Goal: Transaction & Acquisition: Purchase product/service

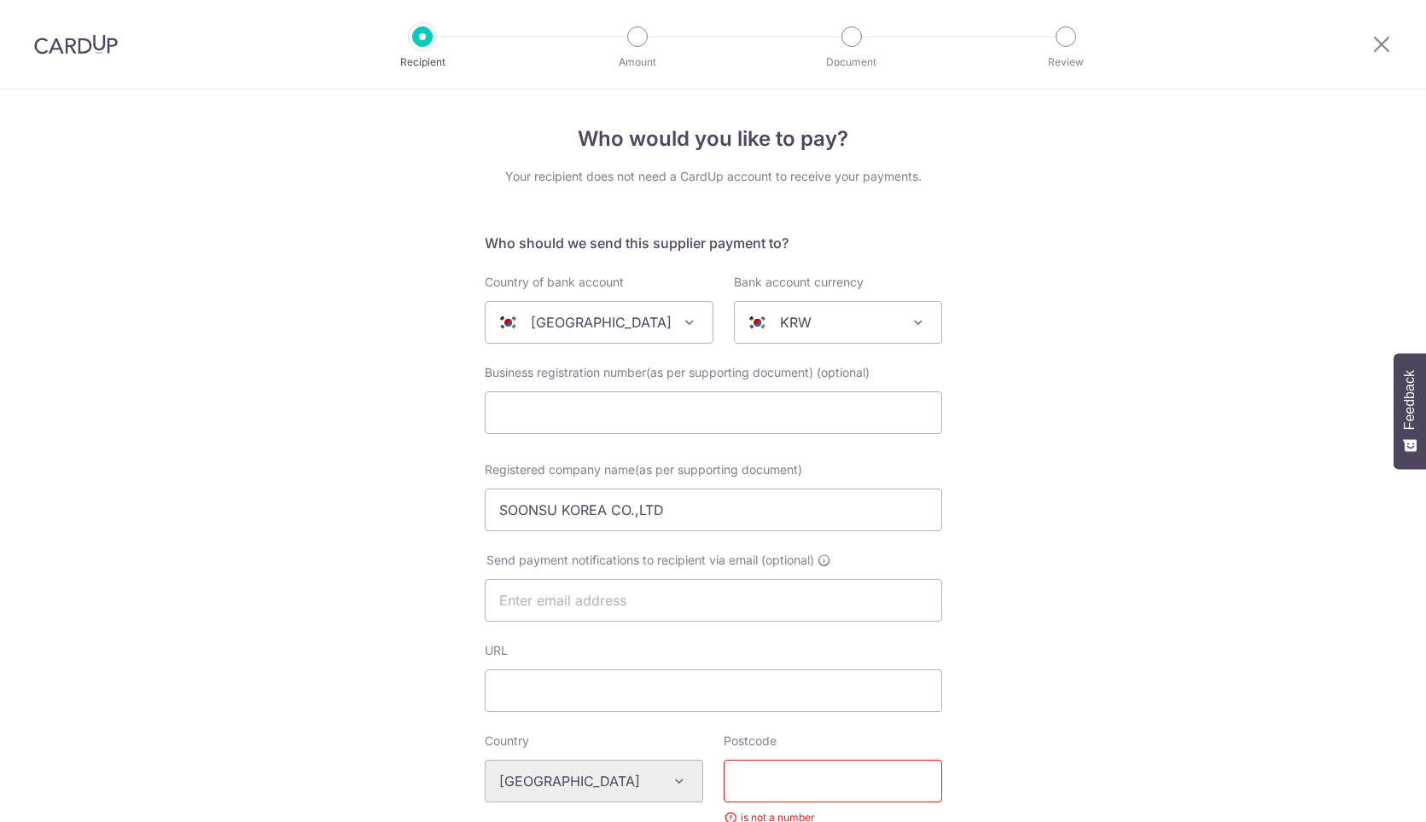
select select "326"
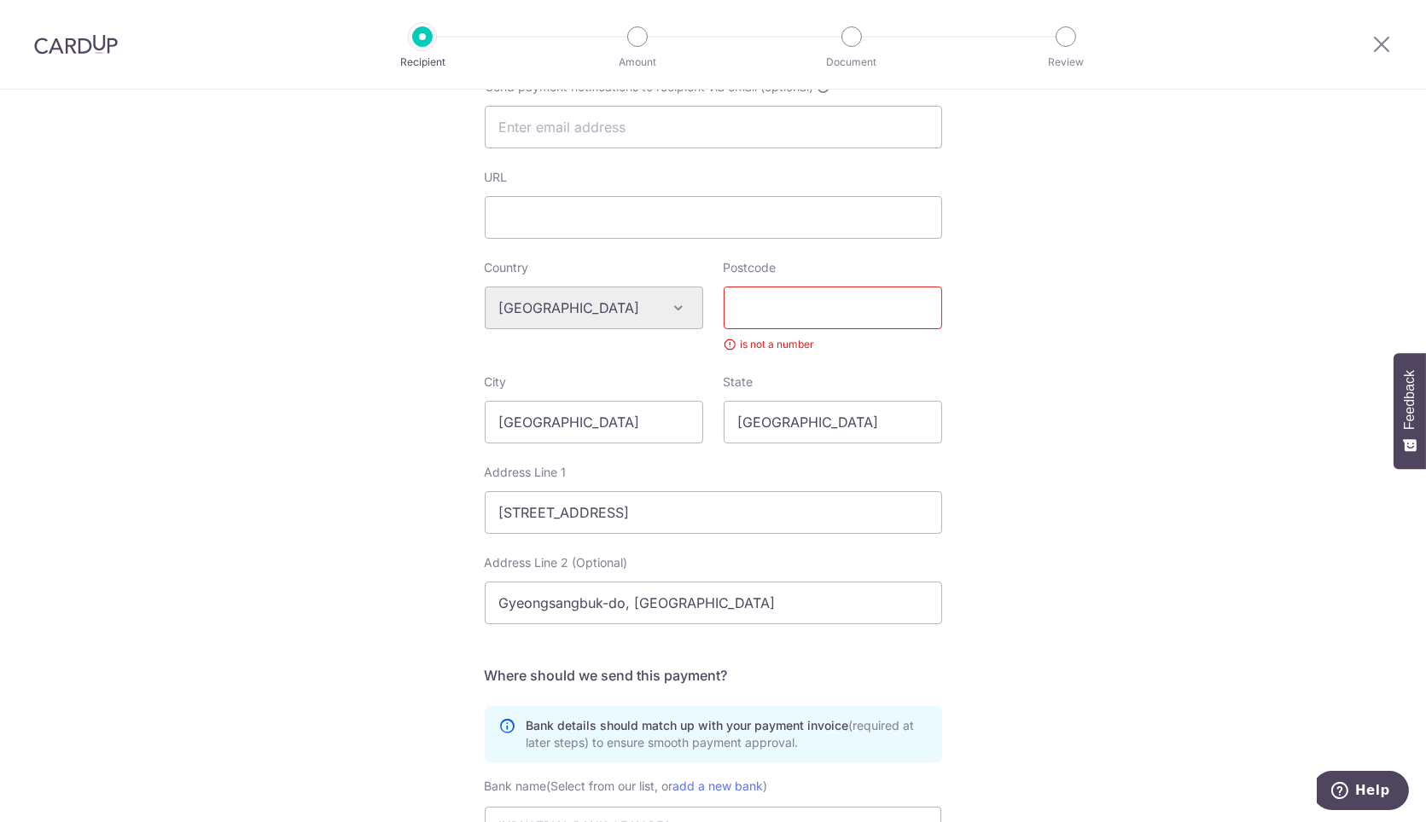
scroll to position [663, 0]
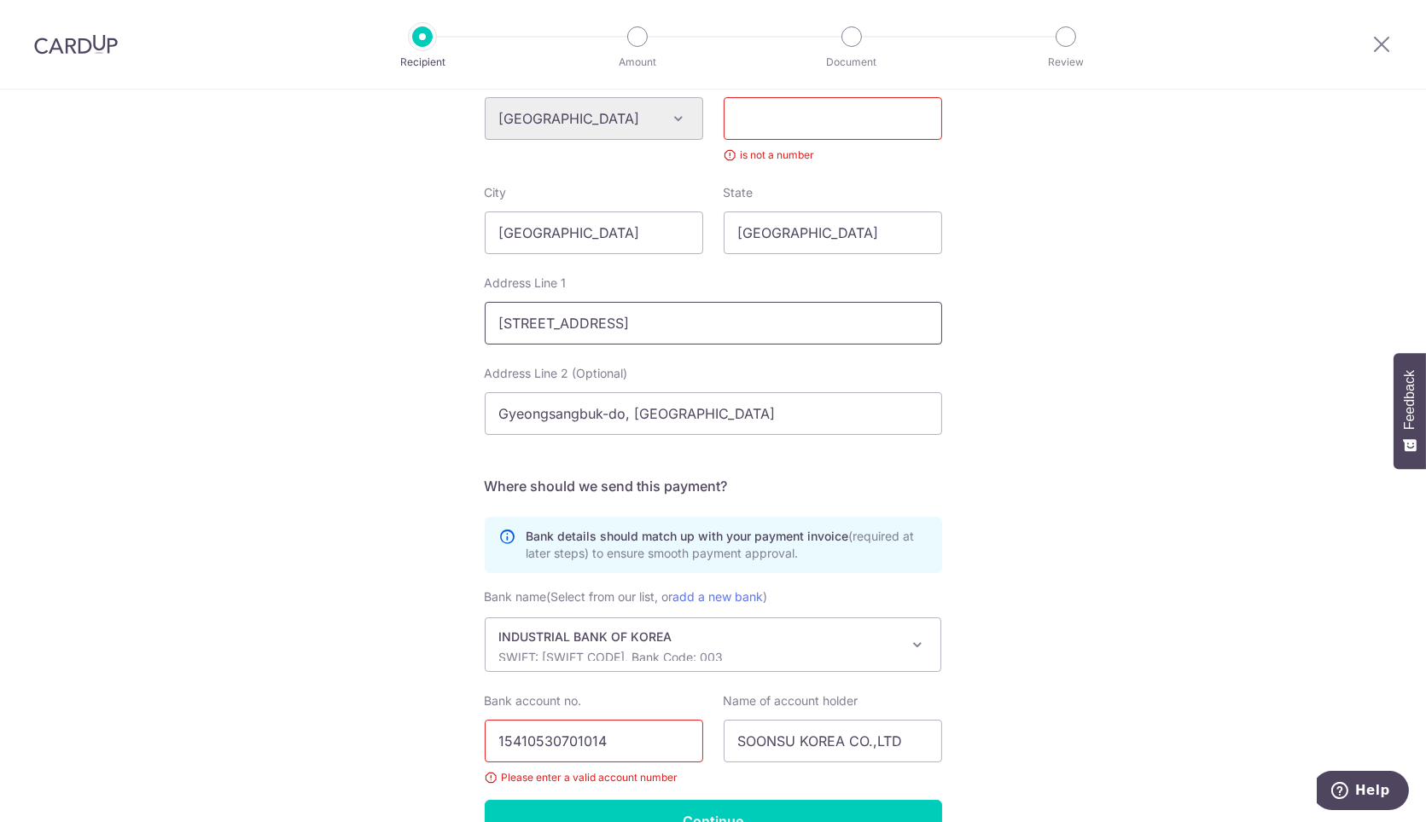
drag, startPoint x: 865, startPoint y: 320, endPoint x: 375, endPoint y: 313, distance: 489.8
click at [375, 313] on div "Who would you like to pay? Your recipient does not need a CardUp account to rec…" at bounding box center [713, 175] width 1426 height 1496
click at [873, 149] on div "is not a number" at bounding box center [832, 155] width 218 height 17
click at [880, 120] on input "Postcode" at bounding box center [832, 118] width 218 height 43
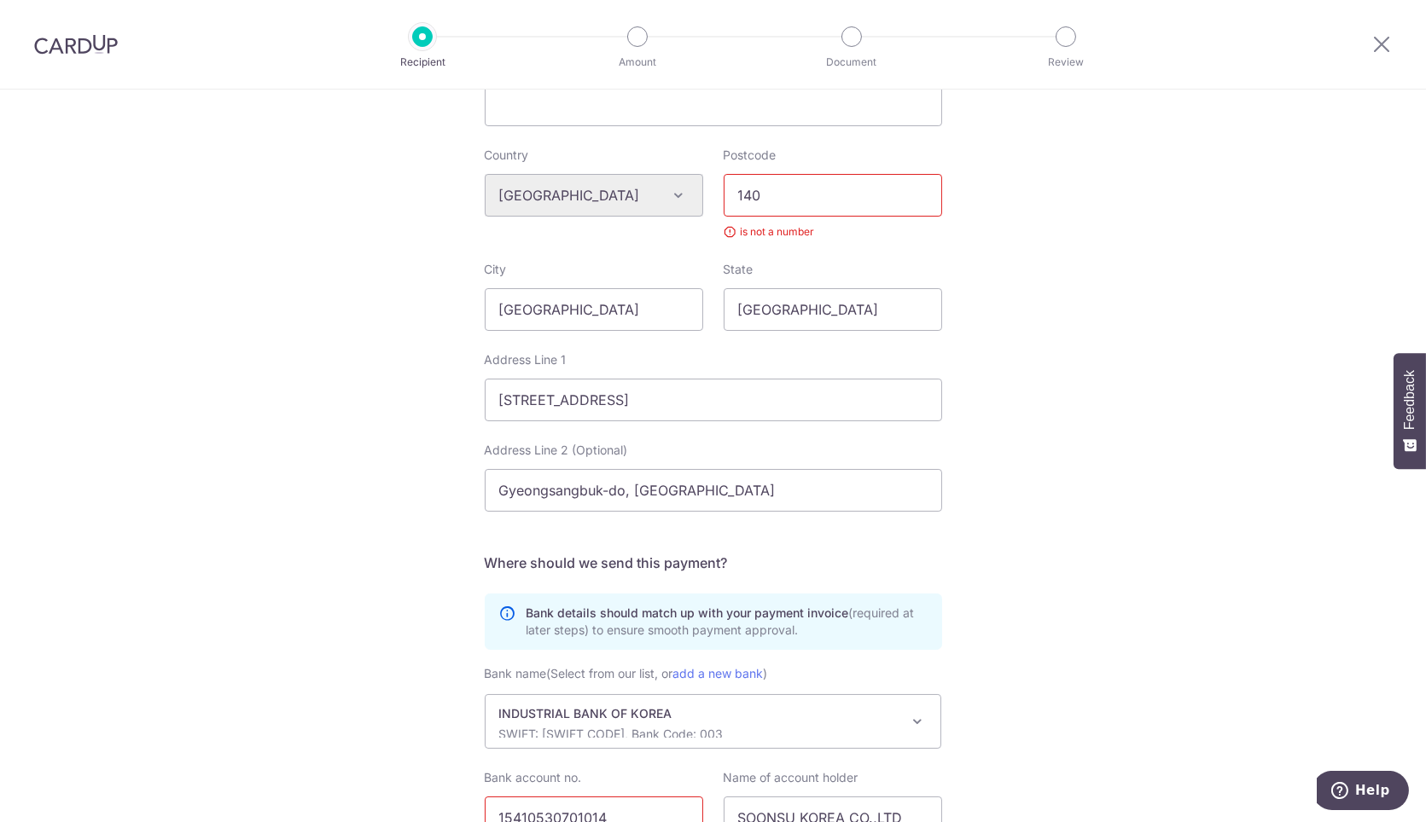
scroll to position [568, 0]
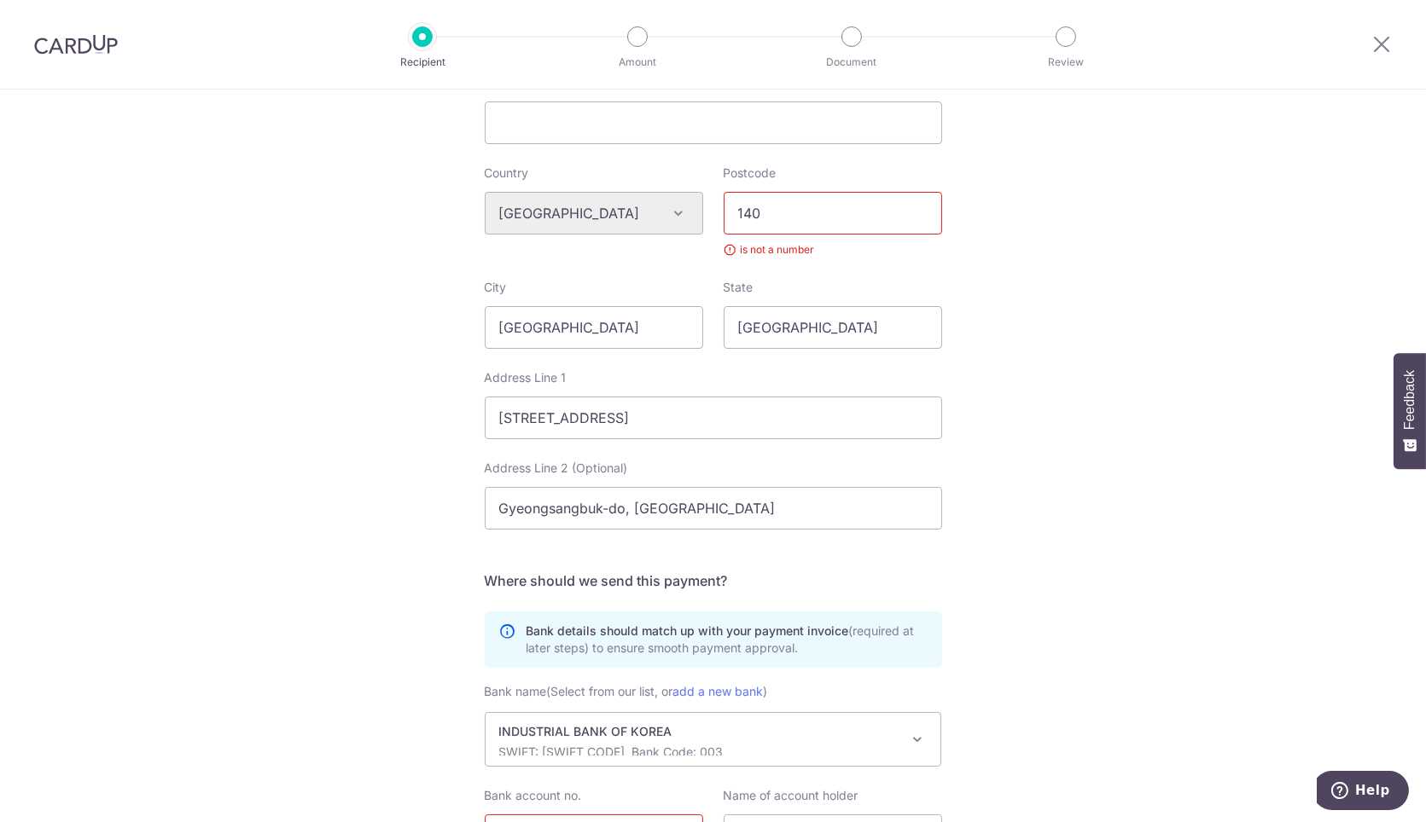
type input "140"
click at [936, 714] on span "INDUSTRIAL BANK OF KOREA SWIFT: IBKOKRSEXXX, Bank Code: 003" at bounding box center [713, 739] width 456 height 53
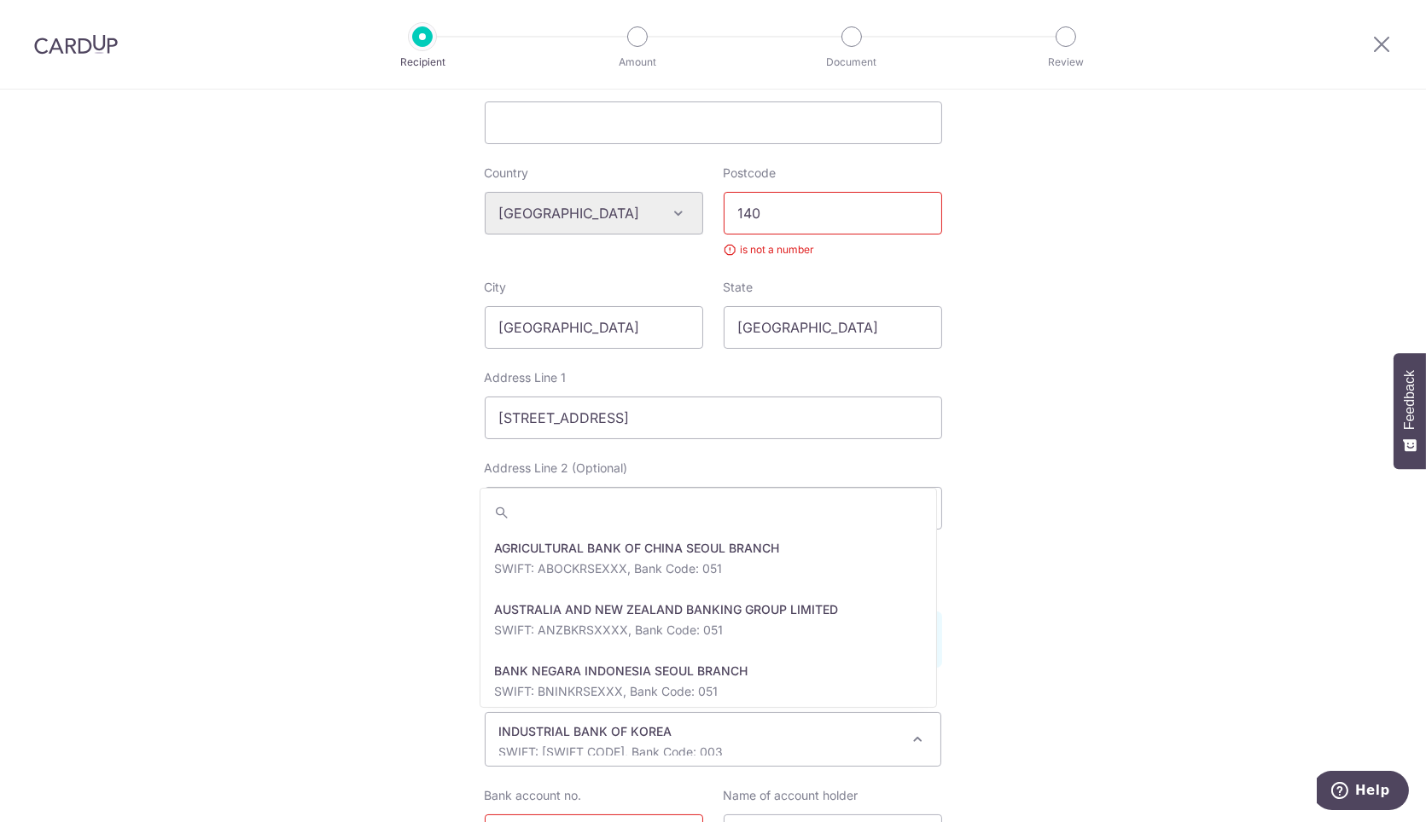
scroll to position [1903, 0]
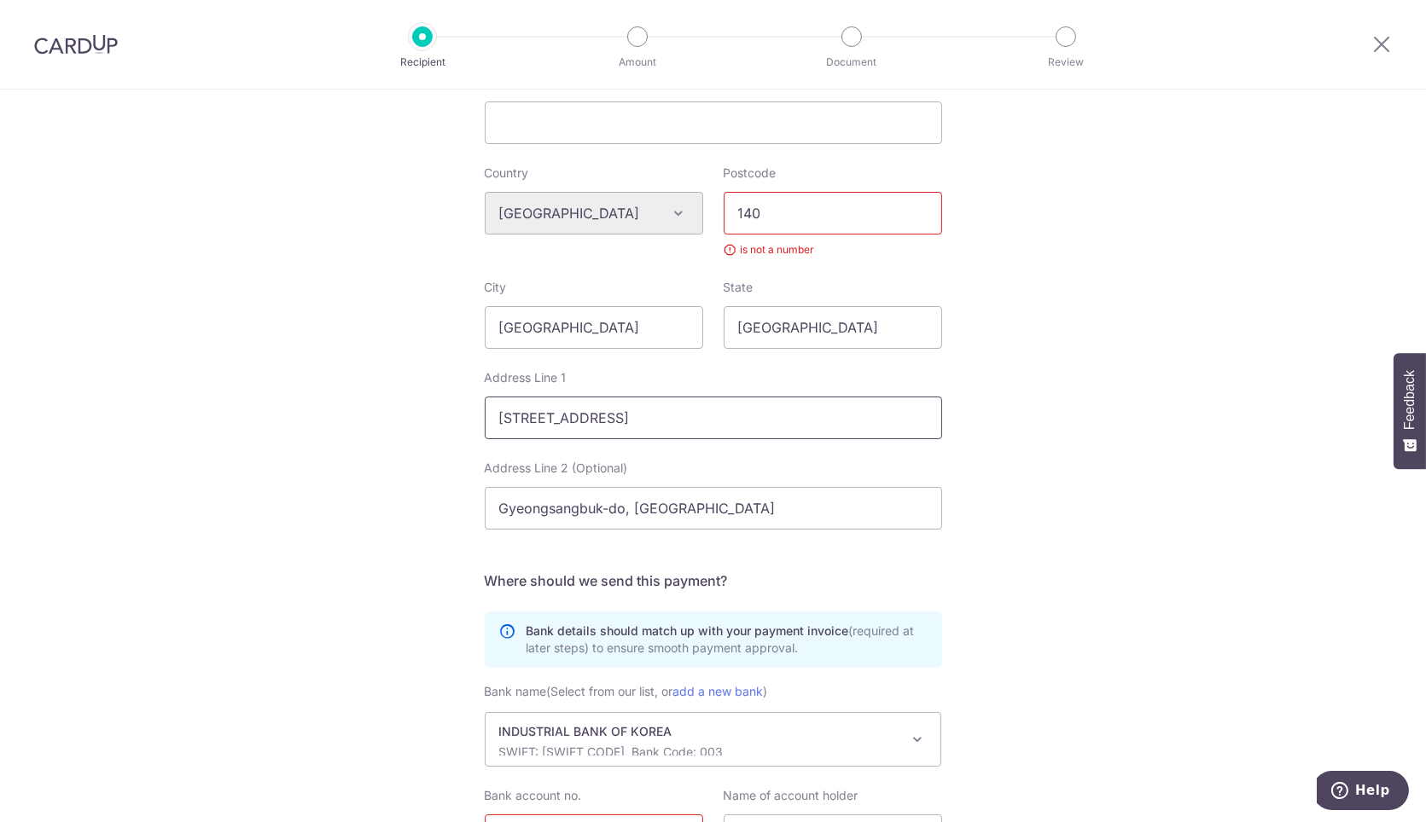
click at [843, 413] on input "140, Saneopdanji 4-ro, Eomo-myeon, Gimcheon-si" at bounding box center [713, 418] width 457 height 43
click at [892, 297] on div "State Korea" at bounding box center [832, 314] width 218 height 70
click at [1334, 247] on div "Who would you like to pay? Your recipient does not need a CardUp account to rec…" at bounding box center [713, 269] width 1426 height 1496
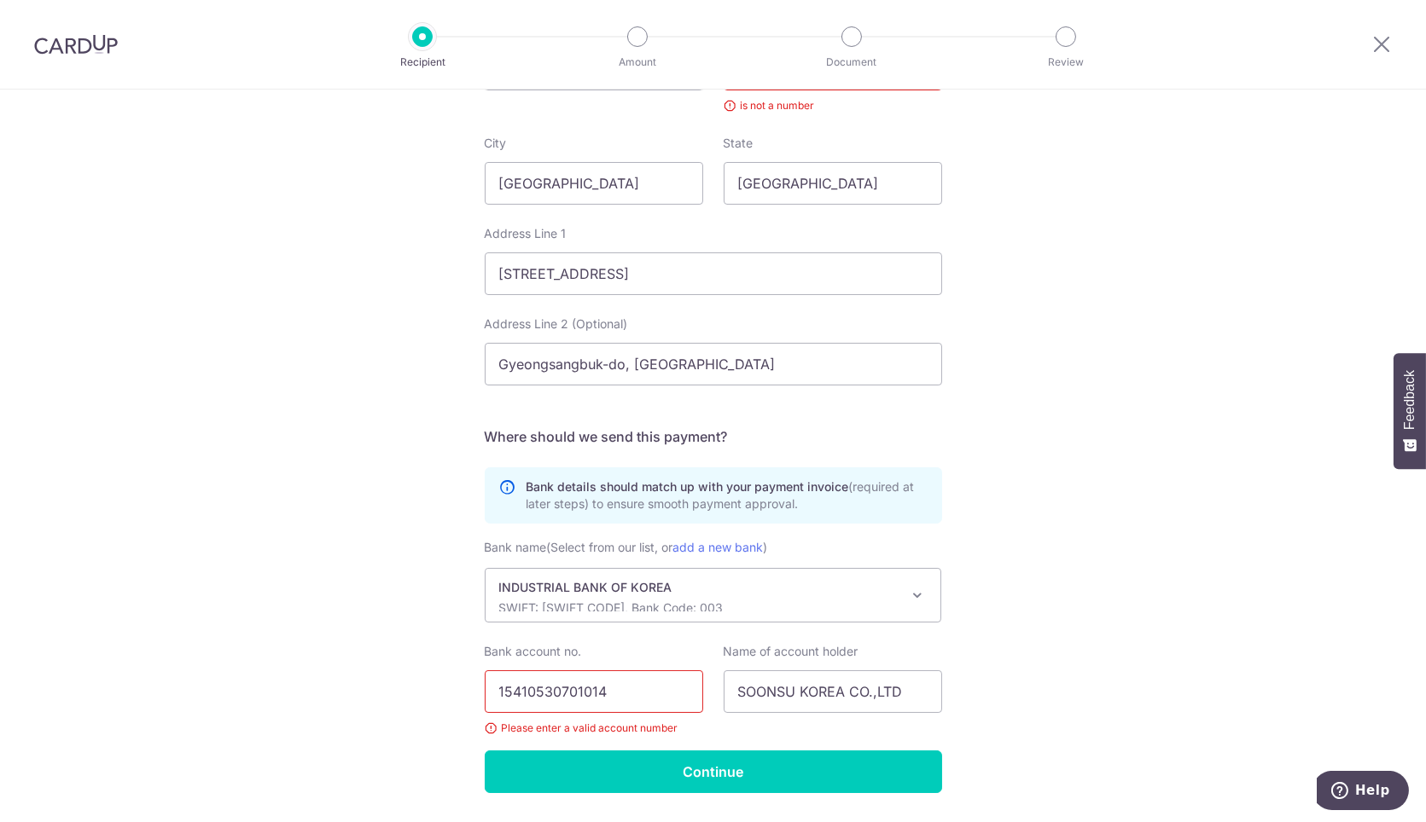
scroll to position [762, 0]
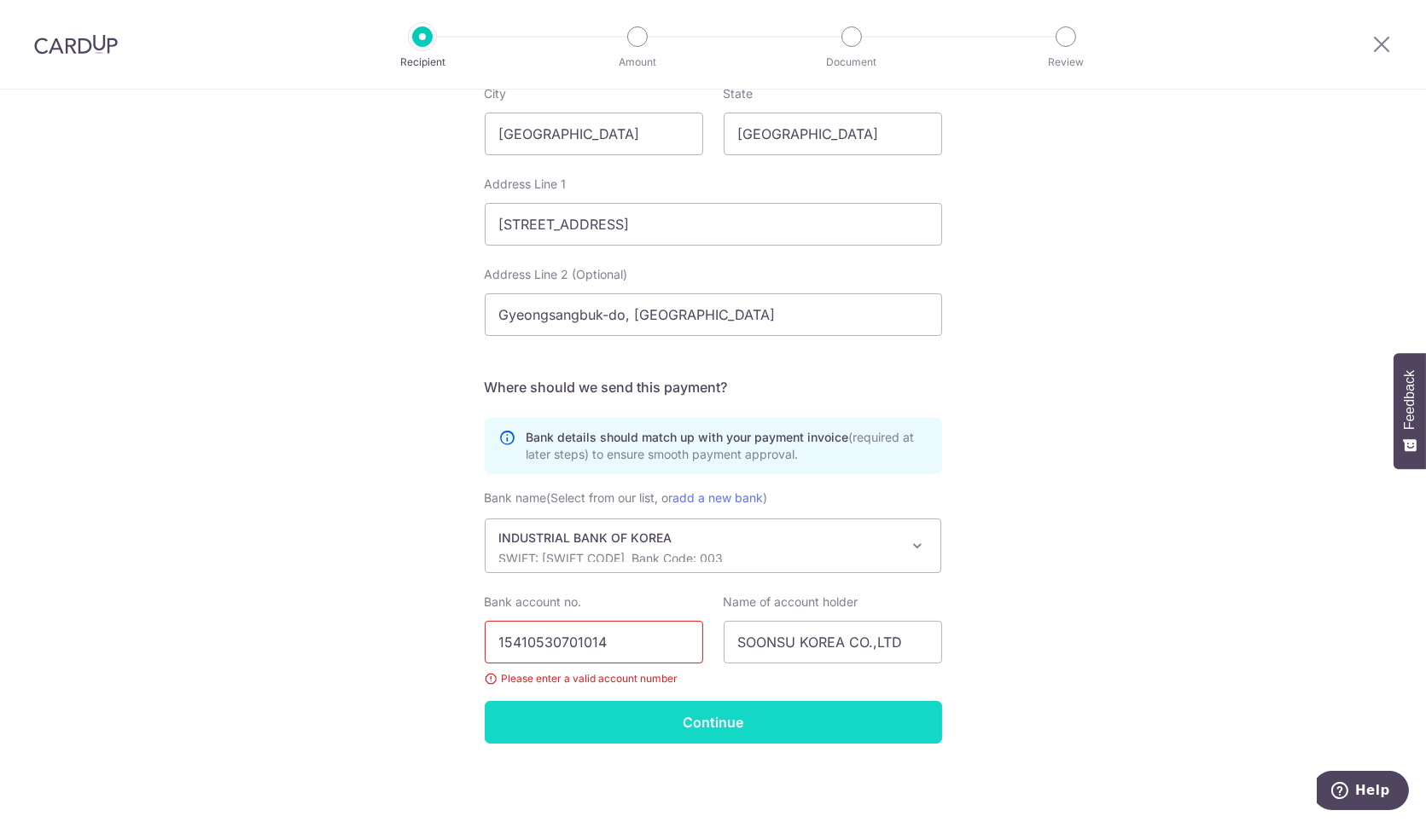
click at [813, 722] on input "Continue" at bounding box center [713, 722] width 457 height 43
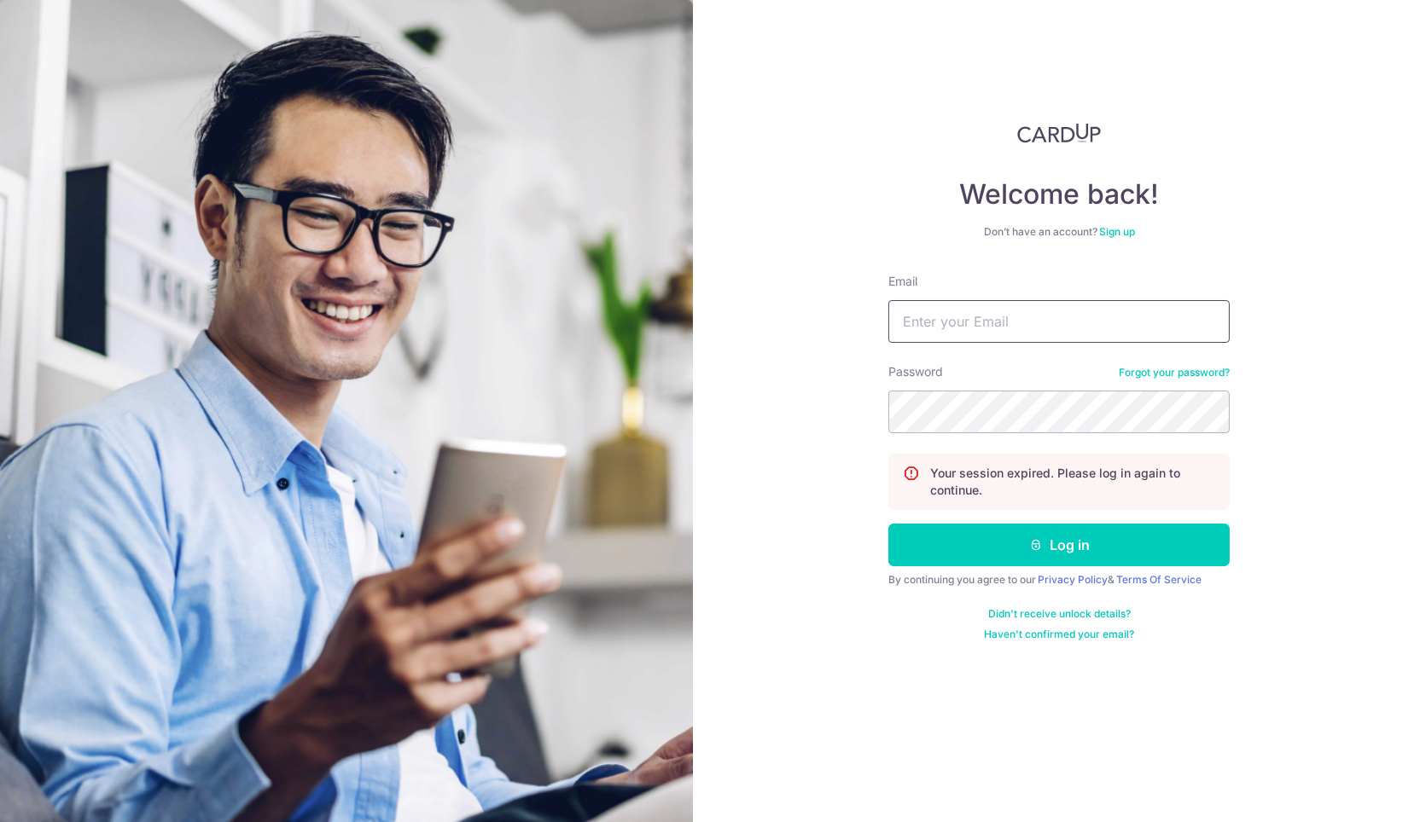
drag, startPoint x: 0, startPoint y: 0, endPoint x: 1095, endPoint y: 308, distance: 1137.1
click at [1095, 308] on input "Email" at bounding box center [1058, 321] width 341 height 43
type input "admin@soulsouper.com"
click at [888, 524] on button "Log in" at bounding box center [1058, 545] width 341 height 43
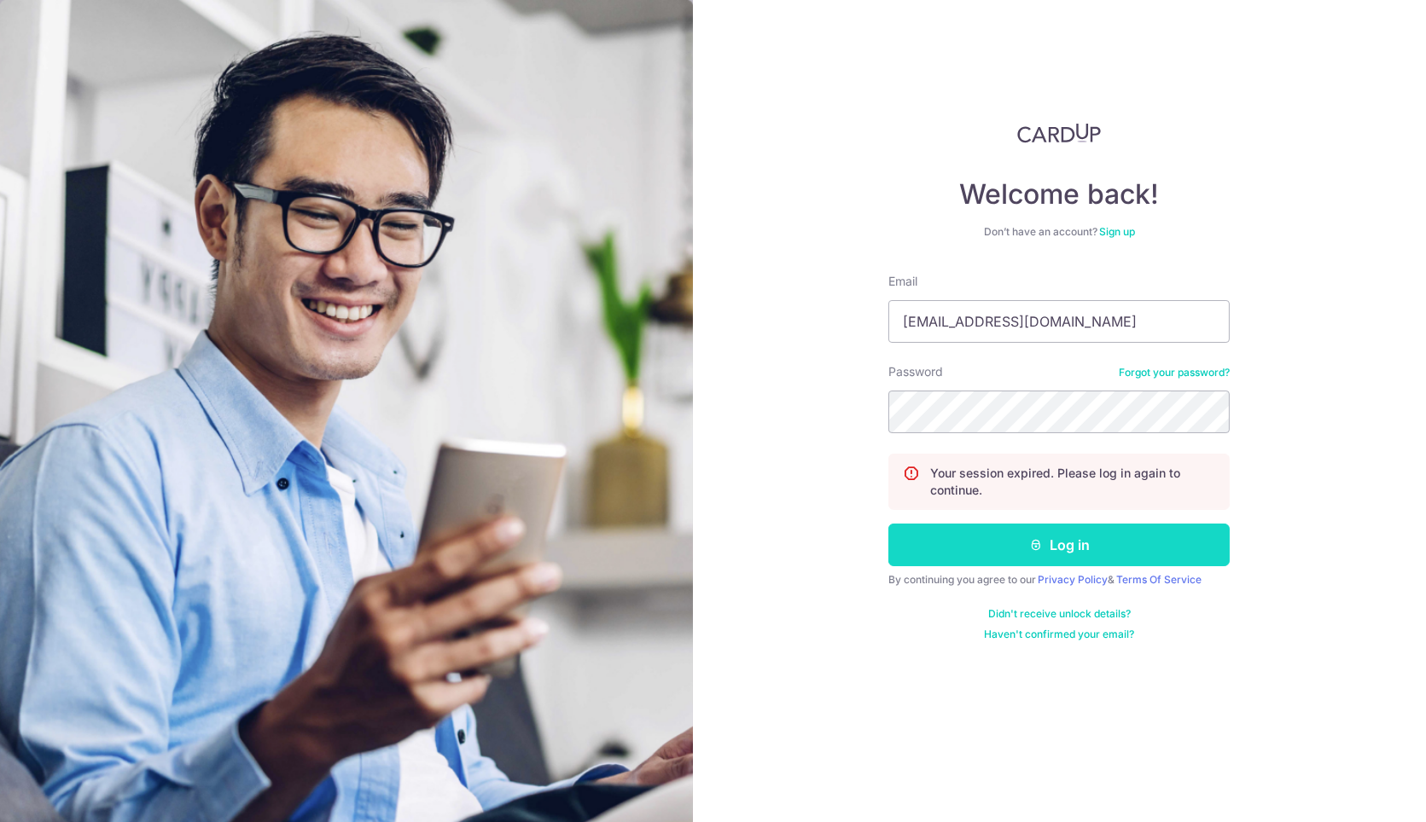
click at [1073, 559] on button "Log in" at bounding box center [1058, 545] width 341 height 43
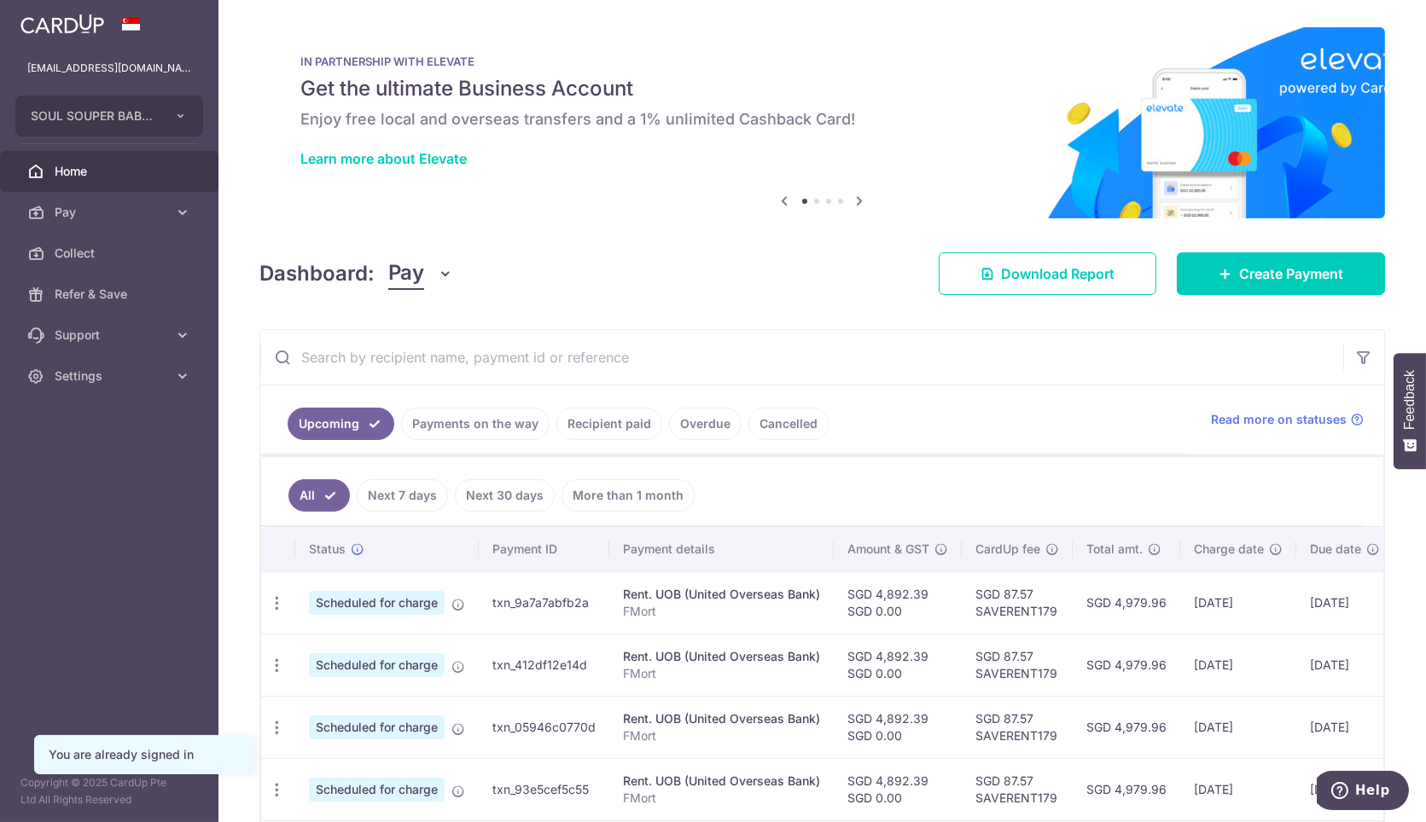
click at [97, 181] on link "Home" at bounding box center [109, 171] width 218 height 41
click at [102, 207] on span "Pay" at bounding box center [111, 212] width 113 height 17
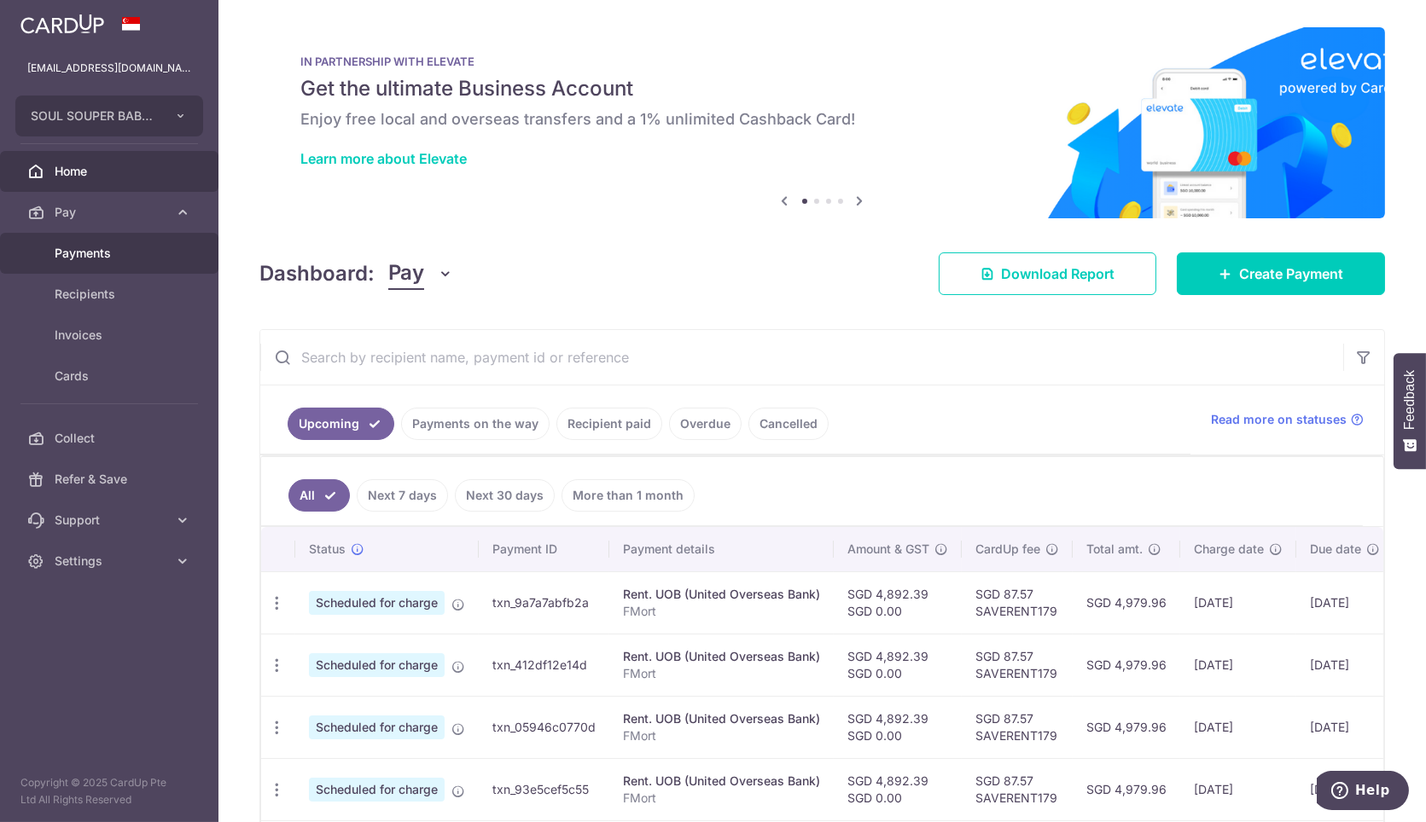
click at [148, 260] on span "Payments" at bounding box center [111, 253] width 113 height 17
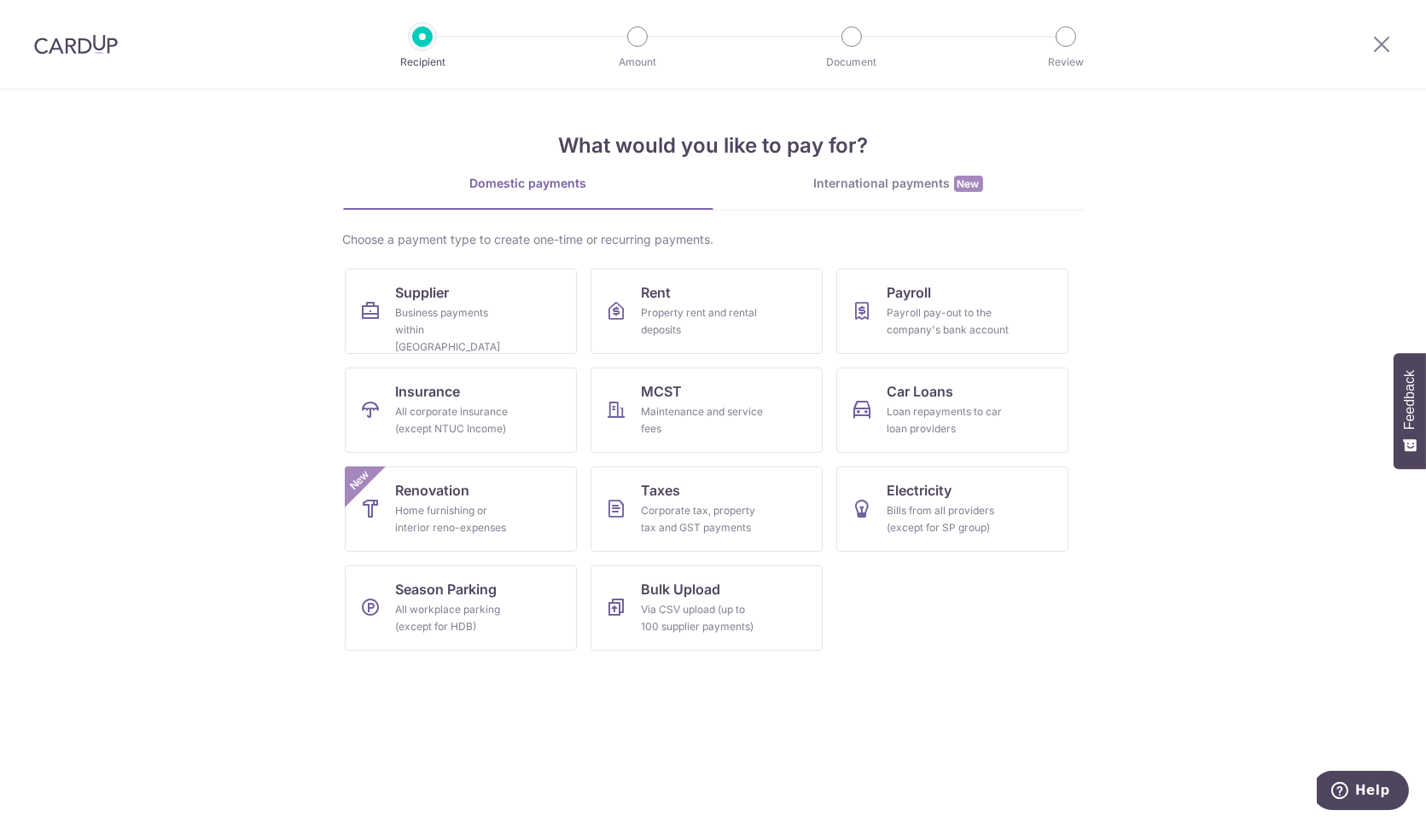
click at [945, 167] on div "What would you like to pay for? Domestic payments International payments New Ch…" at bounding box center [713, 377] width 741 height 575
click at [941, 185] on div "International payments New" at bounding box center [898, 184] width 370 height 18
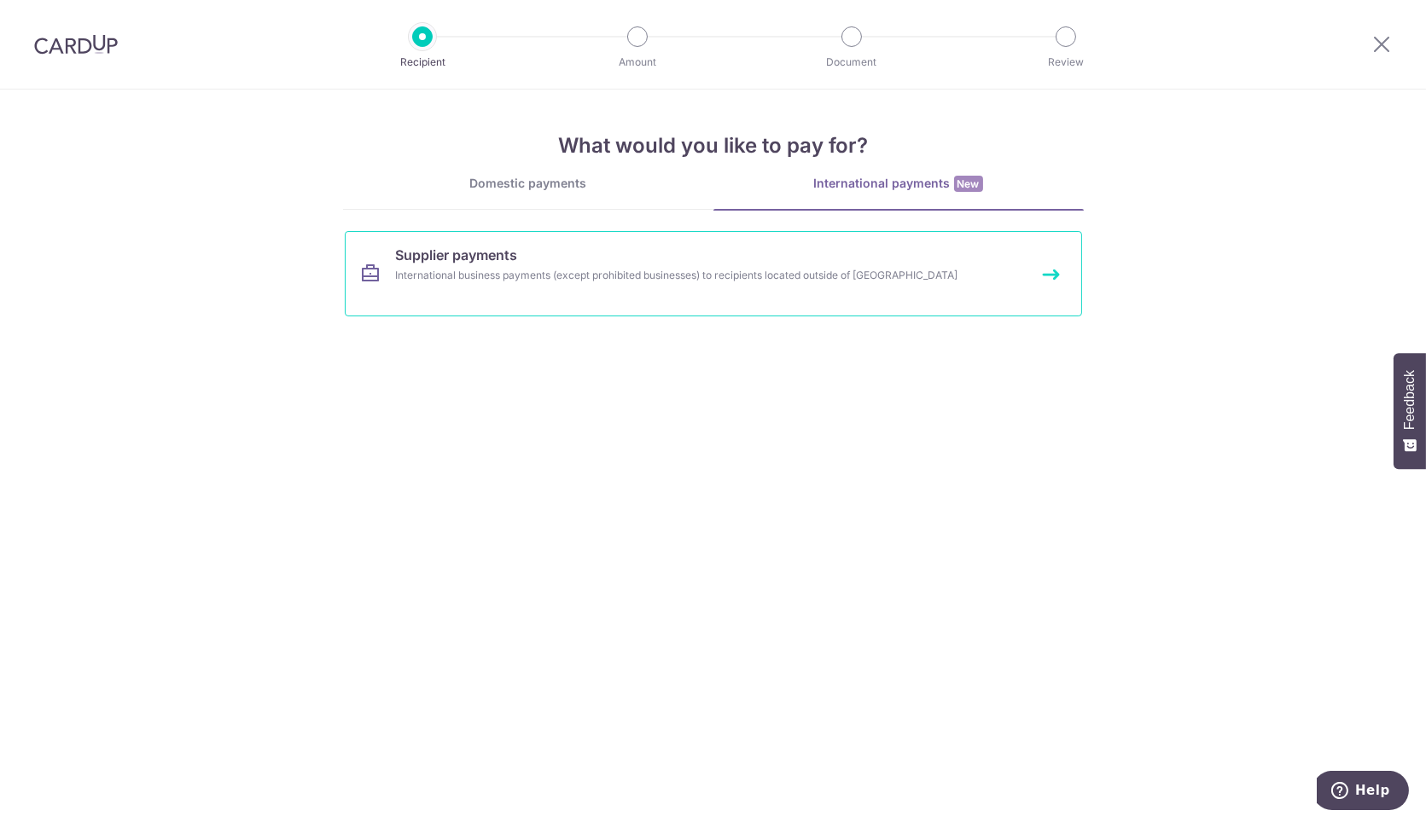
click at [825, 256] on link "Supplier payments International business payments (except prohibited businesses…" at bounding box center [713, 273] width 737 height 85
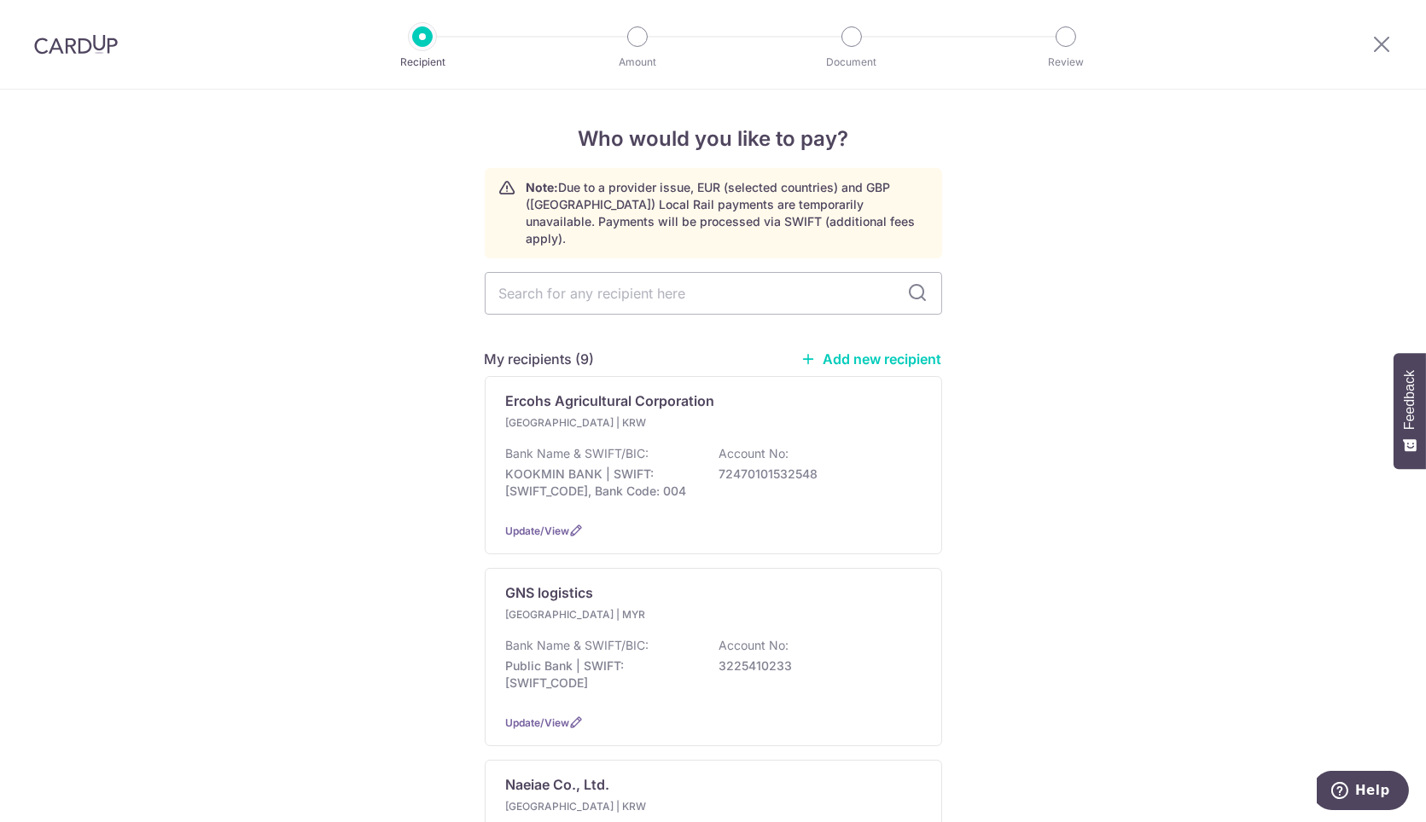
click at [909, 351] on link "Add new recipient" at bounding box center [871, 359] width 141 height 17
select select
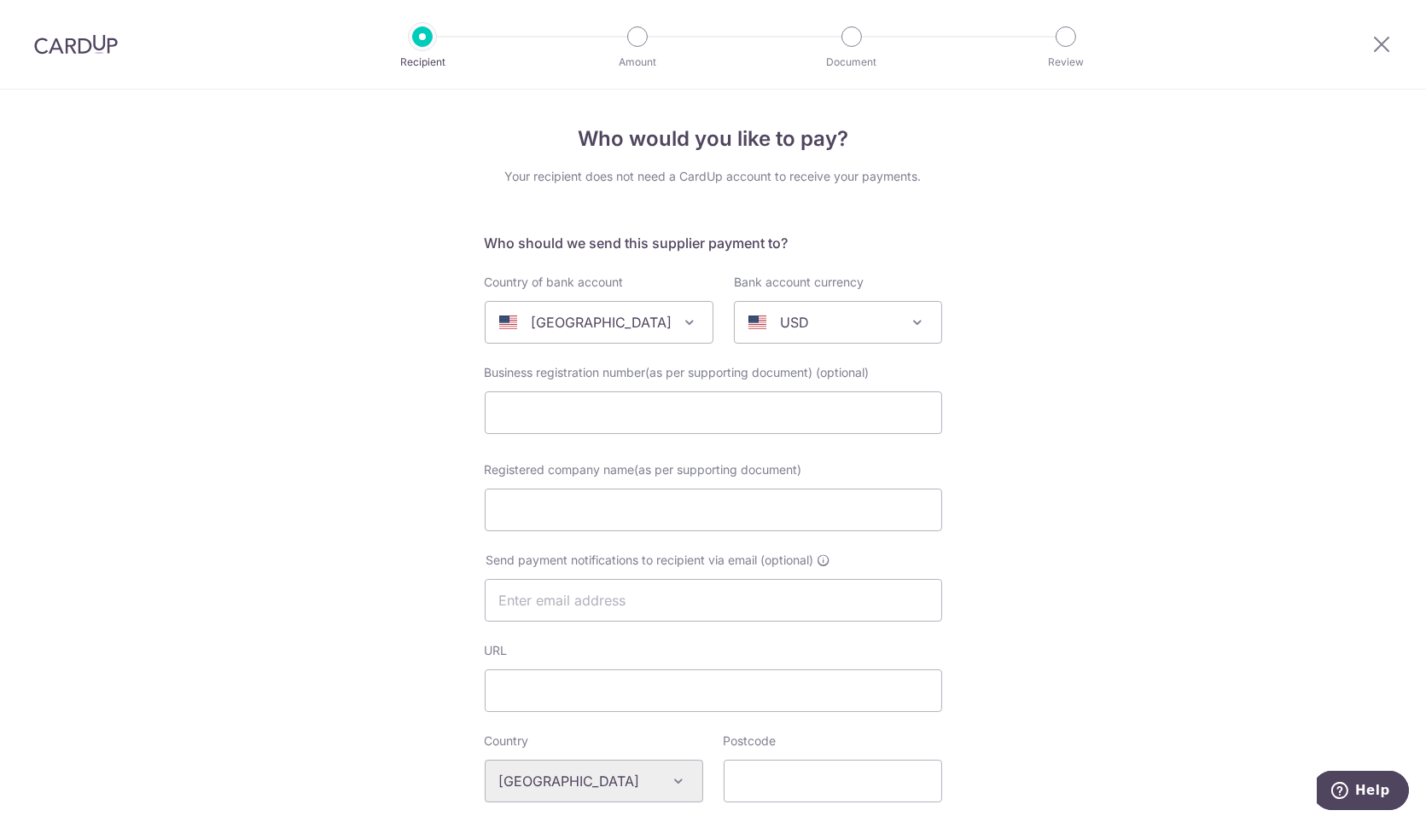
click at [650, 327] on div "[GEOGRAPHIC_DATA]" at bounding box center [585, 322] width 172 height 20
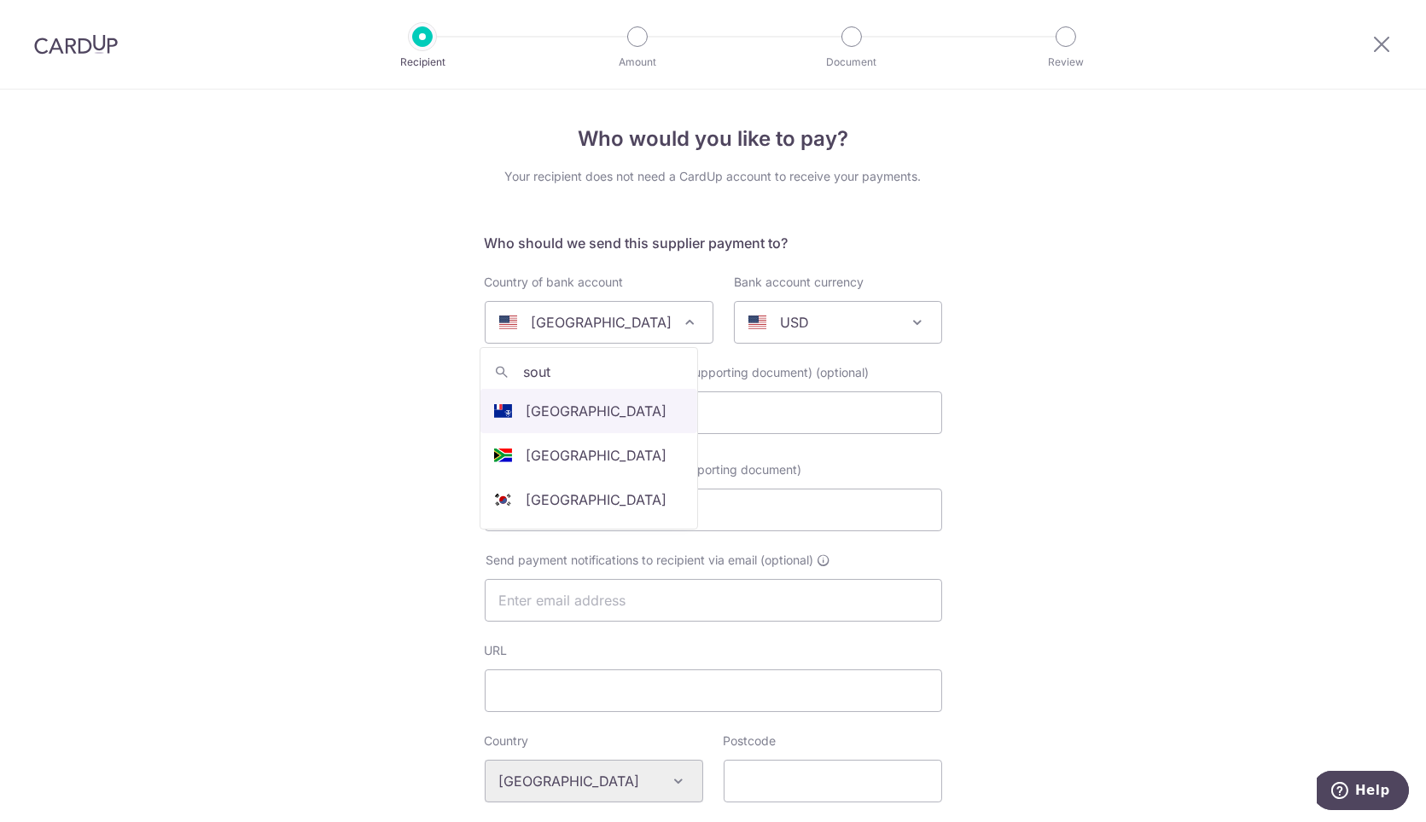
type input "south"
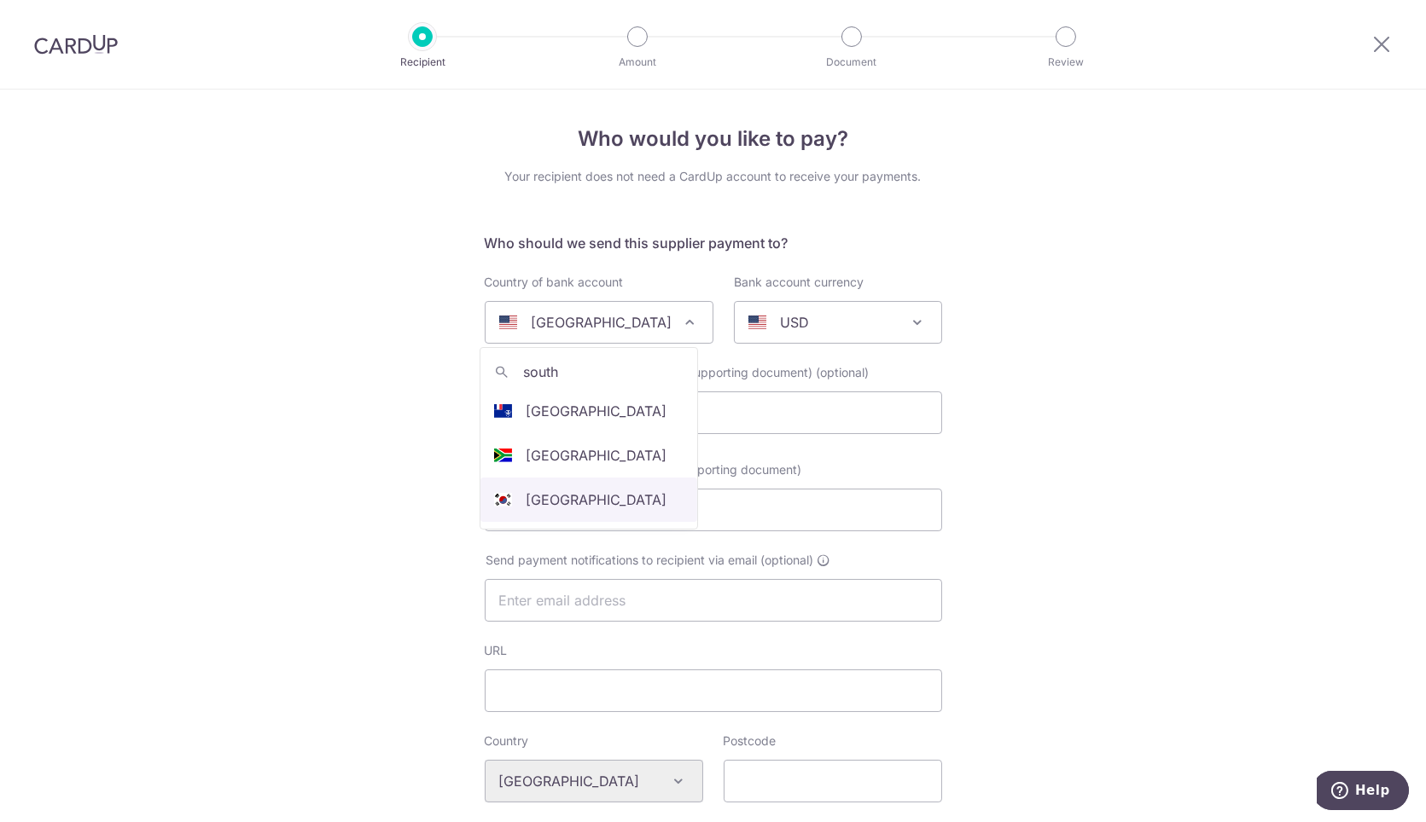
select select "122"
select select "[GEOGRAPHIC_DATA]"
select select
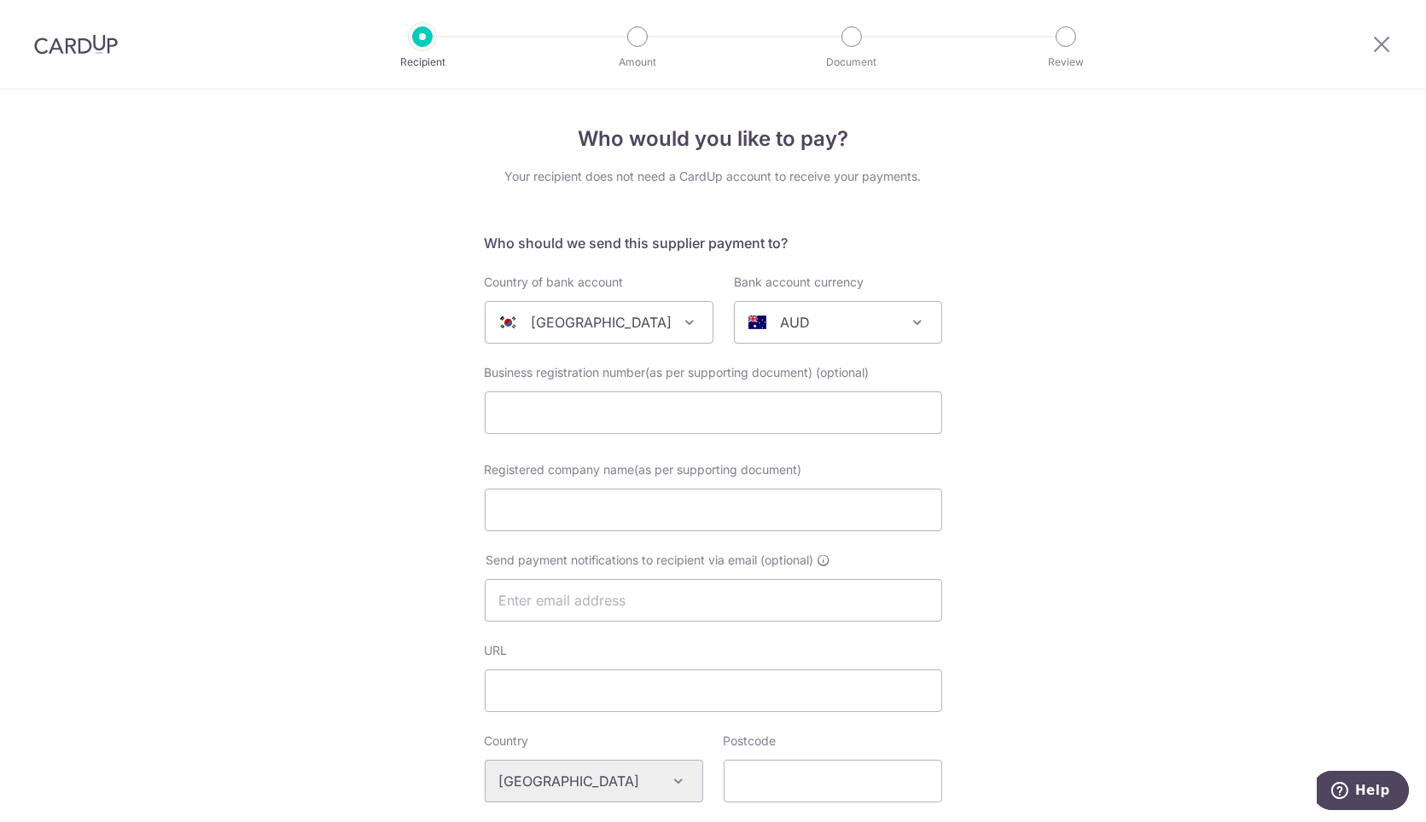
click at [882, 327] on div "AUD" at bounding box center [824, 322] width 152 height 20
type input "krw"
select select "15"
click at [683, 419] on input "text" at bounding box center [713, 413] width 457 height 43
paste input "SOONSU KOREA CO.,LTD"
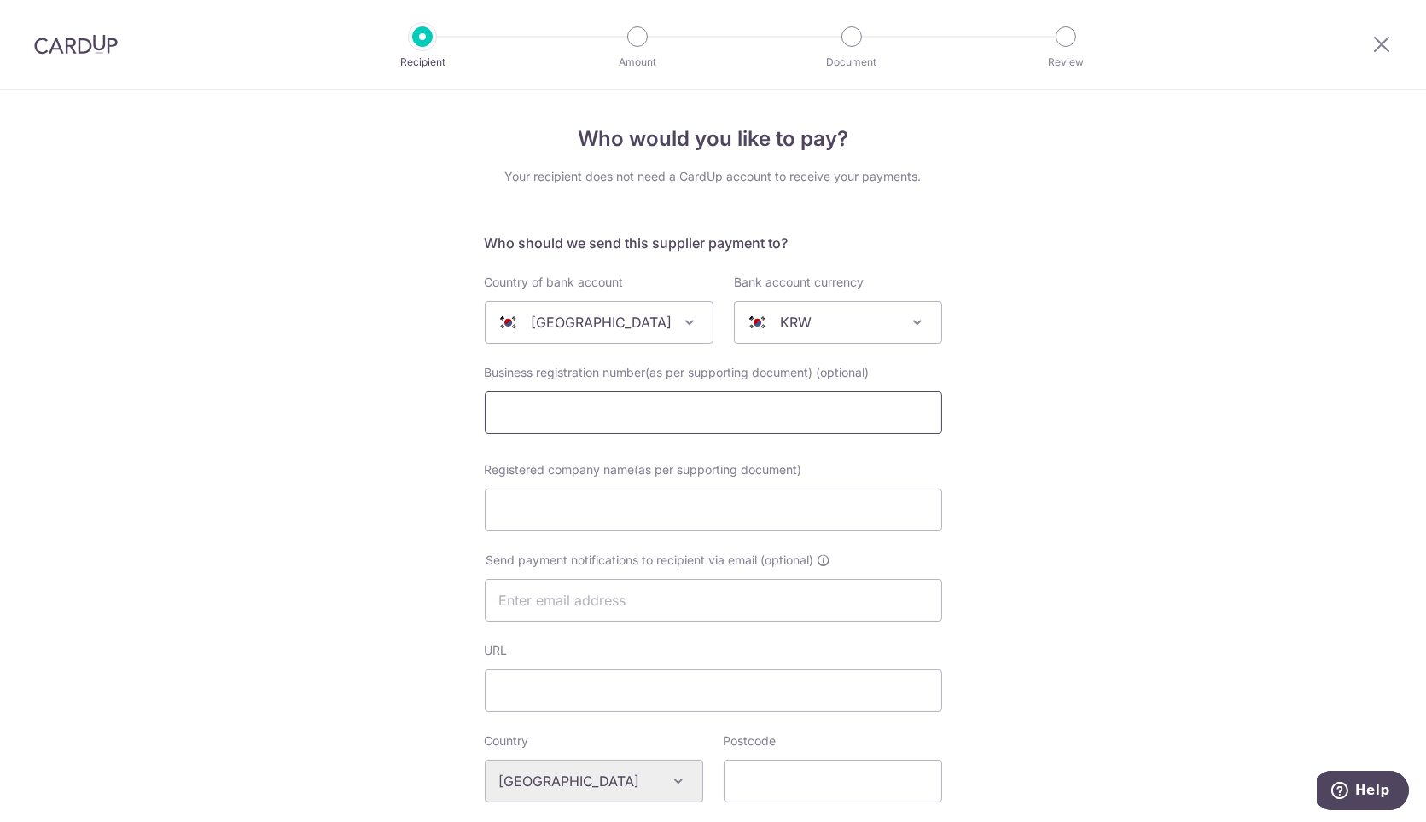
type input "SOONSU KOREA CO.,LTD"
click at [647, 539] on div "Registered company name(as per supporting document)" at bounding box center [713, 507] width 478 height 90
click at [665, 512] on input "Registered company name(as per supporting document)" at bounding box center [713, 510] width 457 height 43
paste input "SOONSU KOREA CO.,LTD"
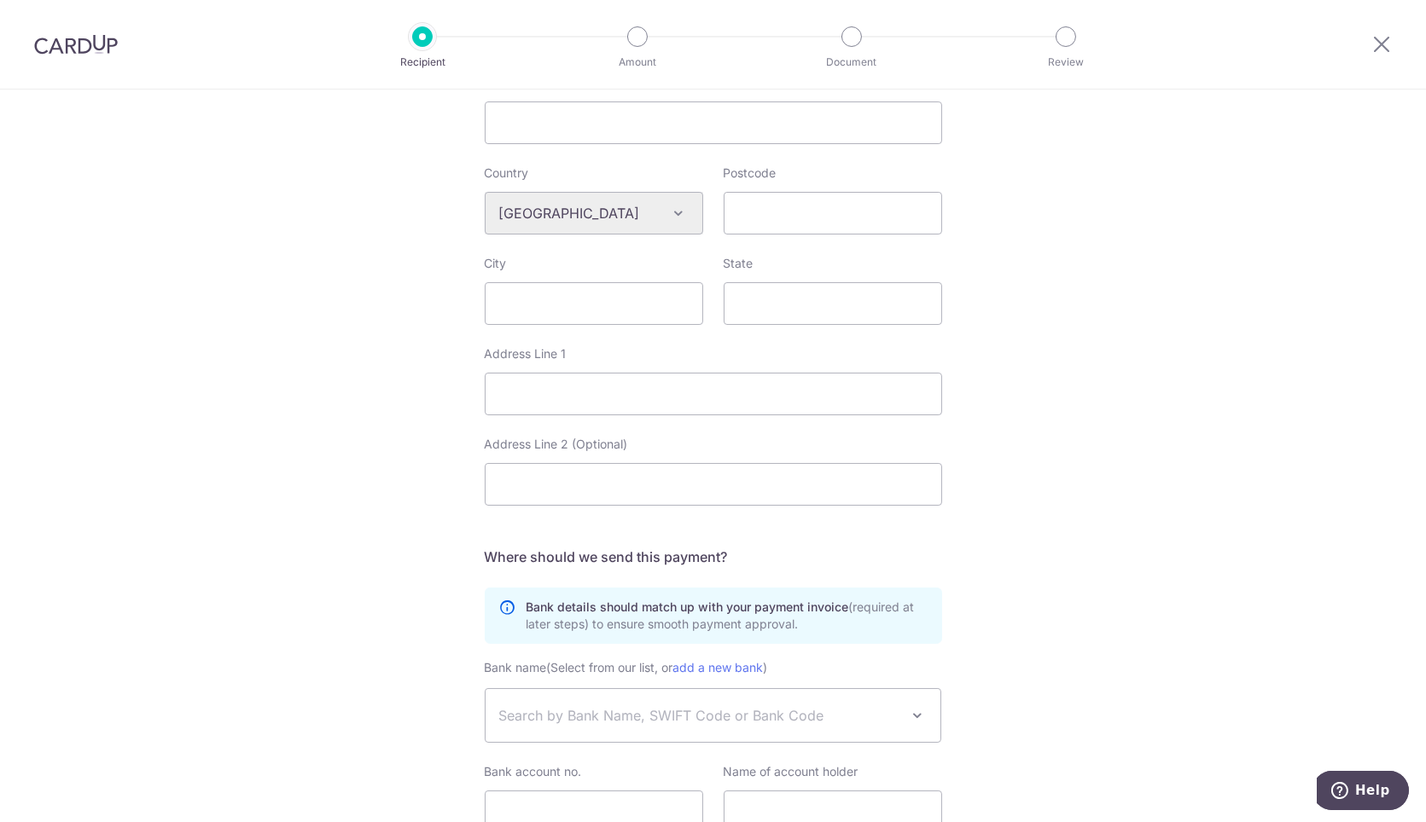
scroll to position [714, 0]
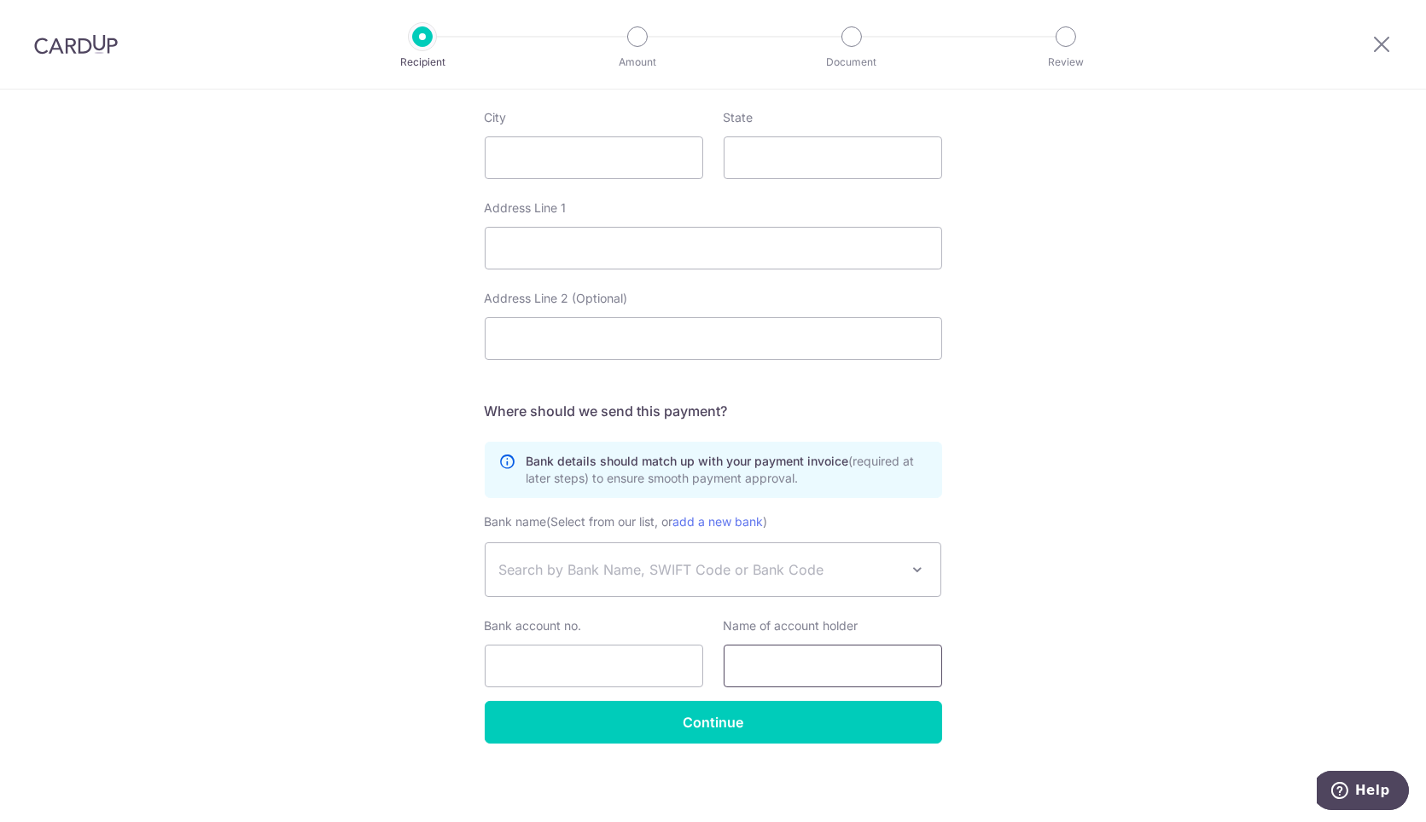
type input "SOONSU KOREA CO.,LTD"
click at [746, 654] on input "text" at bounding box center [832, 666] width 218 height 43
paste input "SOONSU KOREA CO.,LTD"
type input "SOONSU KOREA CO.,LTD"
click at [683, 578] on span "Search by Bank Name, SWIFT Code or Bank Code" at bounding box center [699, 570] width 401 height 20
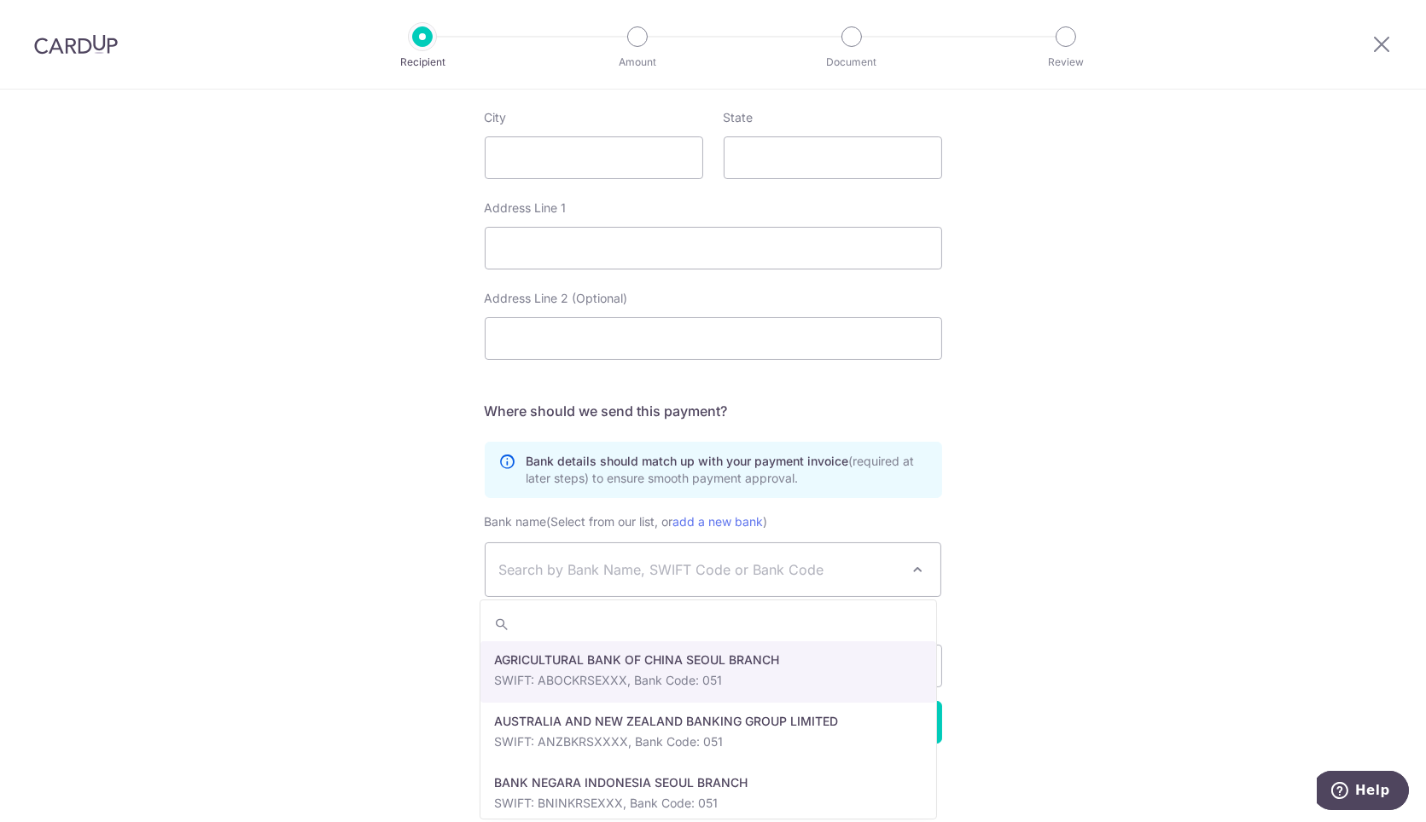
click at [1067, 566] on div "Who would you like to pay? Your recipient does not need a CardUp account to rec…" at bounding box center [713, 99] width 1426 height 1449
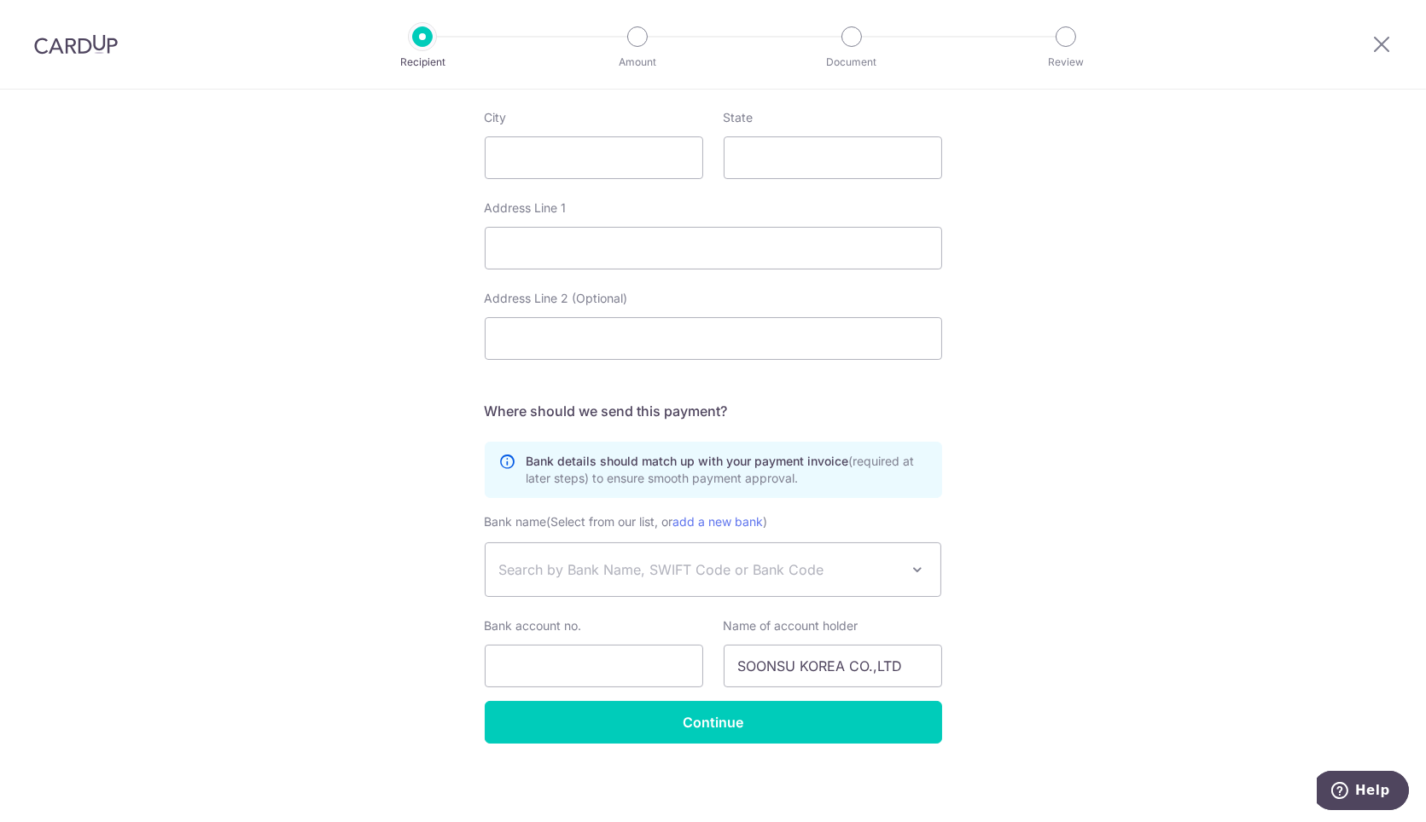
click at [592, 688] on div "Bank name (Select from our list, or add a new bank ) AGRICULTURAL BANK OF CHINA…" at bounding box center [713, 606] width 457 height 189
click at [601, 677] on input "Bank account no." at bounding box center [594, 666] width 218 height 43
paste input "154-105307-01-014"
click at [525, 665] on input "154-105307-01-014" at bounding box center [594, 666] width 218 height 43
click at [566, 663] on input "154105307-01-014" at bounding box center [594, 666] width 218 height 43
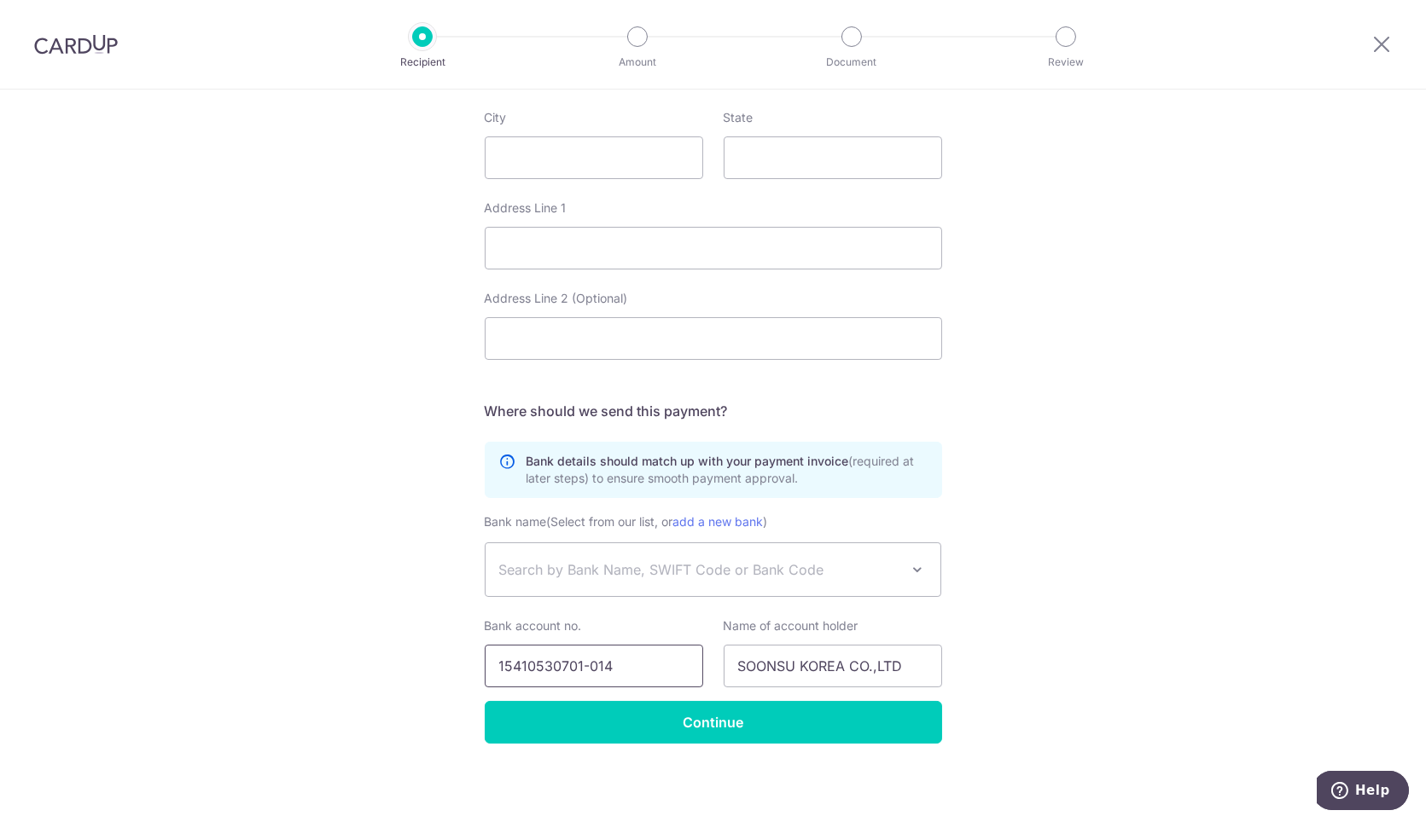
click at [582, 664] on input "15410530701-014" at bounding box center [594, 666] width 218 height 43
type input "15410530701014"
click at [669, 570] on span "Search by Bank Name, SWIFT Code or Bank Code" at bounding box center [699, 570] width 401 height 20
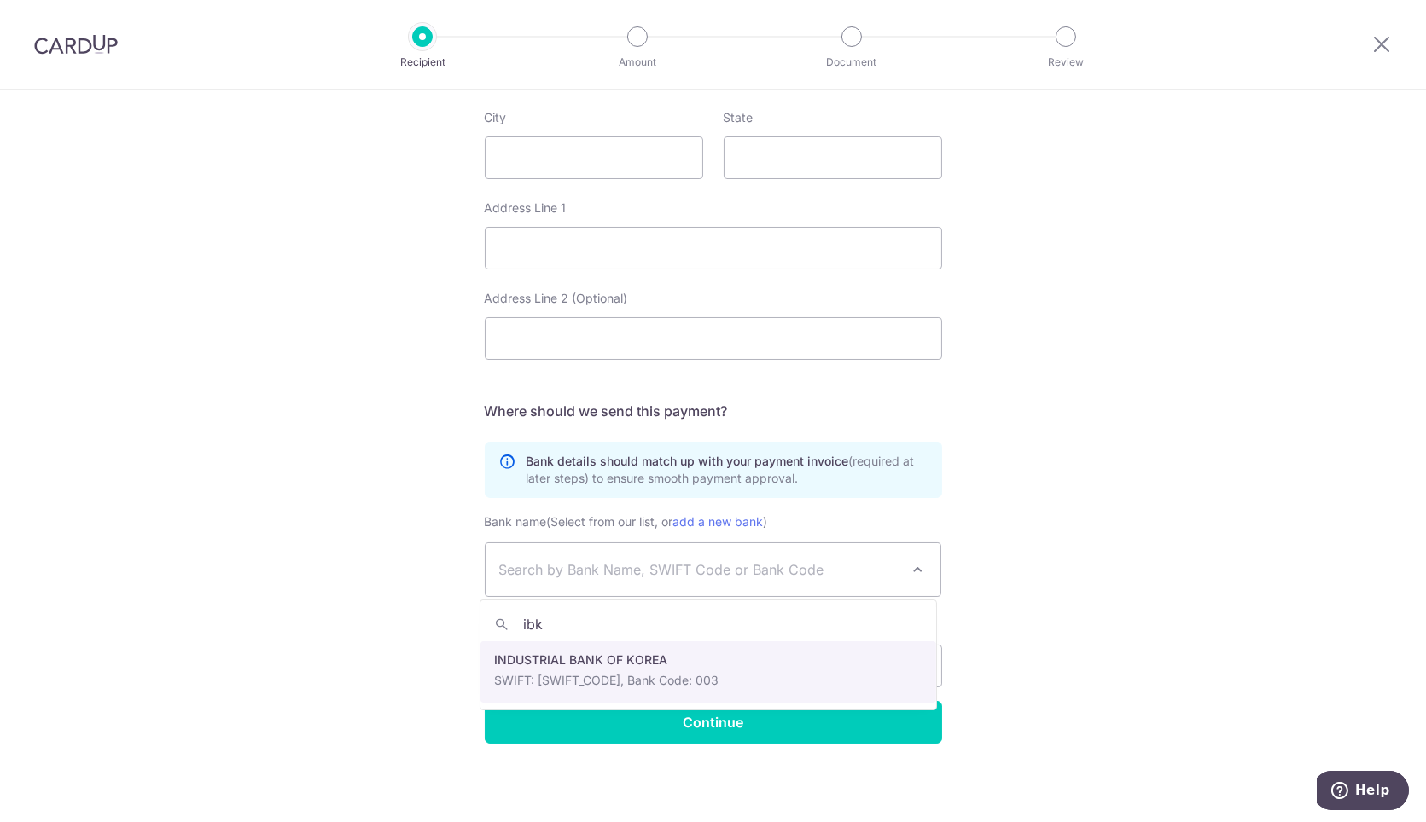
type input "ibk"
select select "326"
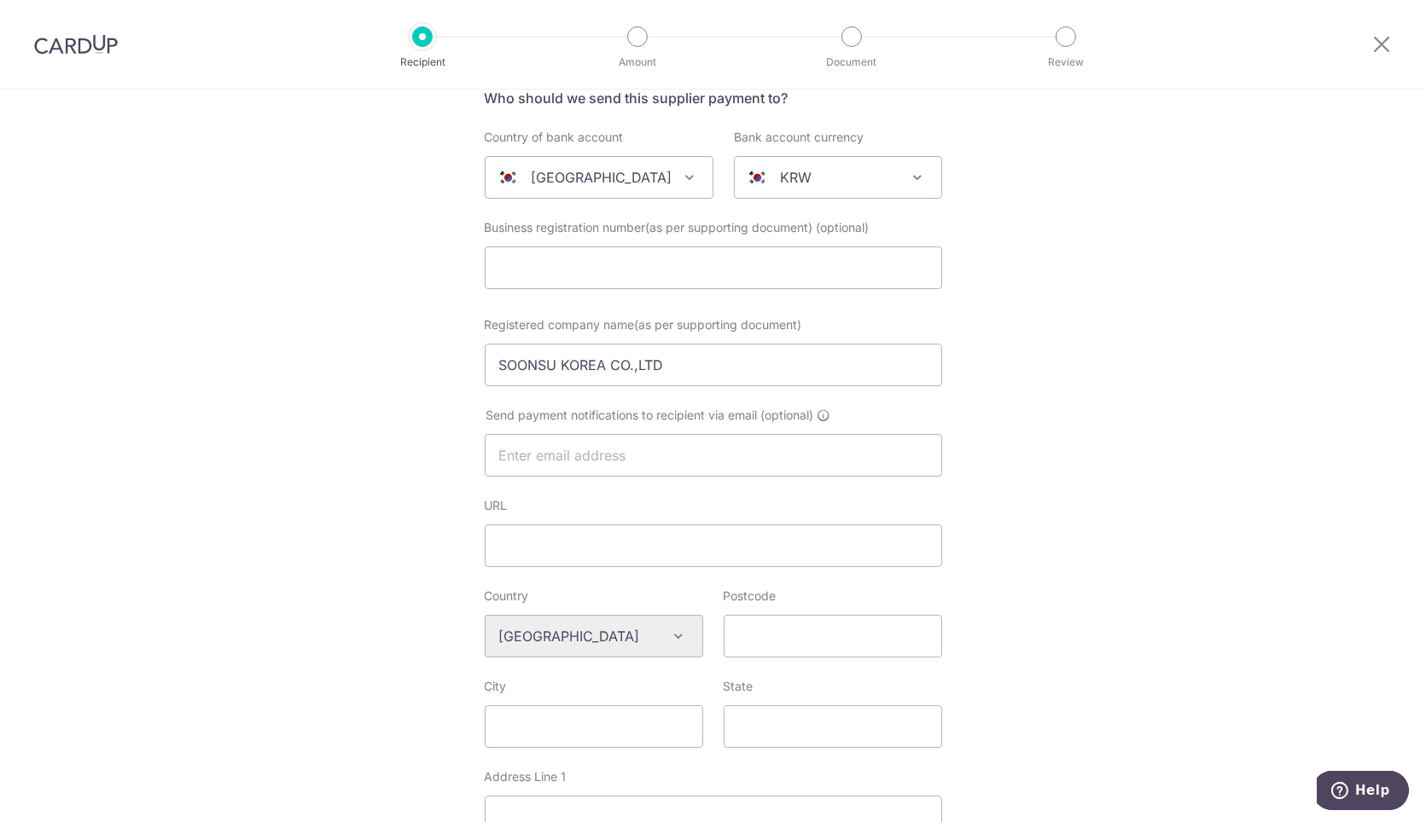
scroll to position [429, 0]
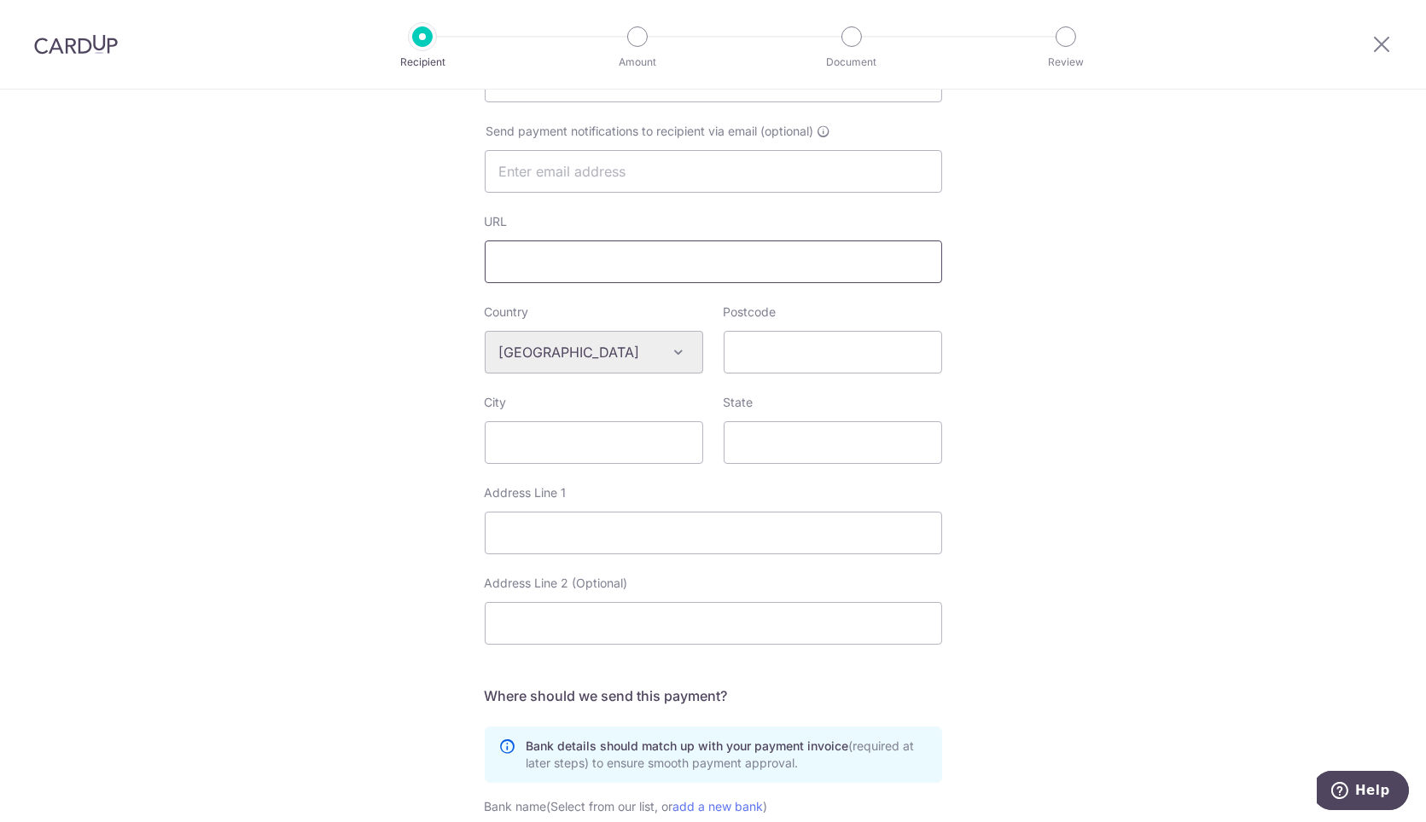
click at [569, 264] on input "URL" at bounding box center [713, 262] width 457 height 43
drag, startPoint x: 597, startPoint y: 169, endPoint x: 594, endPoint y: 189, distance: 20.8
click at [597, 169] on input "text" at bounding box center [713, 171] width 457 height 43
click at [558, 439] on input "City" at bounding box center [594, 442] width 218 height 43
drag, startPoint x: 563, startPoint y: 518, endPoint x: 563, endPoint y: 530, distance: 11.9
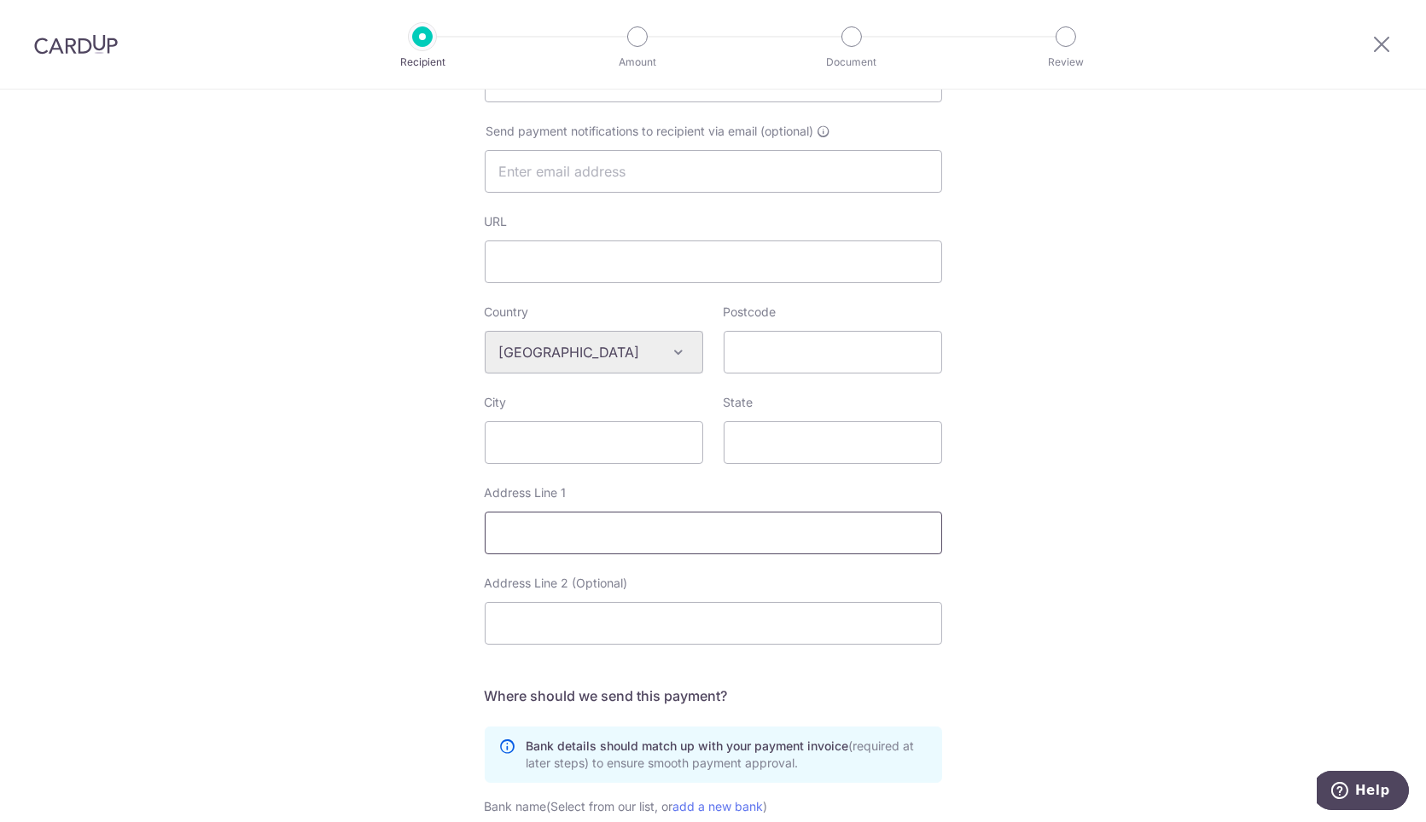
click at [563, 519] on input "Address Line 1" at bounding box center [713, 533] width 457 height 43
paste input "140, Saneopdanji 4-ro, Eomo-myeon, Gimcheon-si"
type input "140, Saneopdanji 4-ro, Eomo-myeon, Gimcheon-si"
click at [677, 264] on input "URL" at bounding box center [713, 262] width 457 height 43
paste input "Gyeongsangbuk-do, Republic of Korea"
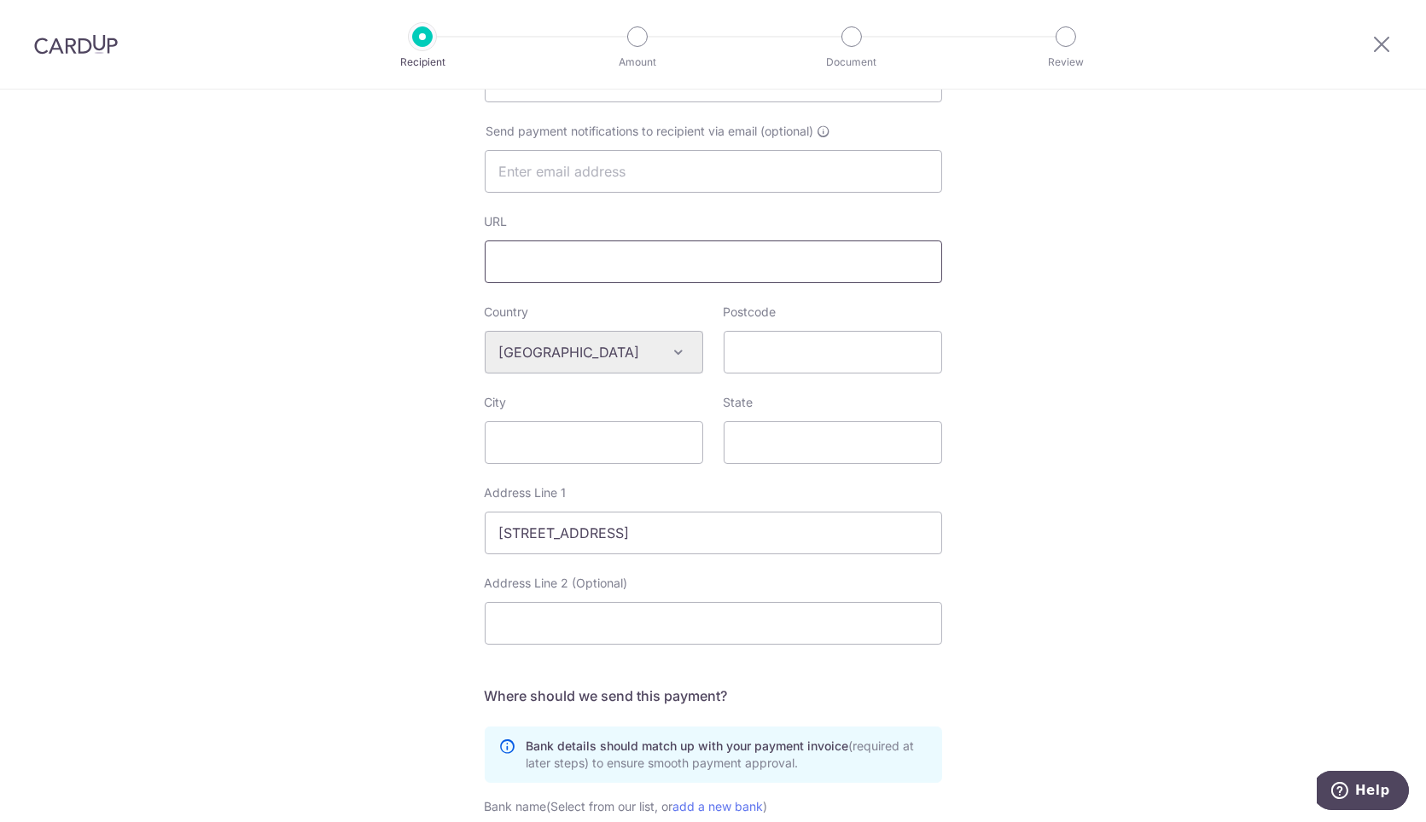
type input "Gyeongsangbuk-do, Republic of Korea"
click at [594, 654] on div "Country Algeria Andorra Angola Anguilla Argentina Armenia Aruba Australia Austr…" at bounding box center [713, 485] width 457 height 362
click at [607, 624] on input "Address Line 2 (Optional)" at bounding box center [713, 623] width 457 height 43
paste input "Gyeongsangbuk-do, Republic of Korea"
type input "Gyeongsangbuk-do, Republic of Korea"
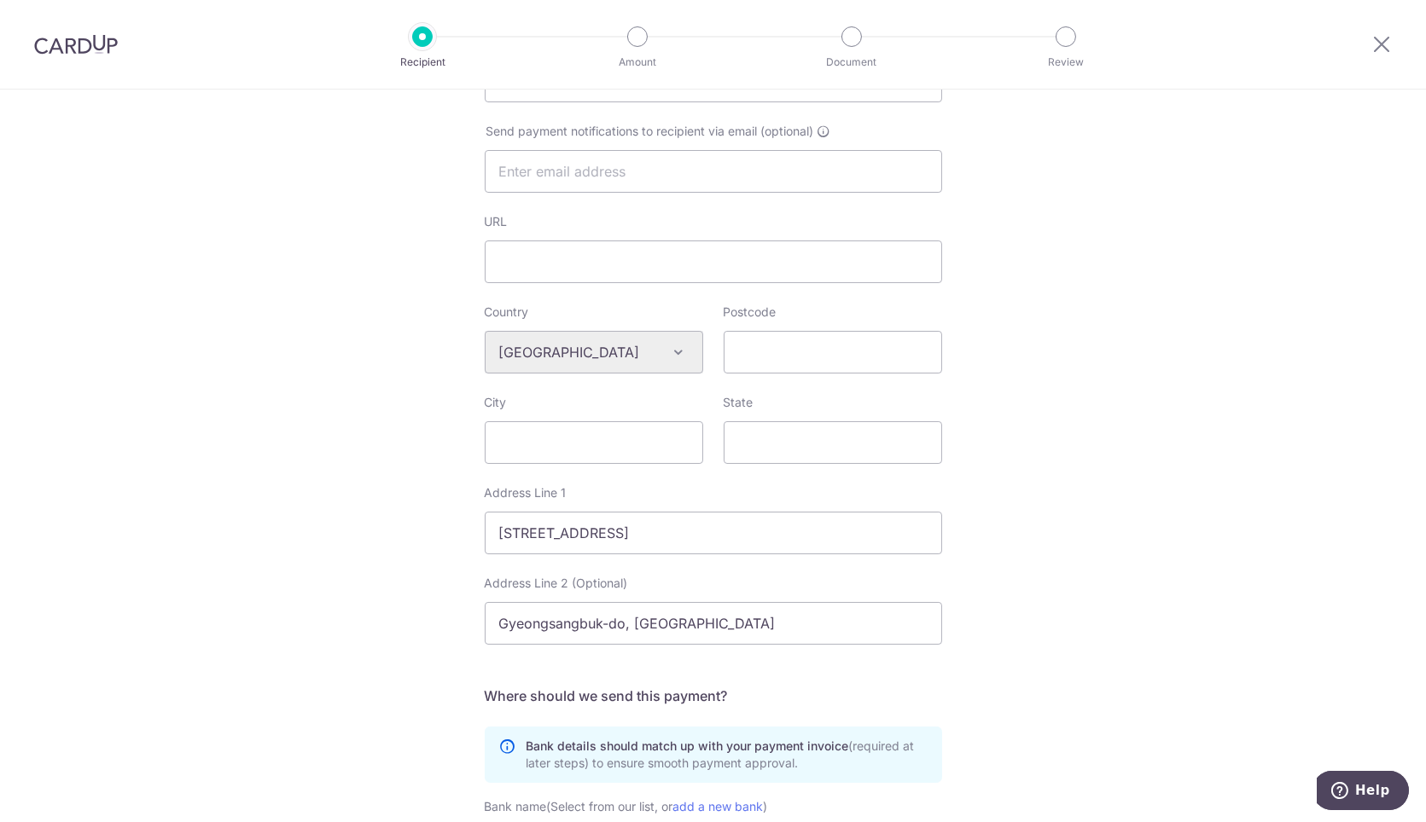
click at [955, 610] on div "Who would you like to pay? Your recipient does not need a CardUp account to rec…" at bounding box center [713, 384] width 1426 height 1449
click at [606, 415] on div "City" at bounding box center [594, 429] width 218 height 70
click at [605, 433] on input "City" at bounding box center [594, 442] width 218 height 43
type input "S"
drag, startPoint x: 597, startPoint y: 446, endPoint x: 343, endPoint y: 447, distance: 254.2
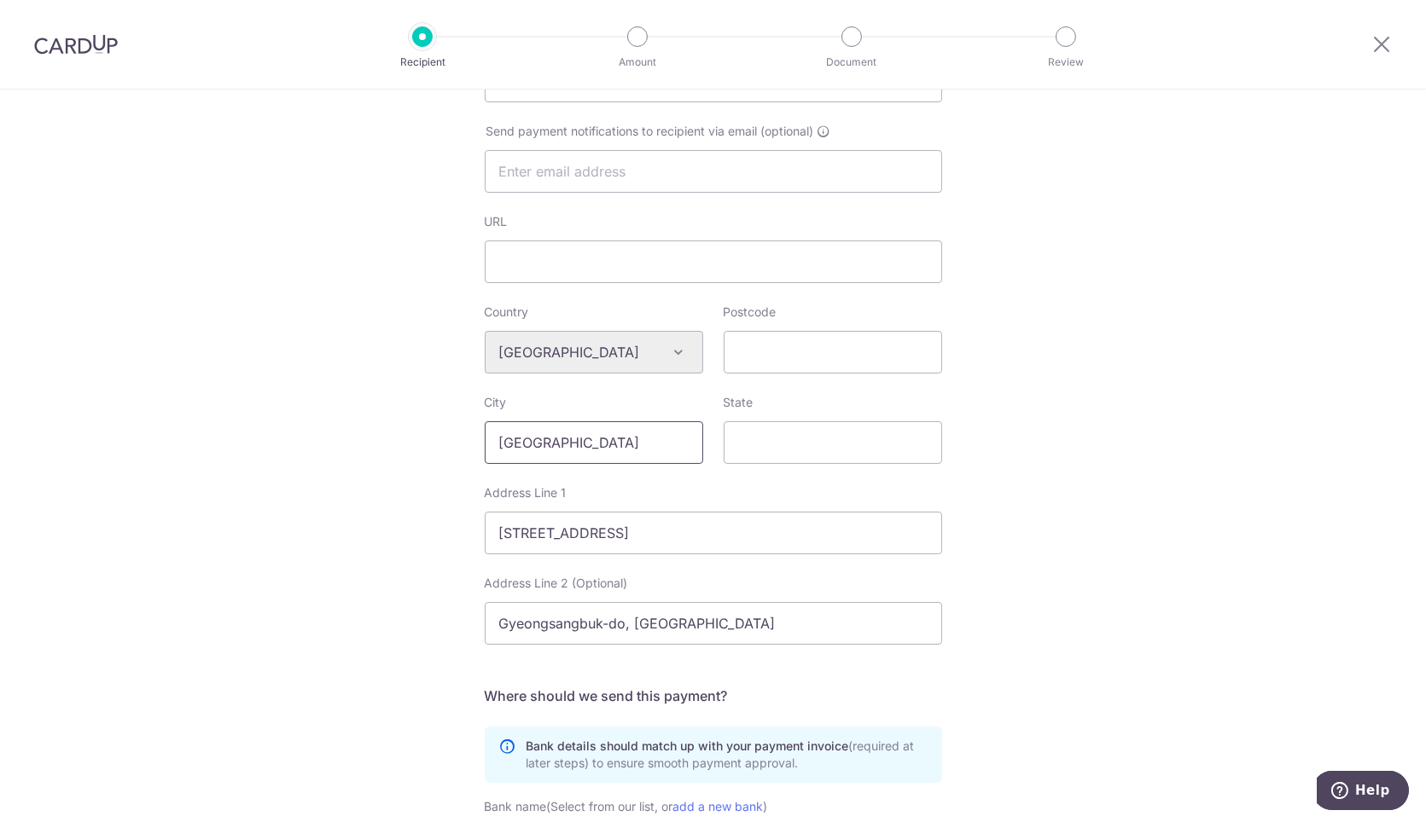
click at [343, 447] on div "Who would you like to pay? Your recipient does not need a CardUp account to rec…" at bounding box center [713, 384] width 1426 height 1449
type input "Korea"
click at [872, 340] on input "Postcode" at bounding box center [832, 352] width 218 height 43
paste input "Korea"
type input "Korea"
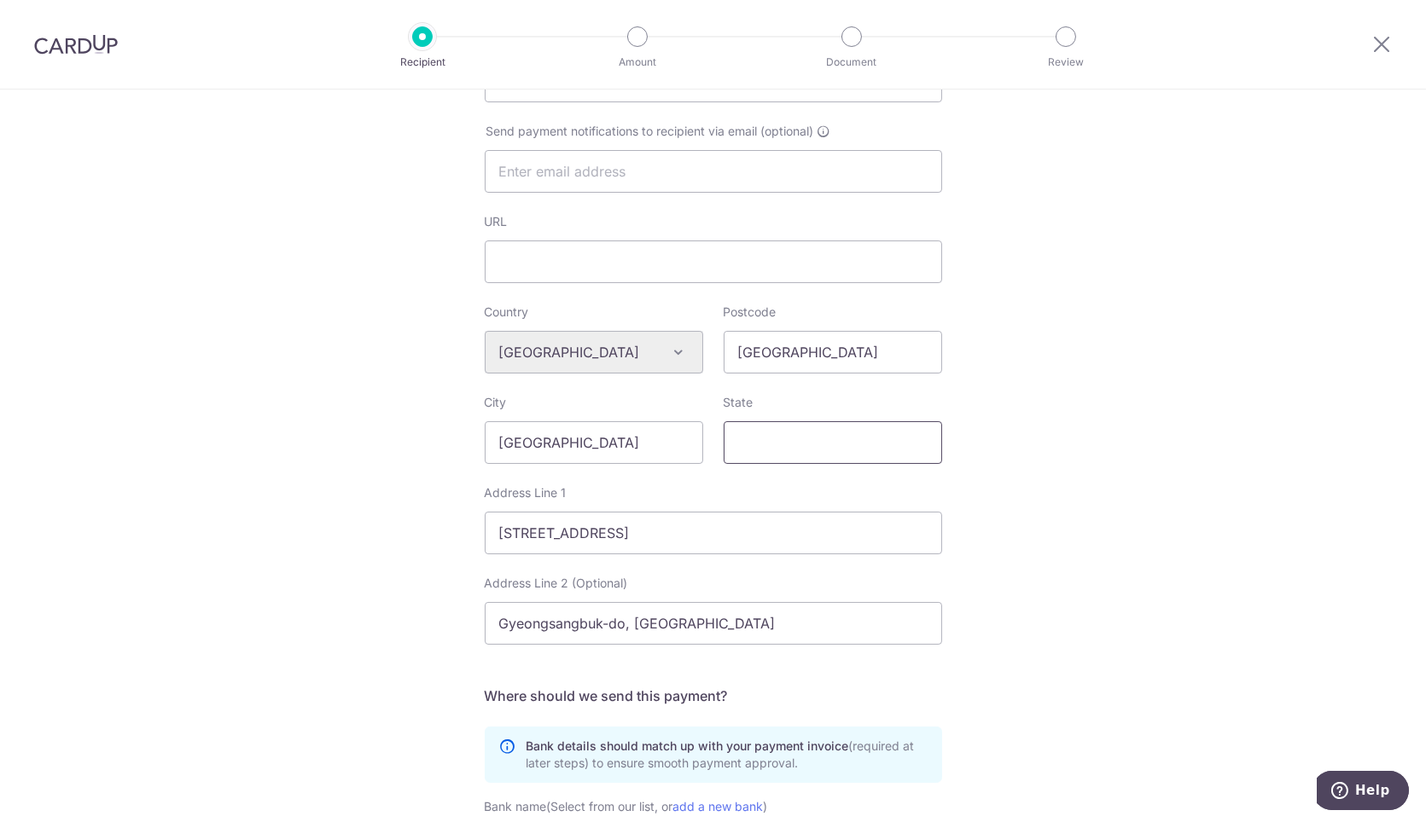
drag, startPoint x: 790, startPoint y: 430, endPoint x: 799, endPoint y: 432, distance: 9.5
click at [790, 430] on input "State" at bounding box center [832, 442] width 218 height 43
paste input "Korea"
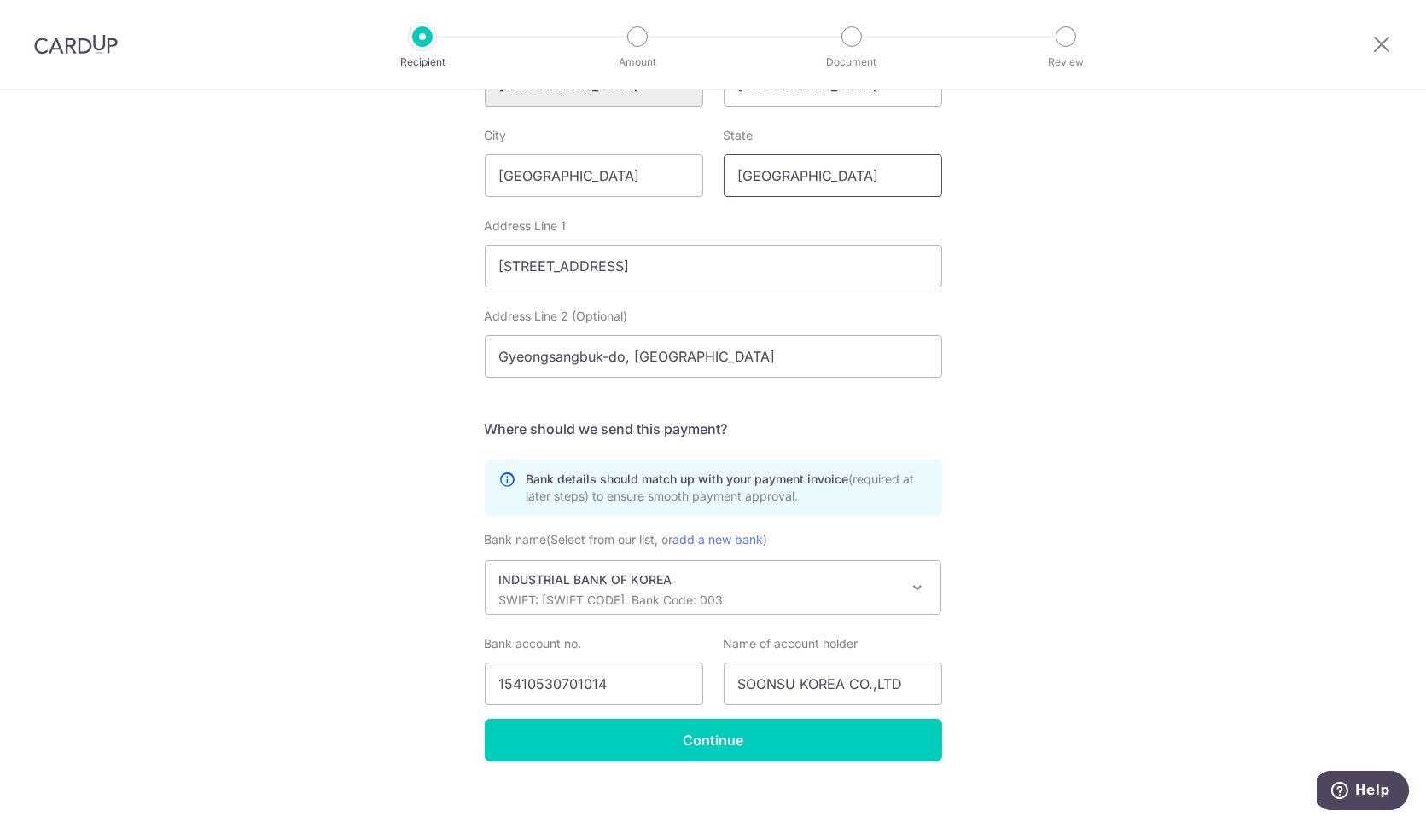
scroll to position [714, 0]
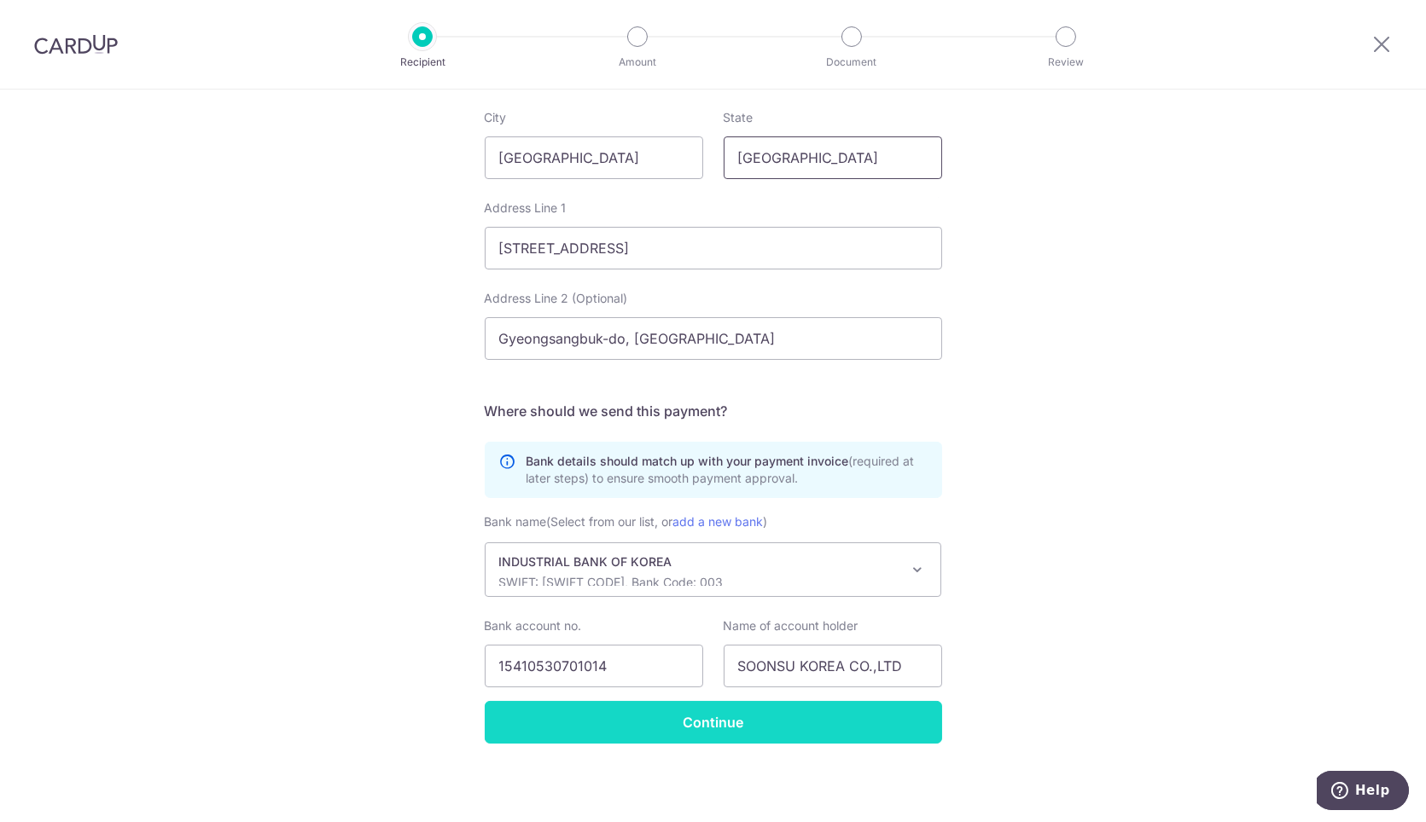
type input "Korea"
click at [877, 735] on input "Continue" at bounding box center [713, 722] width 457 height 43
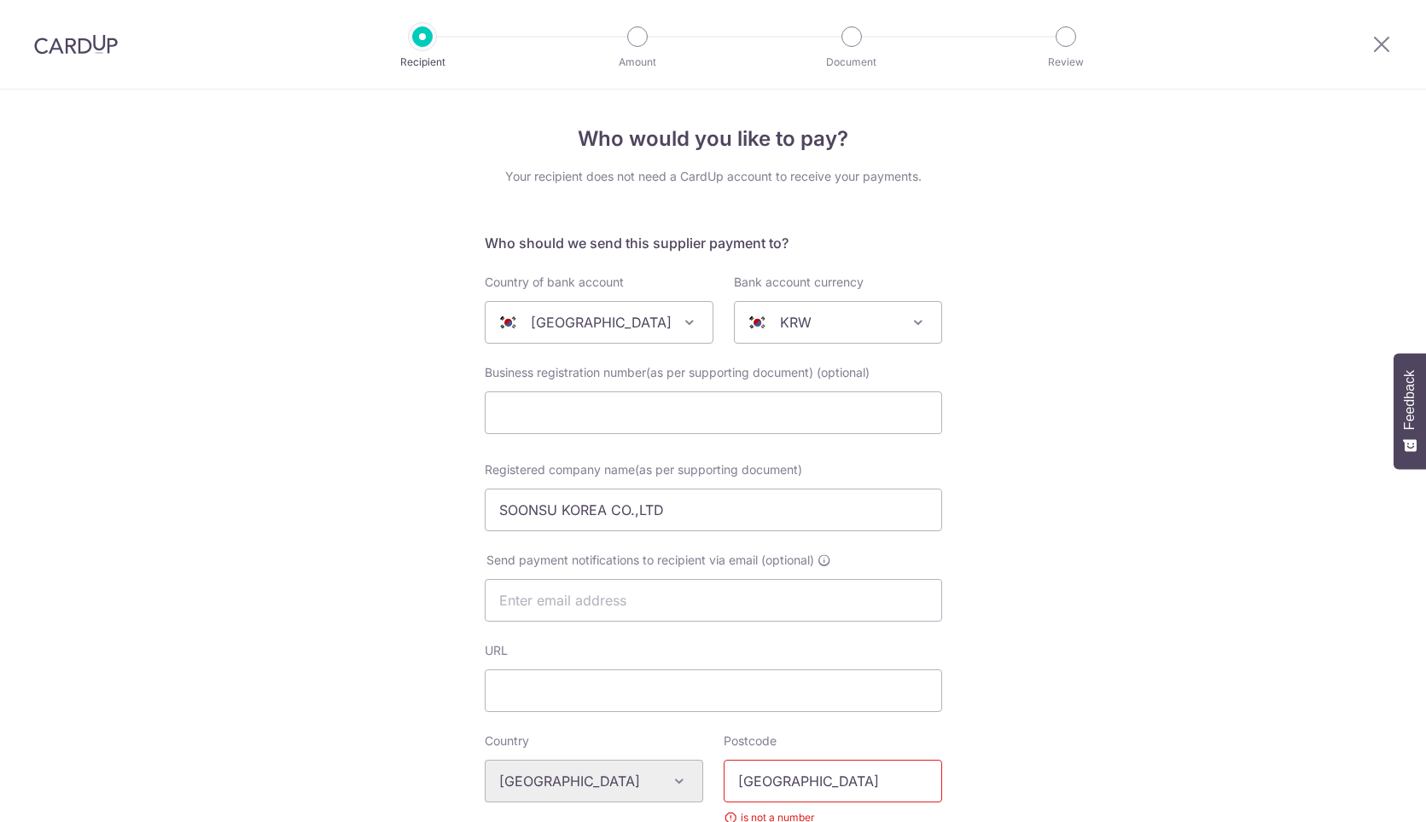
select select "326"
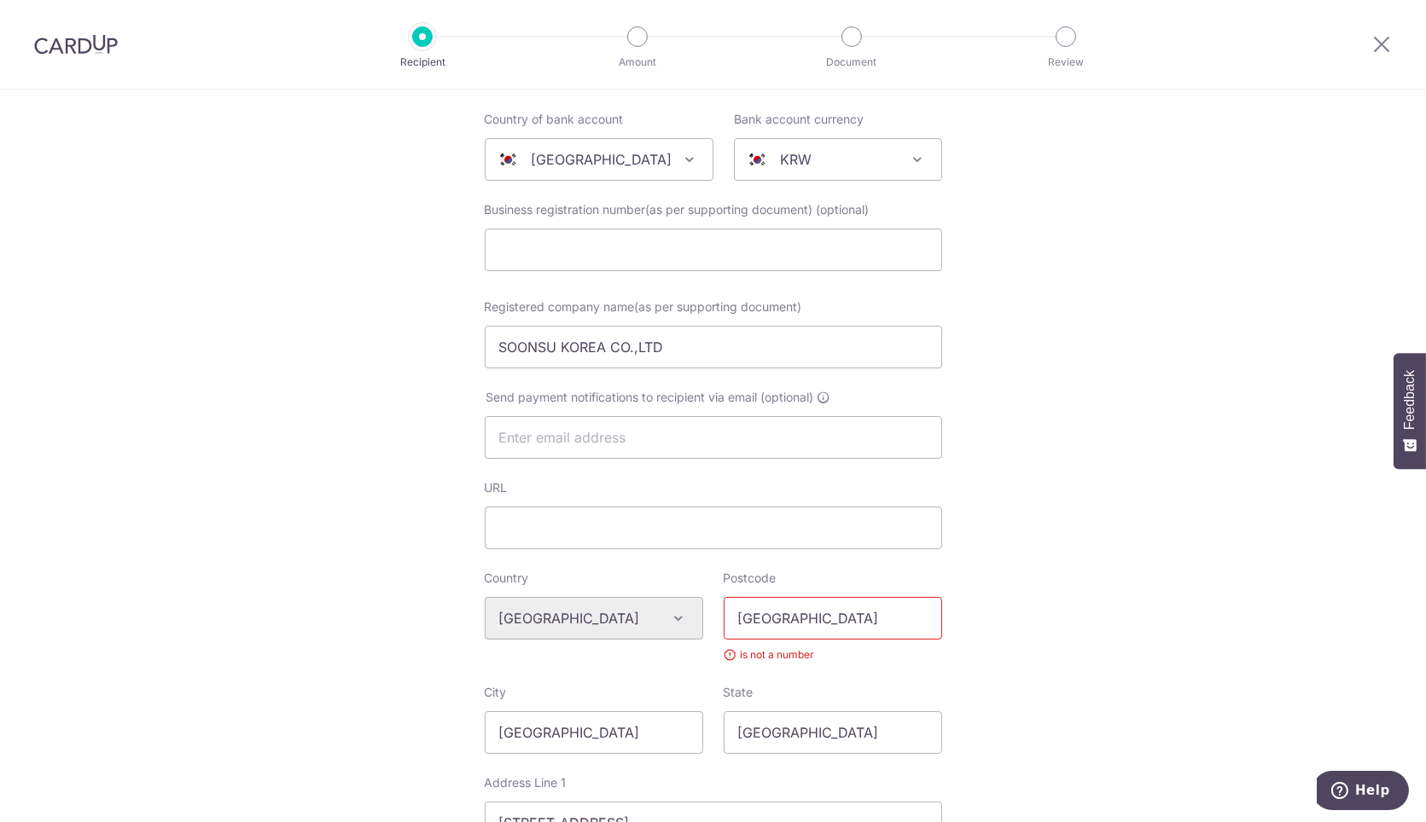
scroll to position [95, 0]
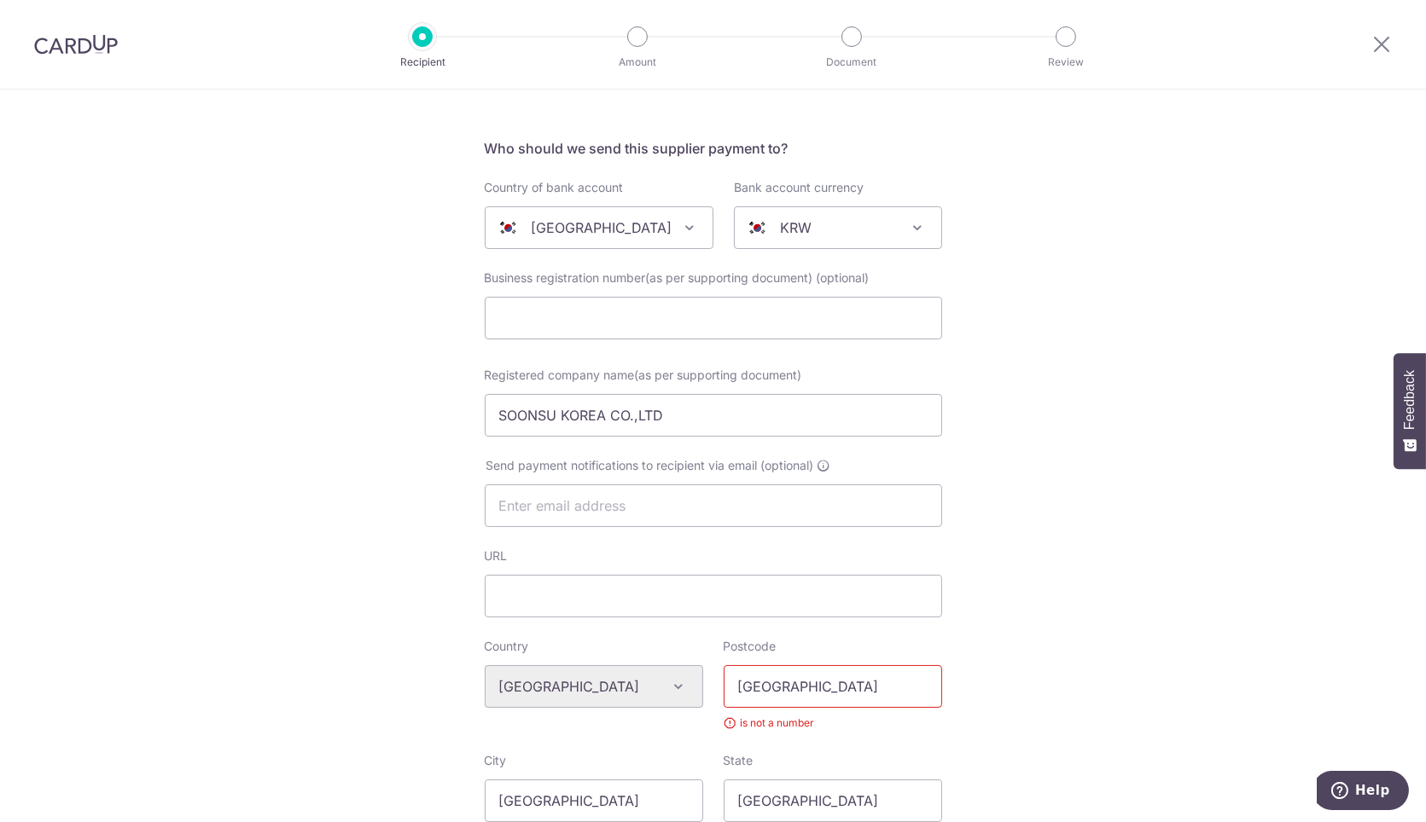
drag, startPoint x: 782, startPoint y: 669, endPoint x: 701, endPoint y: 681, distance: 81.9
click at [701, 681] on div "Country Algeria Andorra Angola Anguilla Argentina Armenia Aruba Australia Austr…" at bounding box center [713, 695] width 478 height 114
click at [1124, 691] on div "Who would you like to pay? Your recipient does not need a CardUp account to rec…" at bounding box center [713, 731] width 1426 height 1473
drag, startPoint x: 862, startPoint y: 674, endPoint x: 857, endPoint y: 687, distance: 13.8
click at [862, 674] on input "Postcode" at bounding box center [832, 686] width 218 height 43
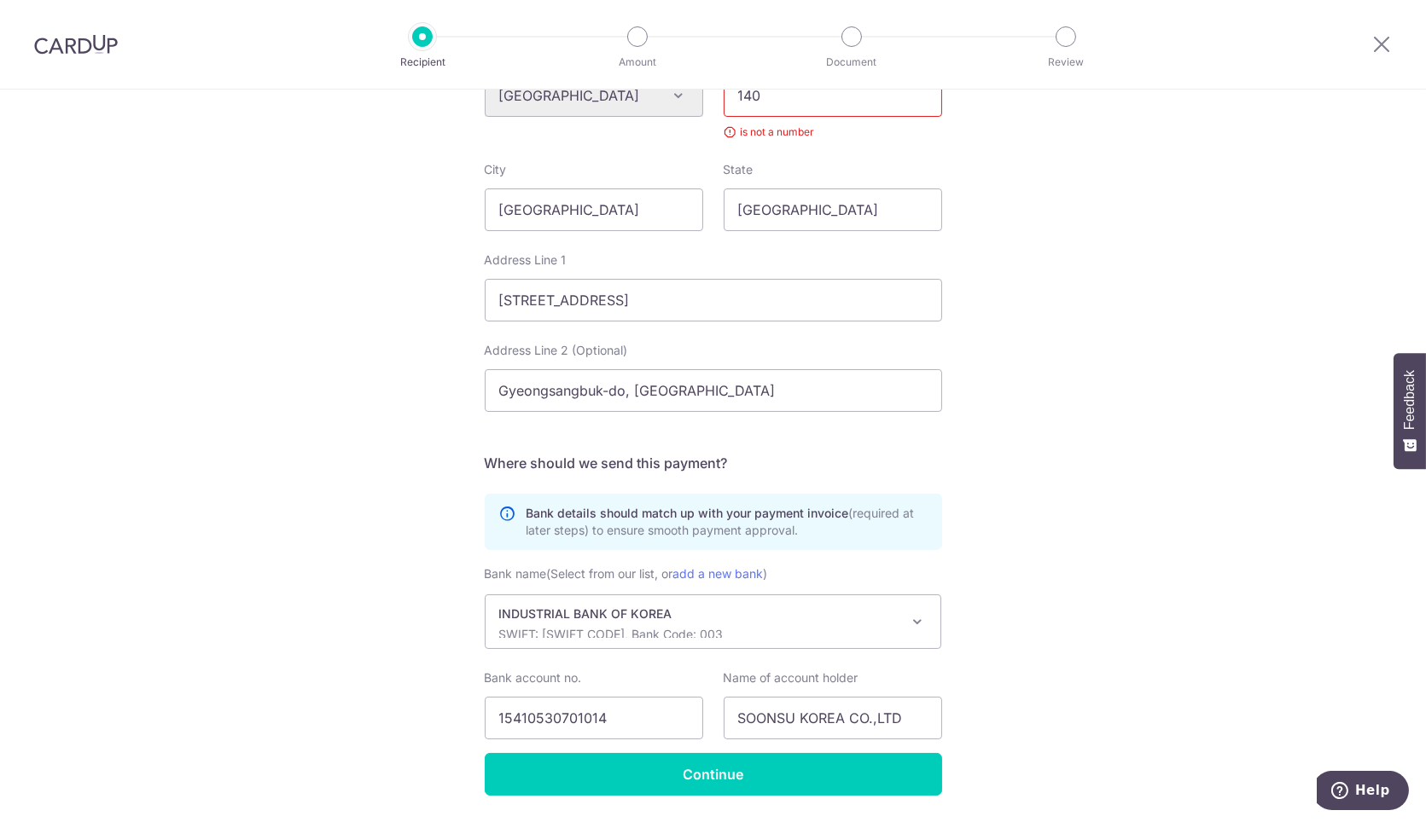
scroll to position [738, 0]
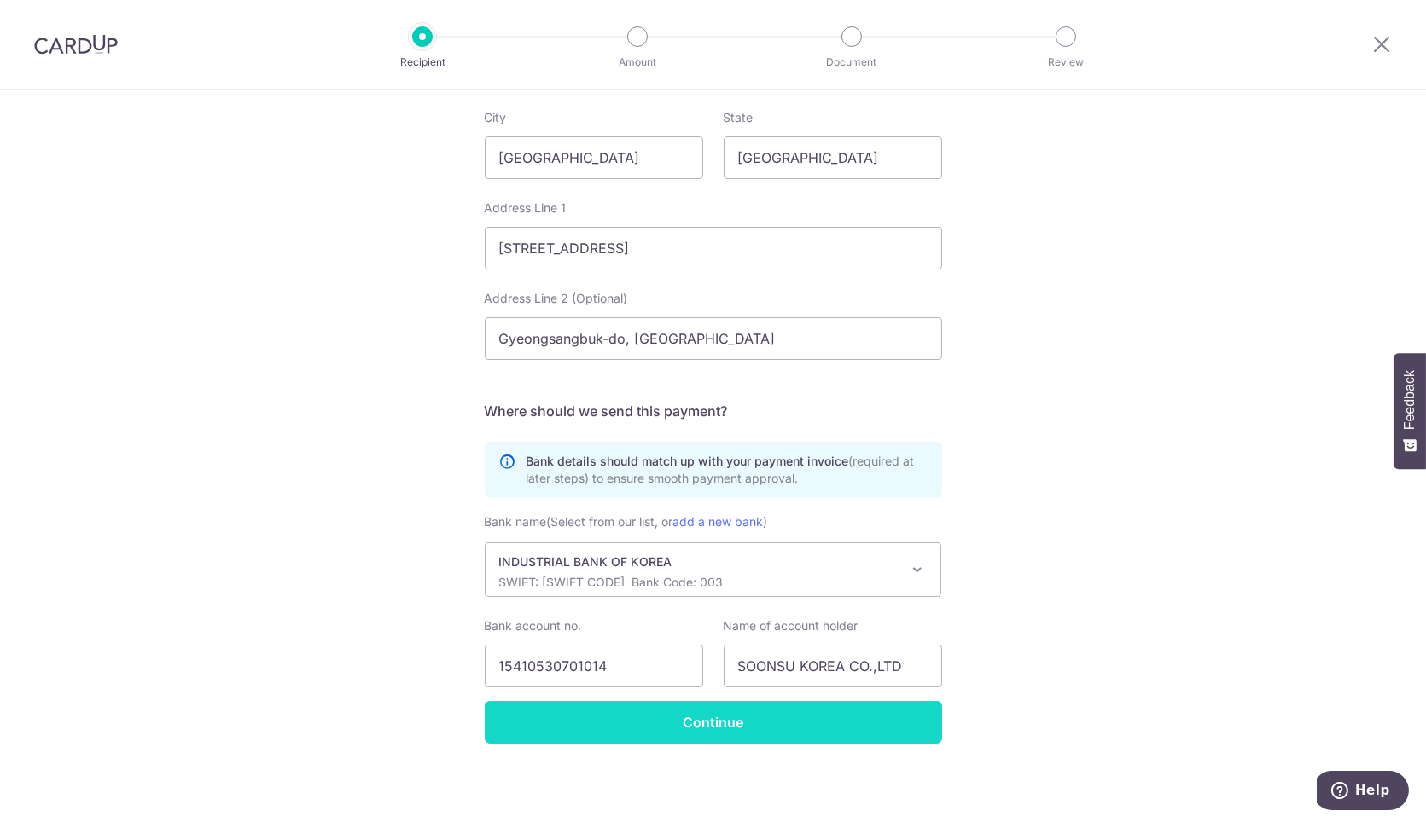
type input "140"
click at [828, 726] on input "Continue" at bounding box center [713, 722] width 457 height 43
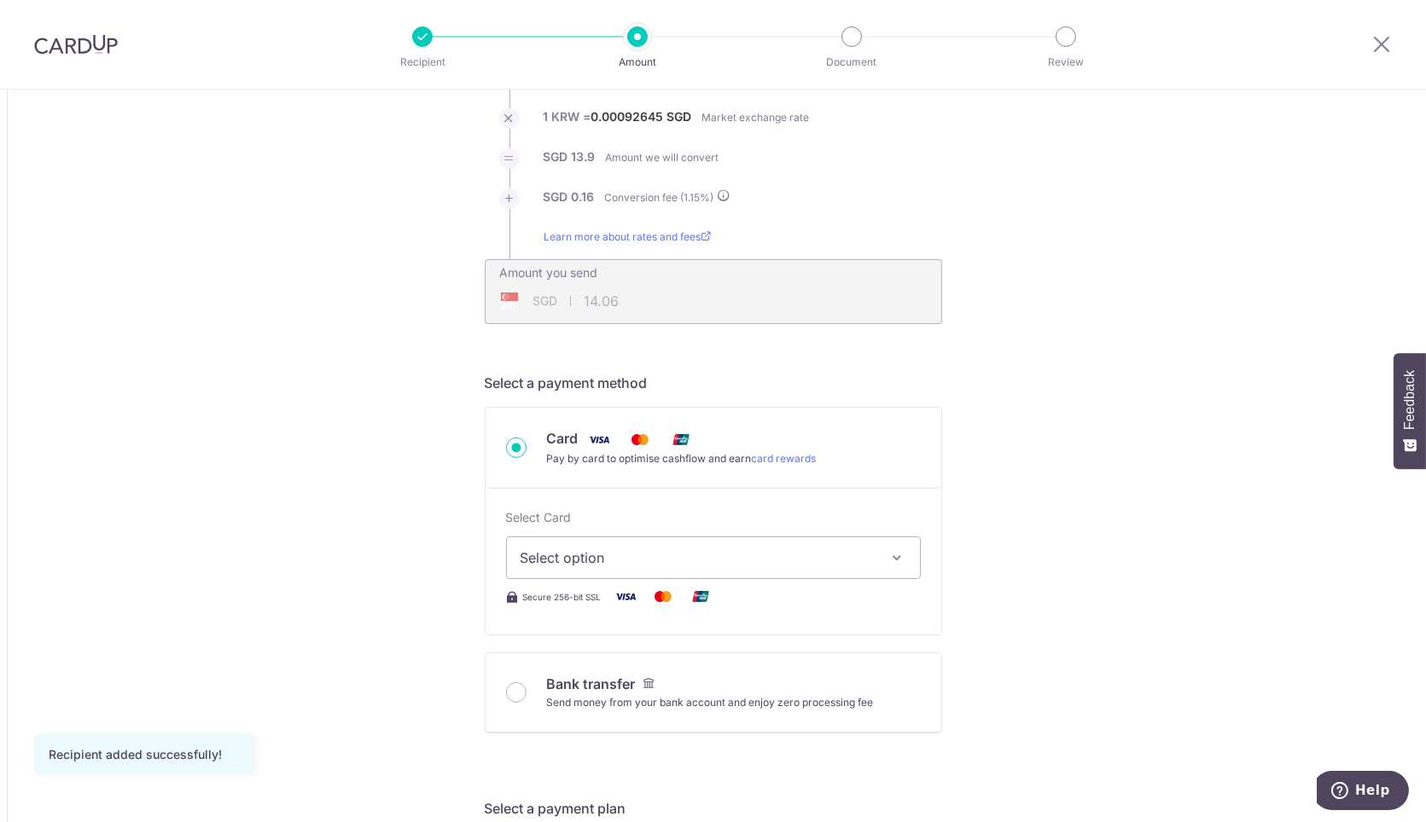
scroll to position [189, 0]
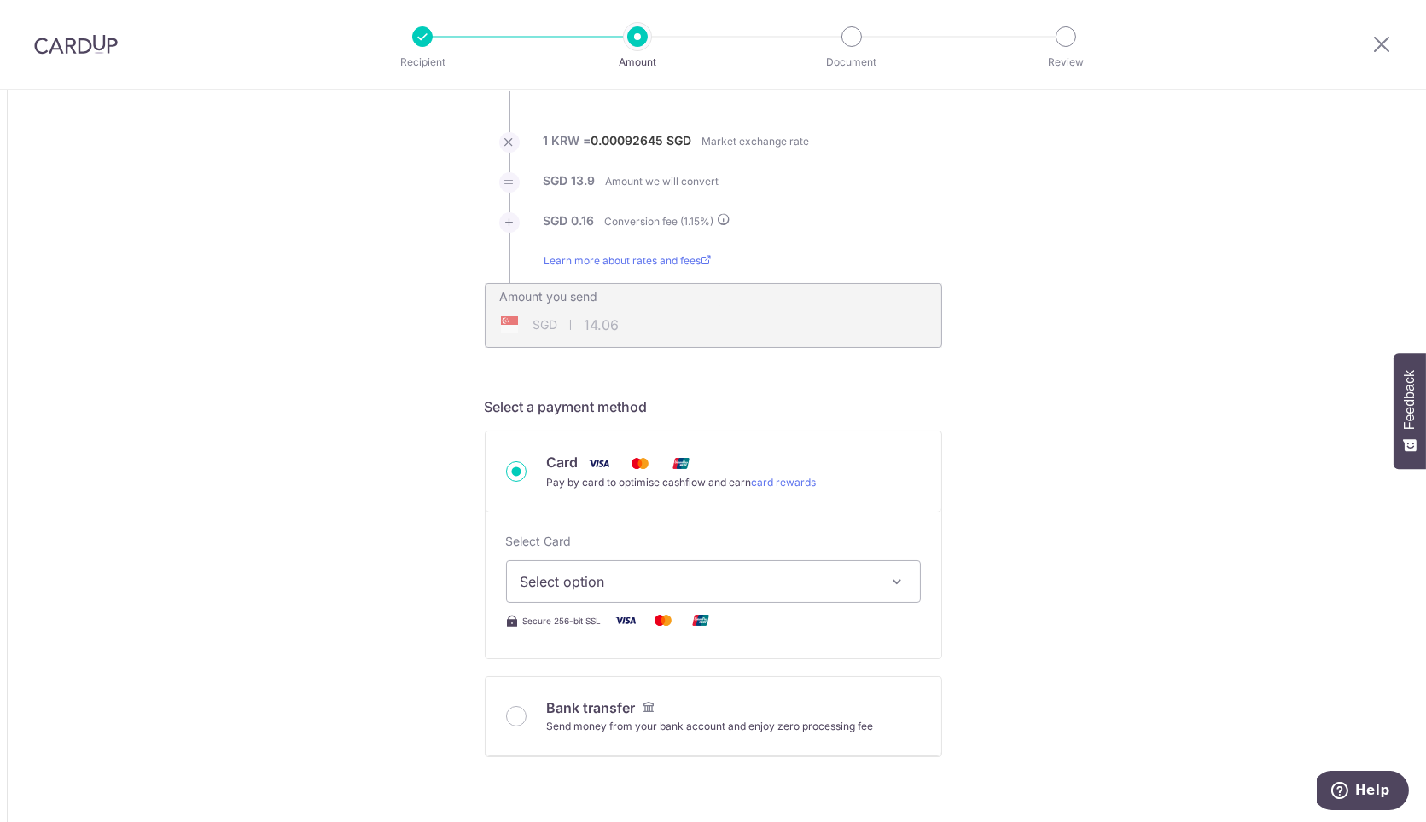
click at [662, 337] on div "SGD 14.06 14.06" at bounding box center [603, 324] width 237 height 39
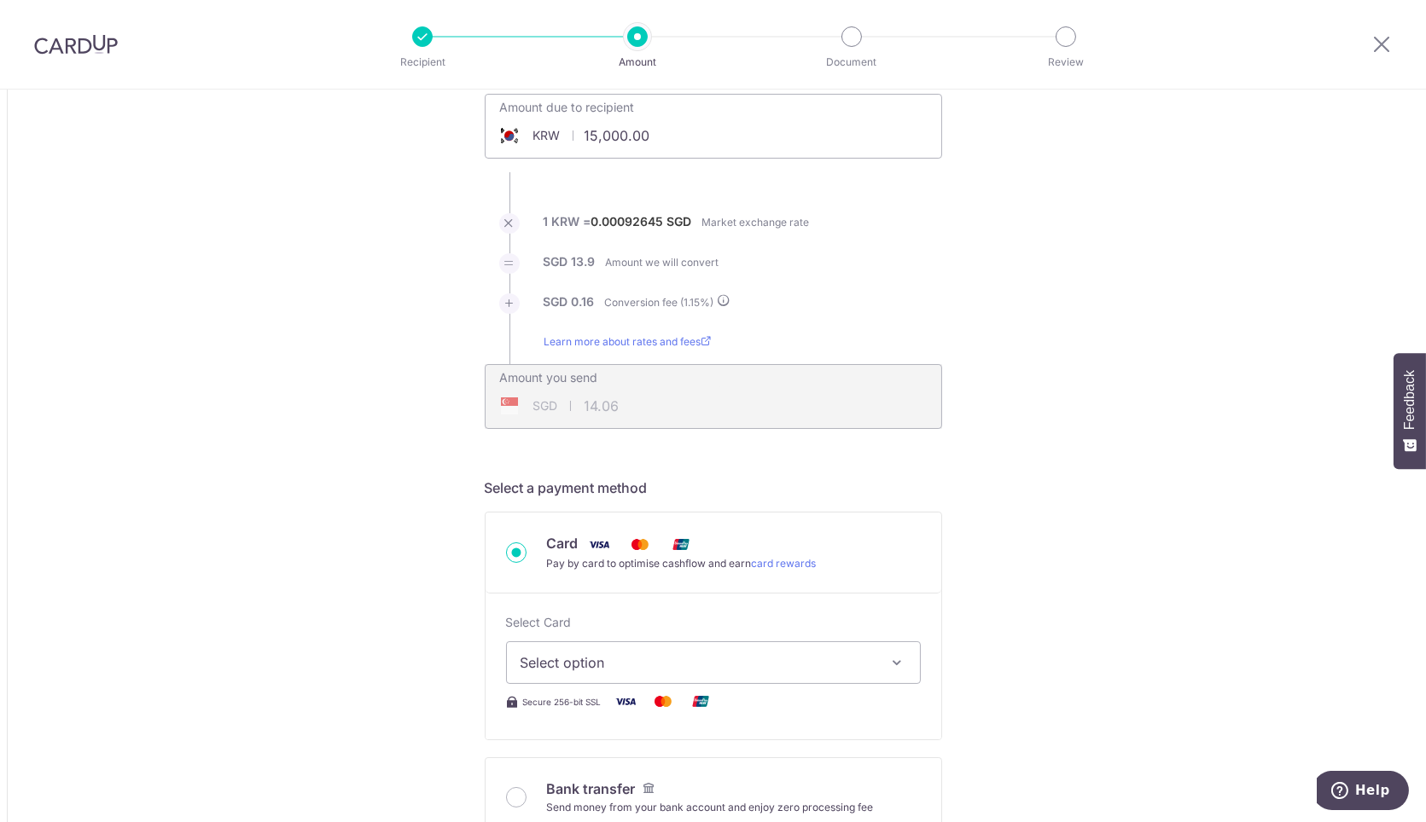
scroll to position [0, 0]
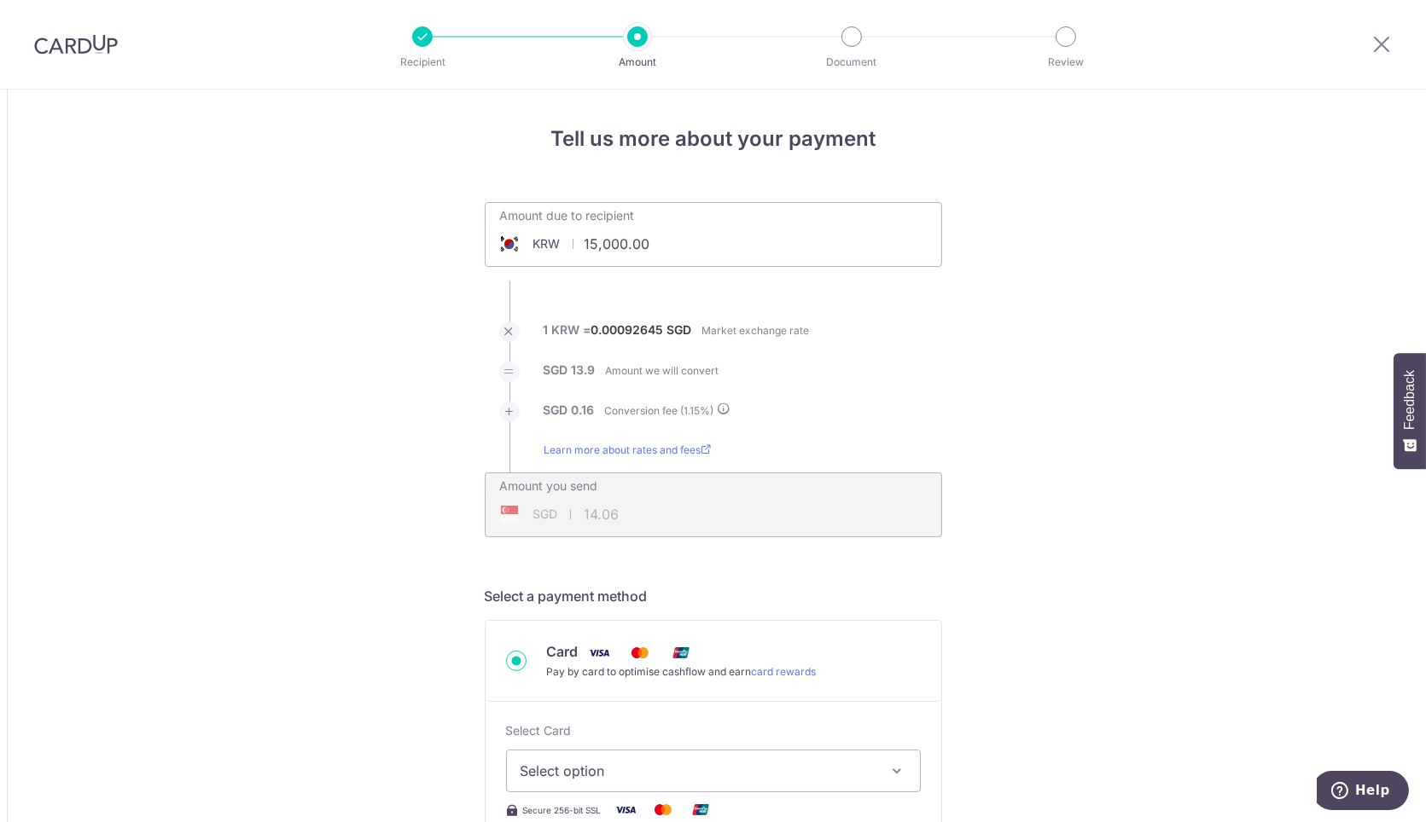
drag, startPoint x: 668, startPoint y: 242, endPoint x: 540, endPoint y: 245, distance: 128.0
click at [540, 245] on div "KRW 15,000.00 15000" at bounding box center [617, 243] width 264 height 39
paste input "₩10,750,48"
type input "10,750,480.00"
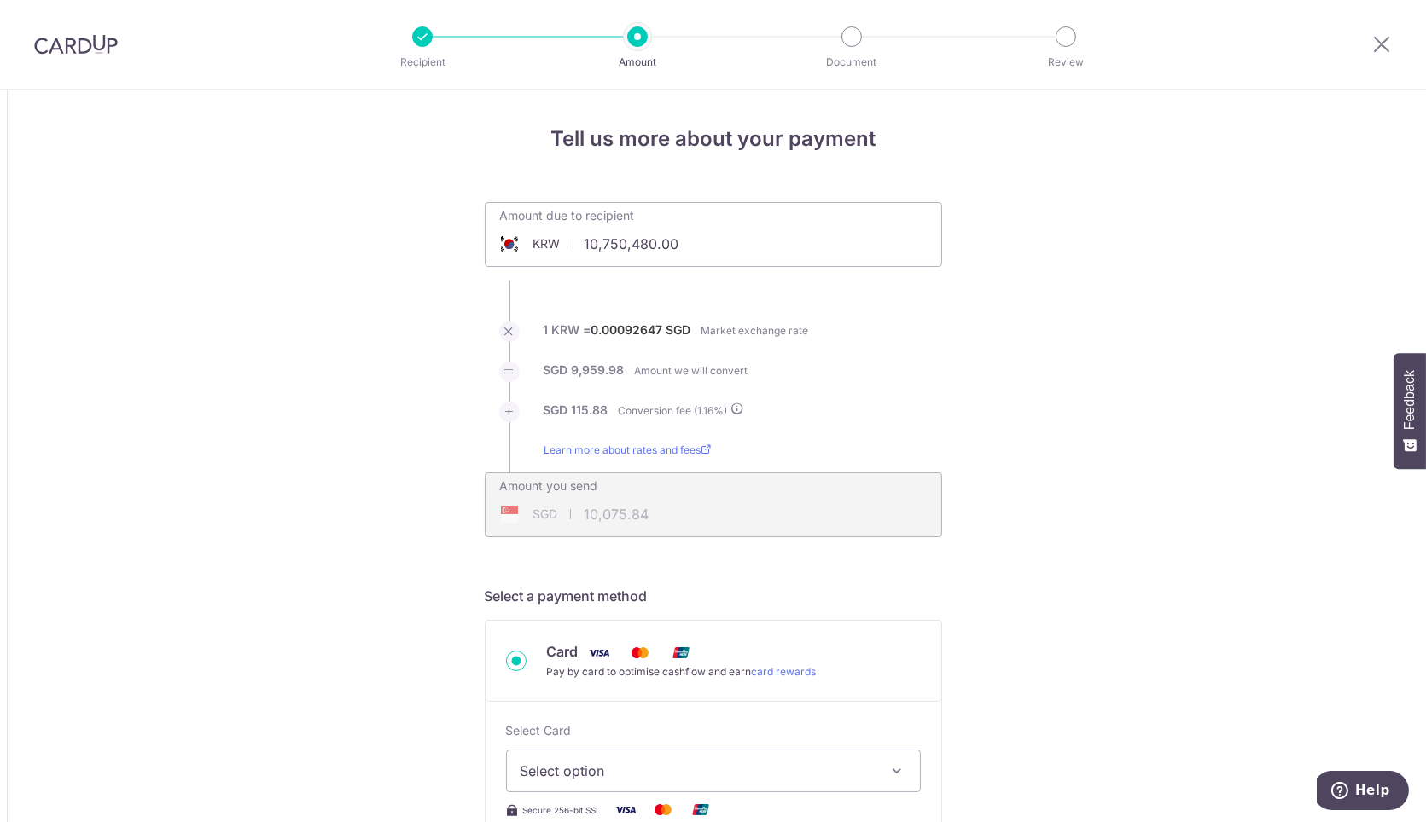
type input "10,075.84"
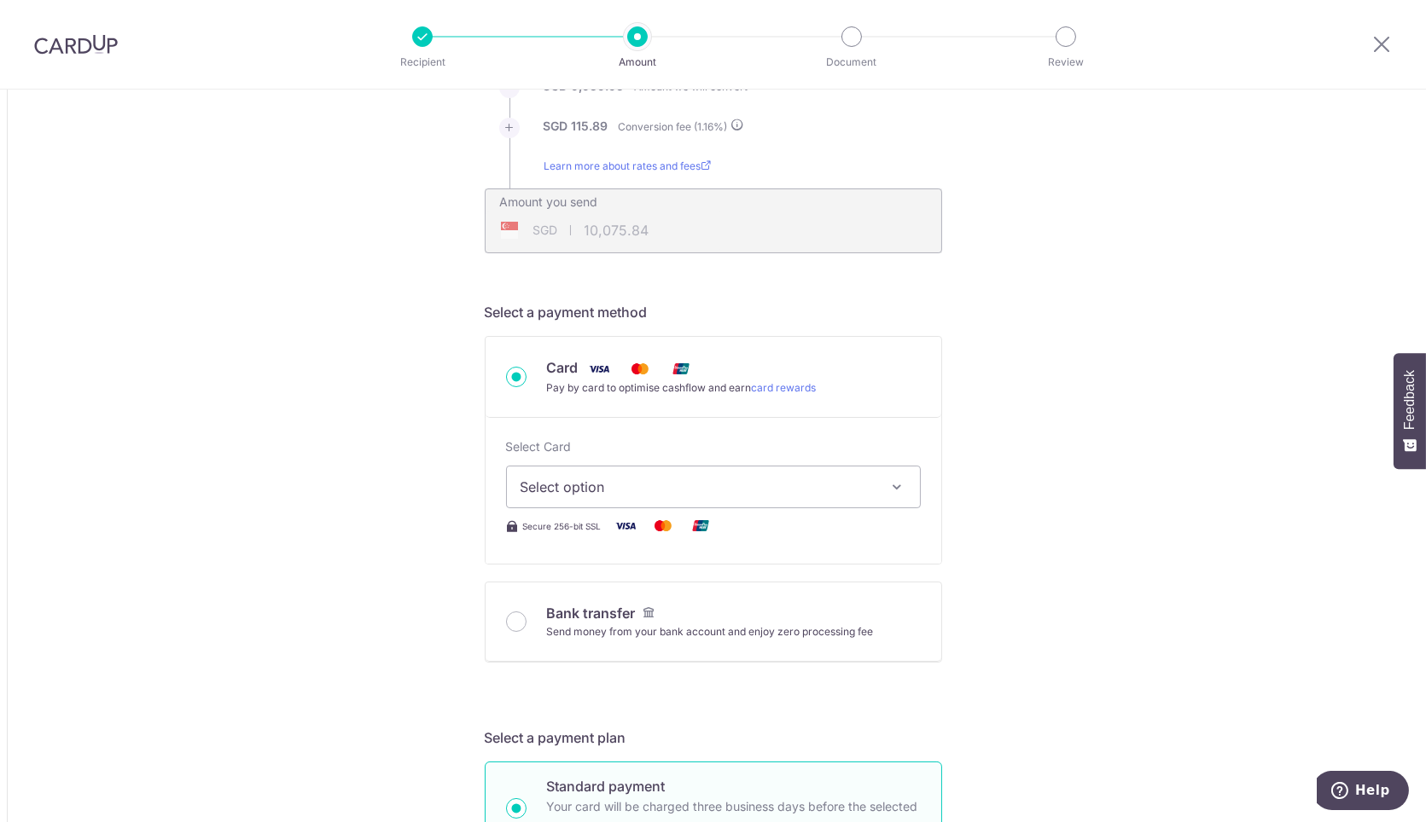
scroll to position [379, 0]
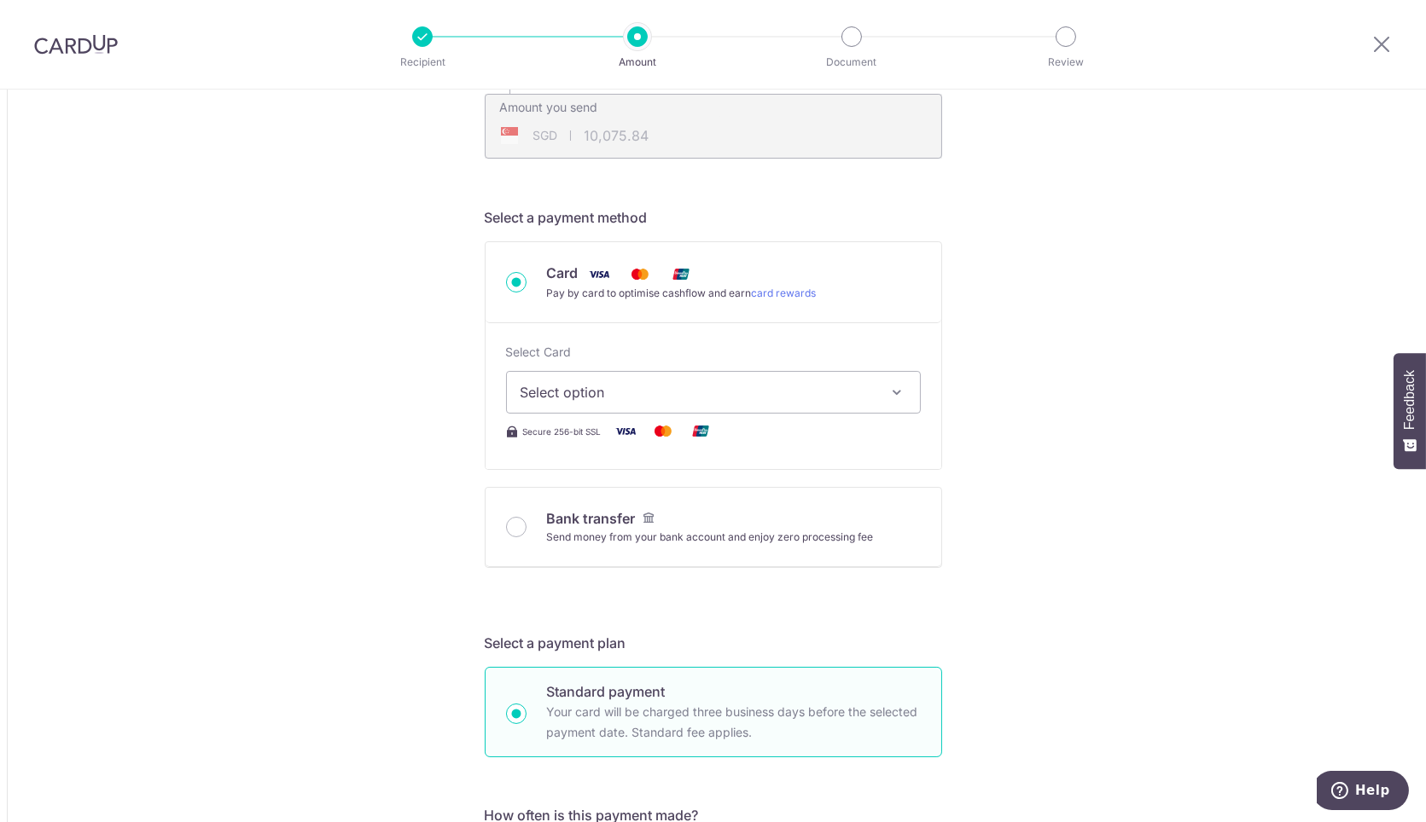
click at [843, 386] on span "Select option" at bounding box center [697, 392] width 355 height 20
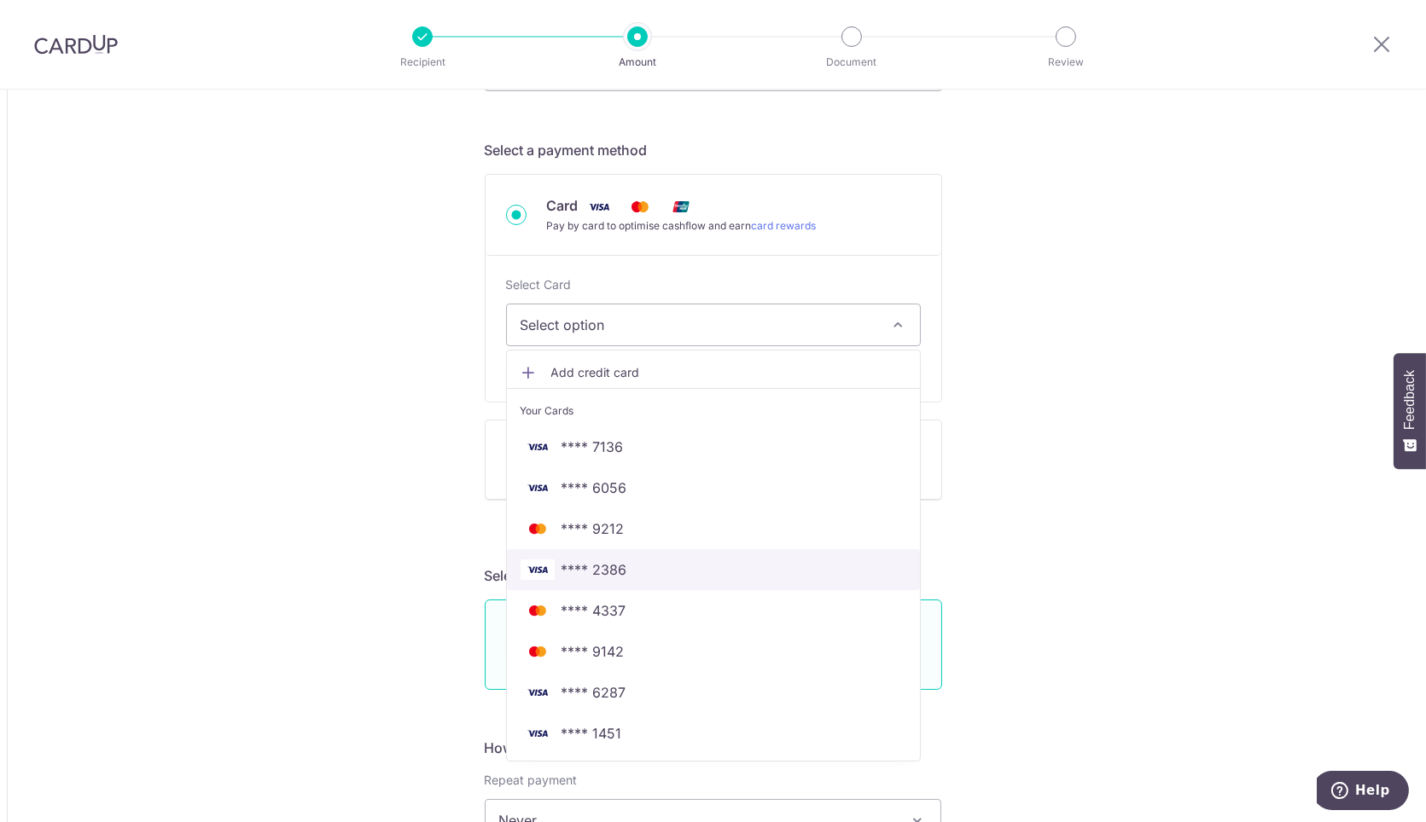
scroll to position [568, 0]
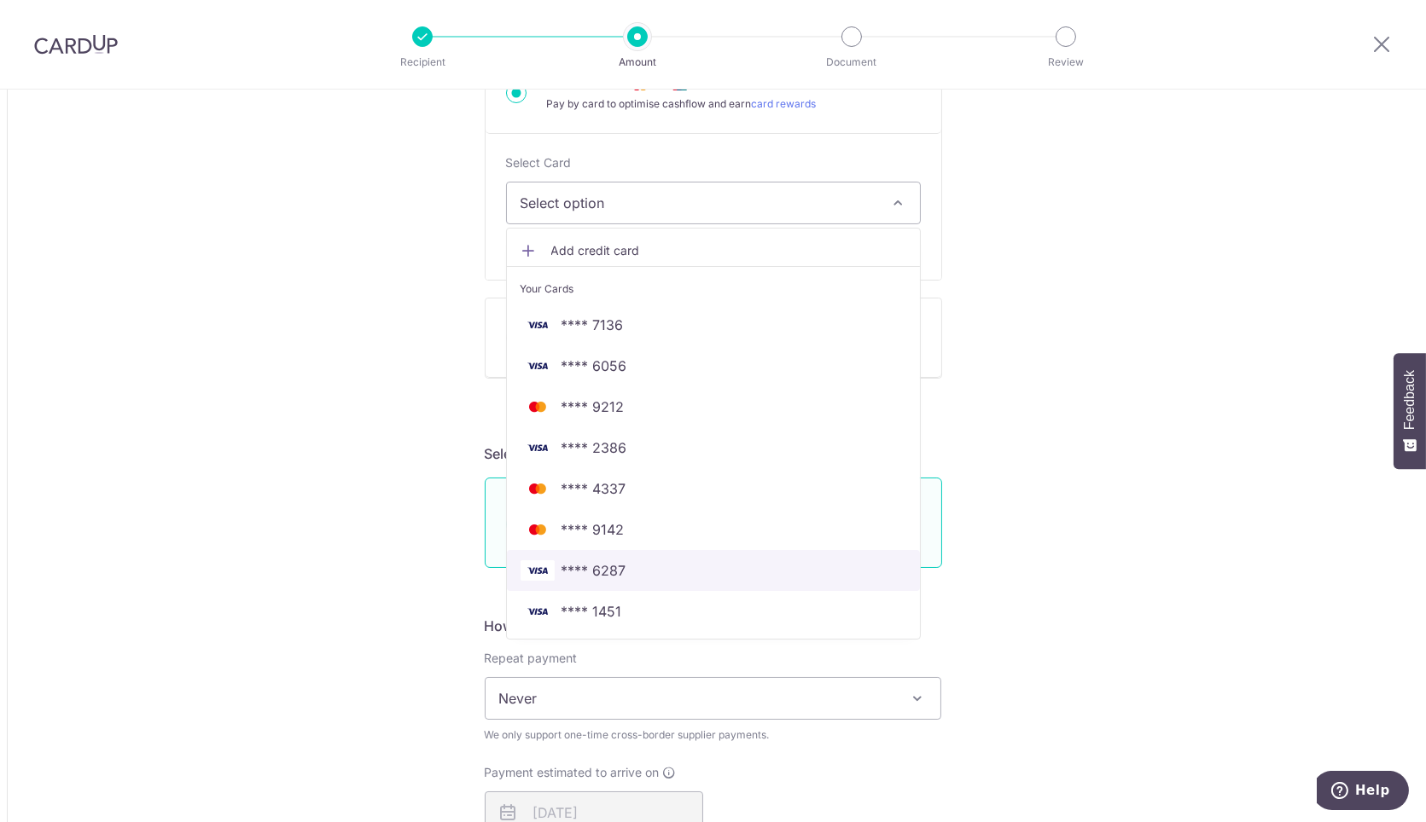
drag, startPoint x: 682, startPoint y: 554, endPoint x: 735, endPoint y: 619, distance: 83.7
click at [681, 554] on link "**** 6287" at bounding box center [713, 570] width 413 height 41
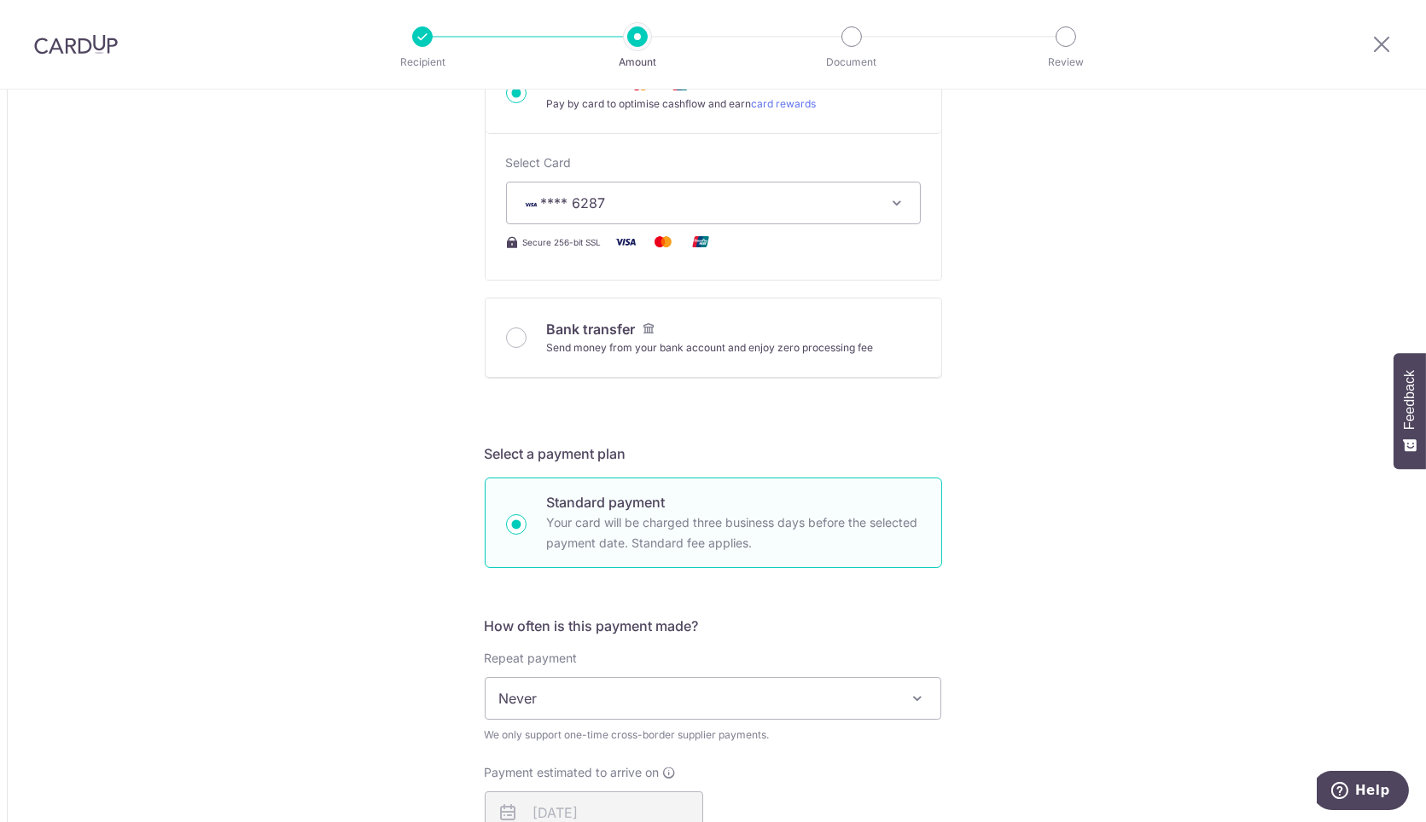
type input "10,750,480.00"
type input "10,076.28"
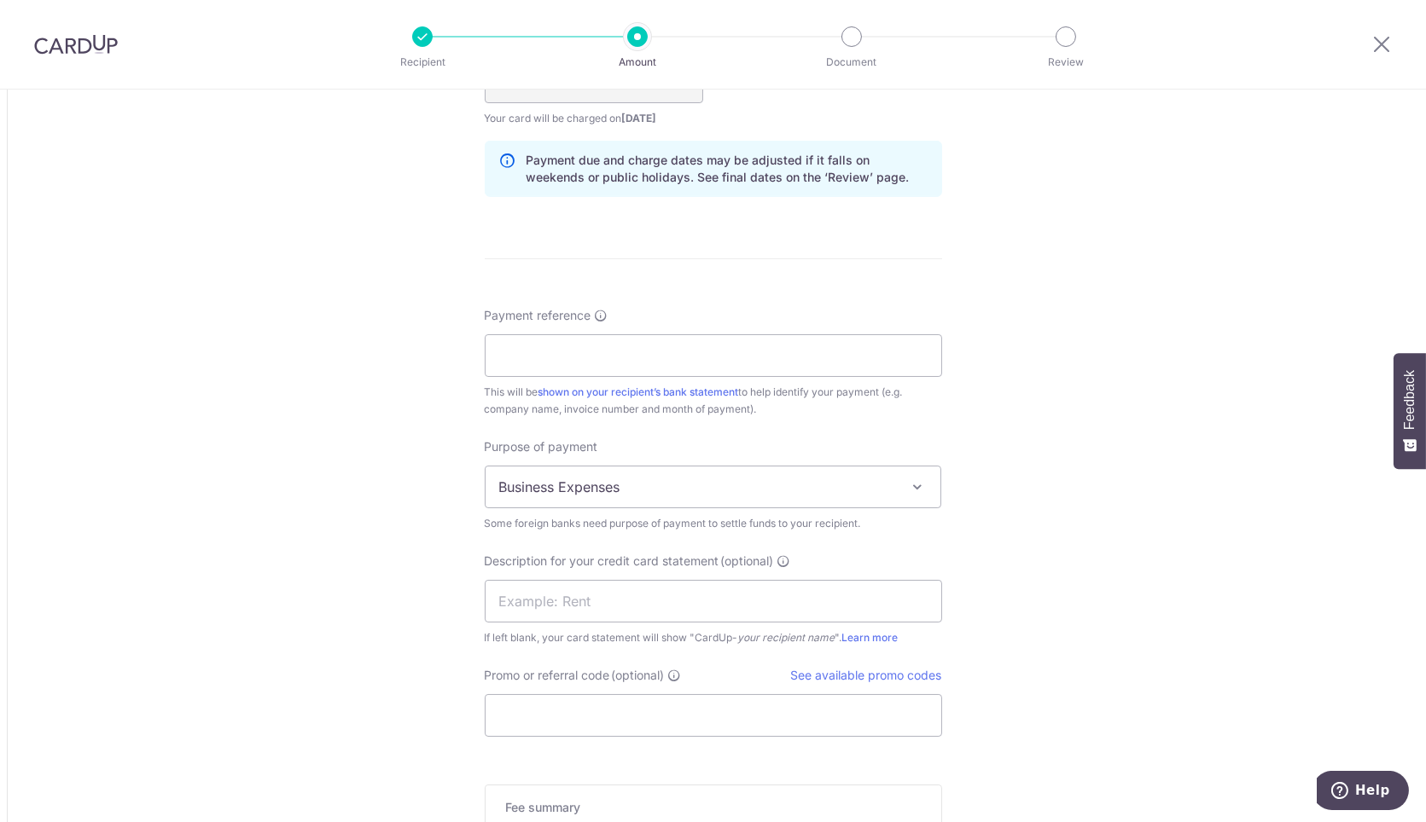
scroll to position [1327, 0]
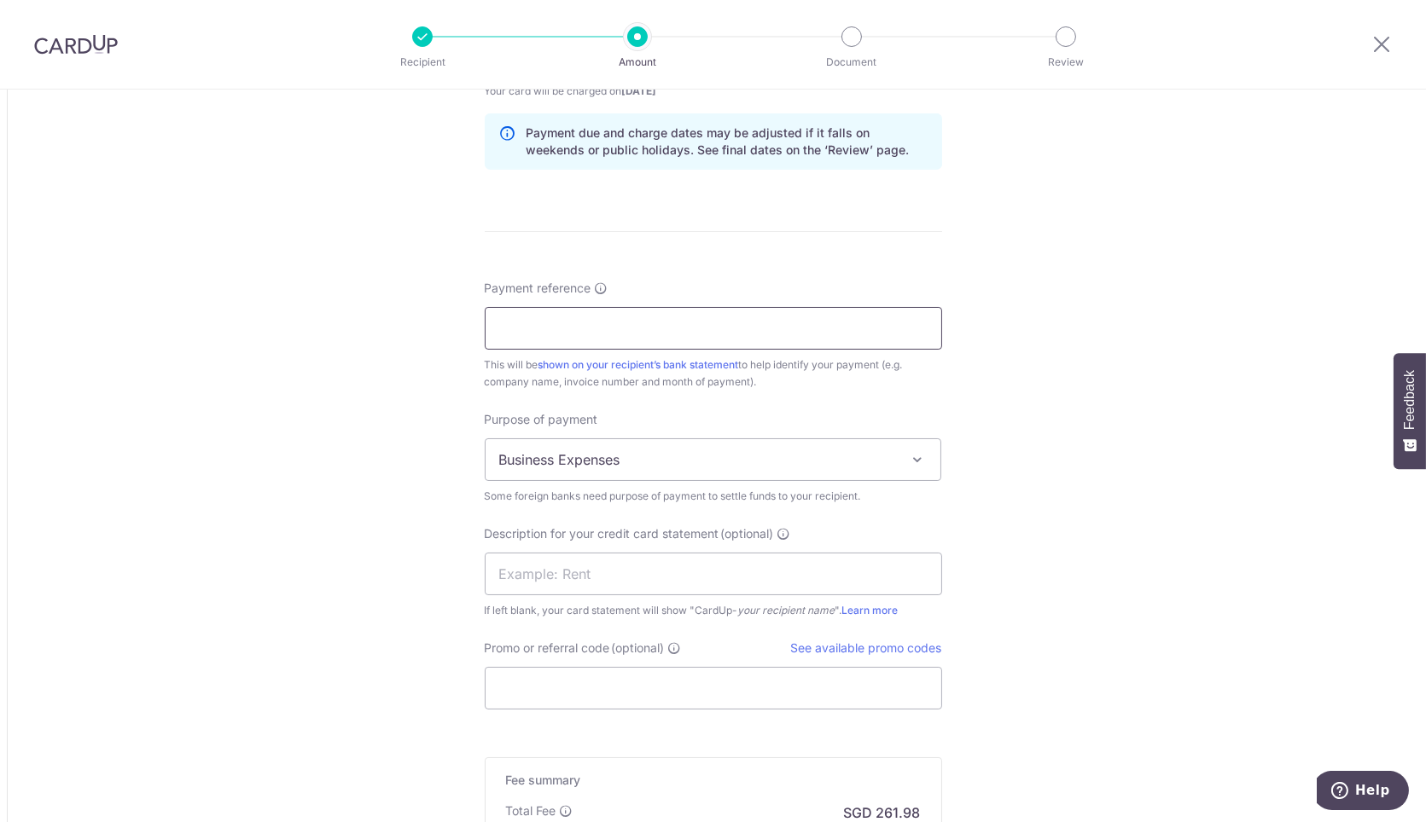
click at [663, 337] on input "Payment reference" at bounding box center [713, 328] width 457 height 43
paste input "SSPI-250901-SSS1"
type input "SSPI-250901-SSS1"
click at [648, 569] on input "text" at bounding box center [713, 574] width 457 height 43
paste input "SSPI-250901-SSS"
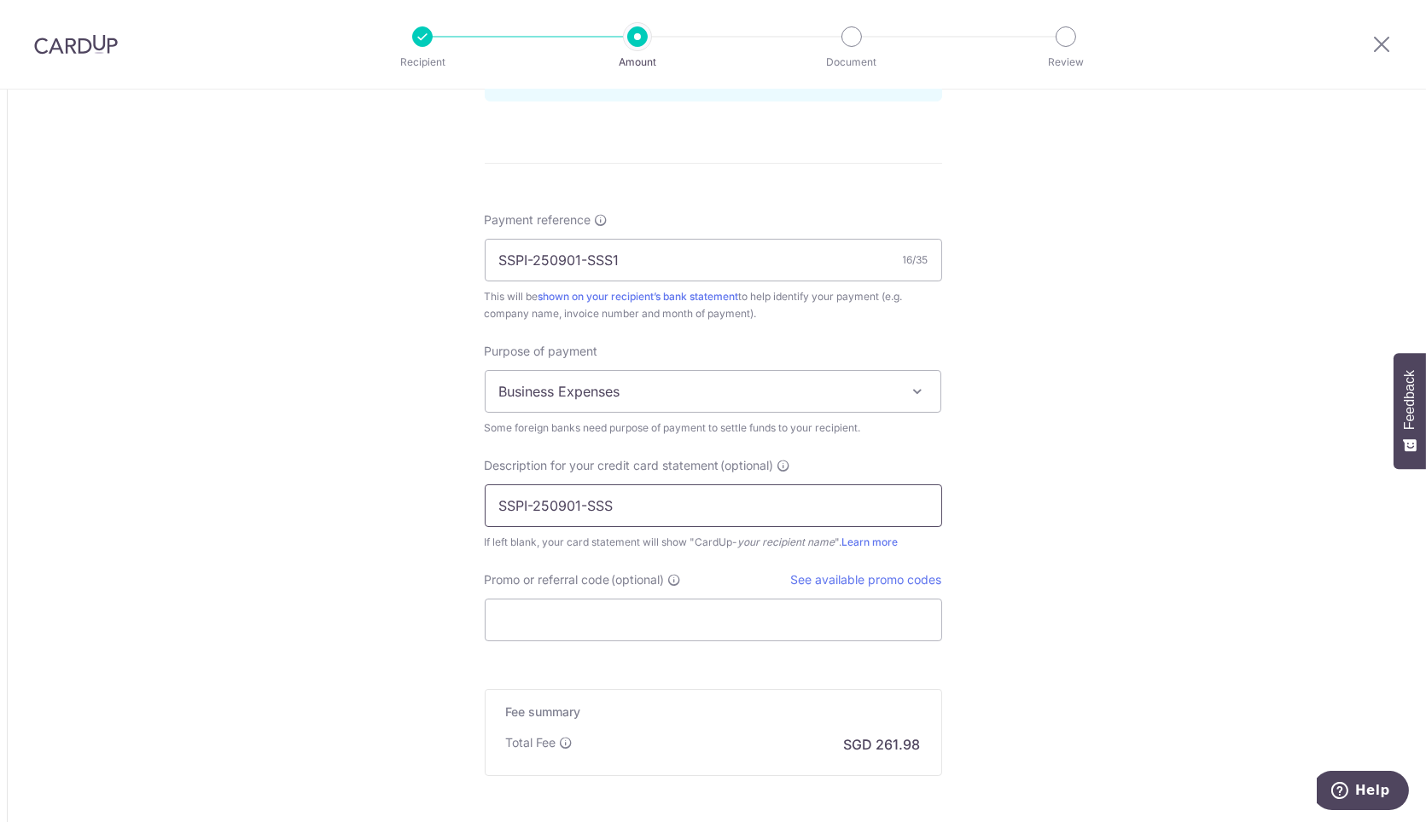
scroll to position [1421, 0]
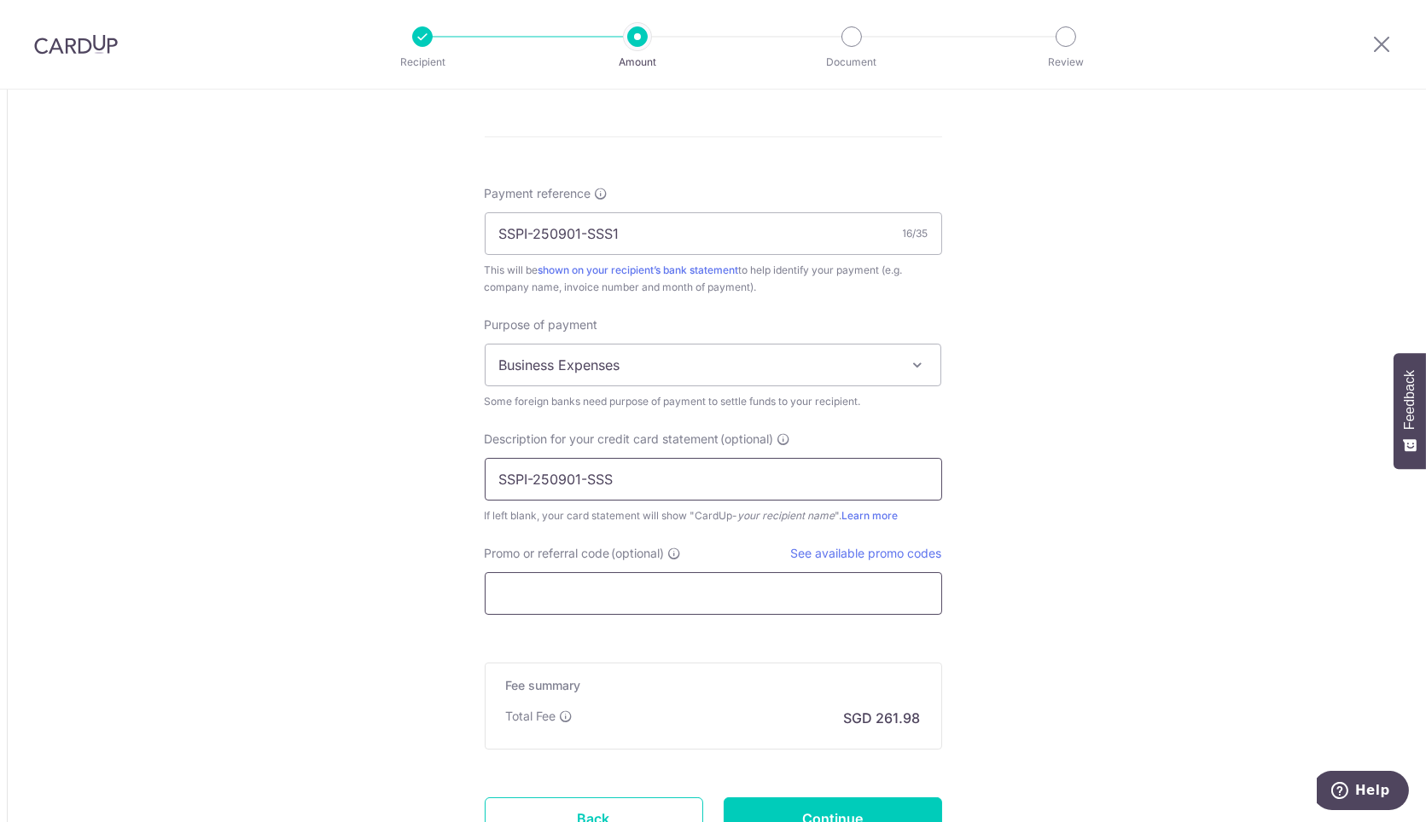
type input "SSPI-250901-SSS"
click at [649, 572] on input "Promo or referral code (optional)" at bounding box center [713, 593] width 457 height 43
click at [872, 555] on link "See available promo codes" at bounding box center [866, 553] width 151 height 15
click at [565, 578] on input "Promo or referral code (optional)" at bounding box center [713, 593] width 457 height 43
paste input "BOFF185"
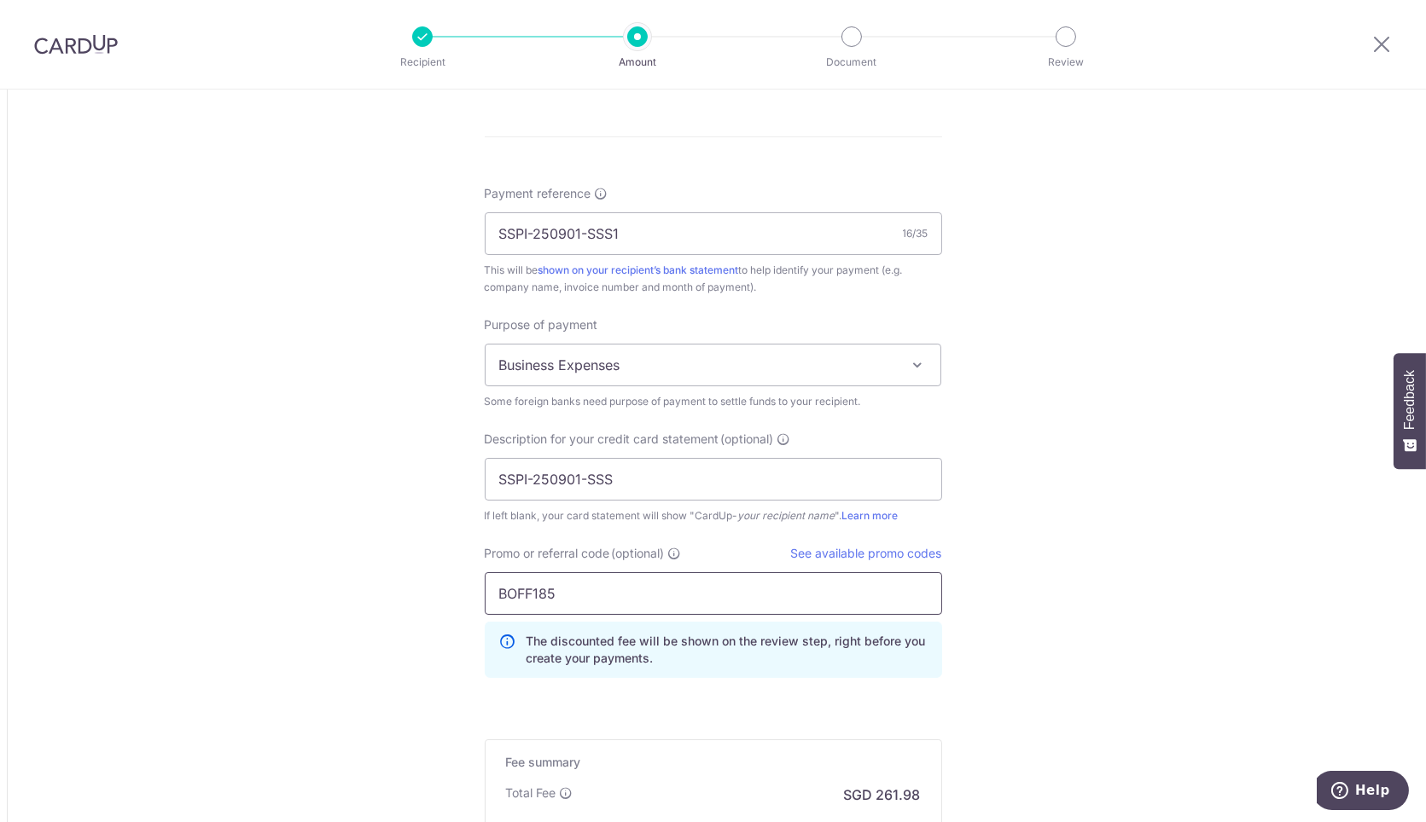
scroll to position [1516, 0]
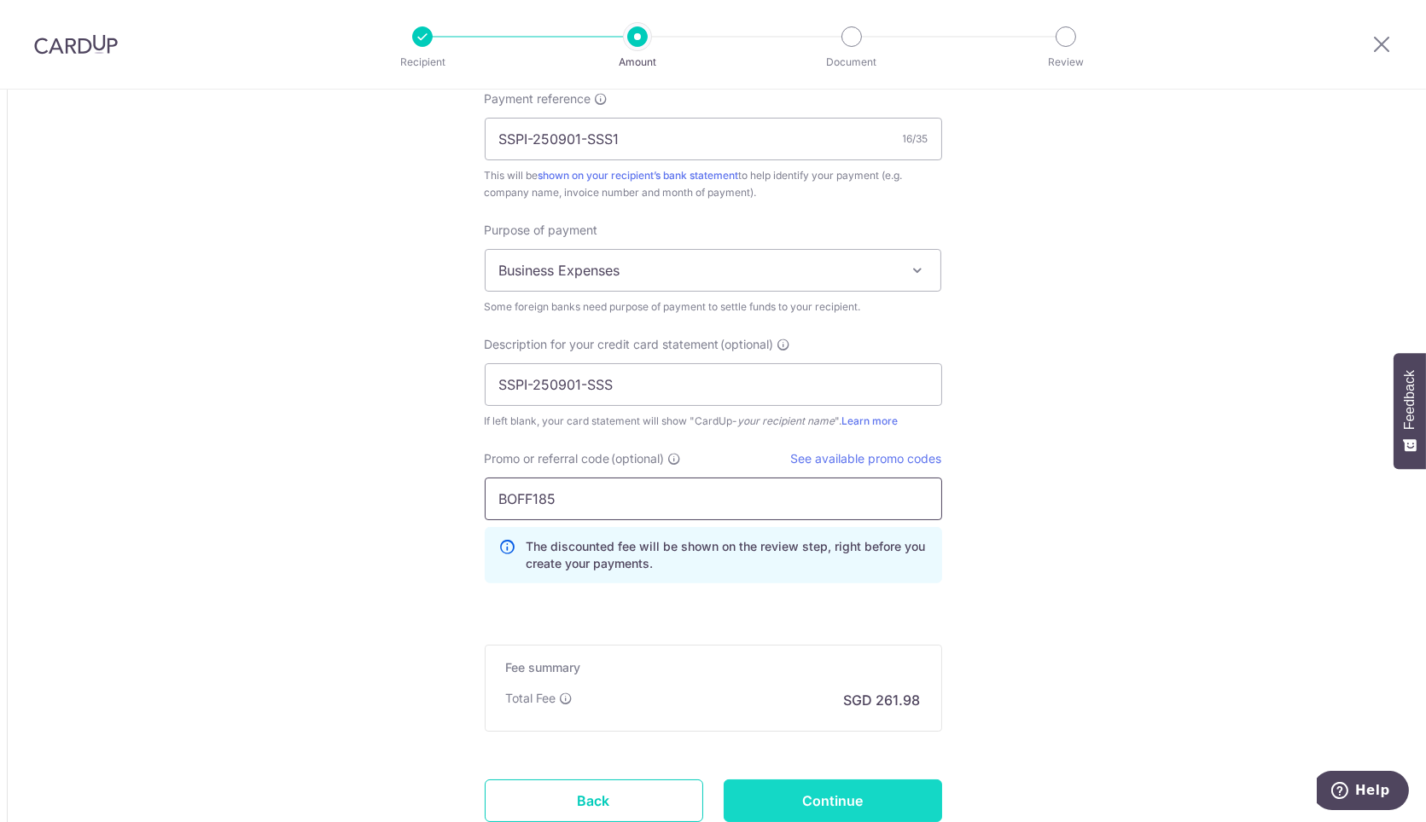
type input "BOFF185"
click at [866, 780] on input "Continue" at bounding box center [832, 801] width 218 height 43
type input "Create Schedule"
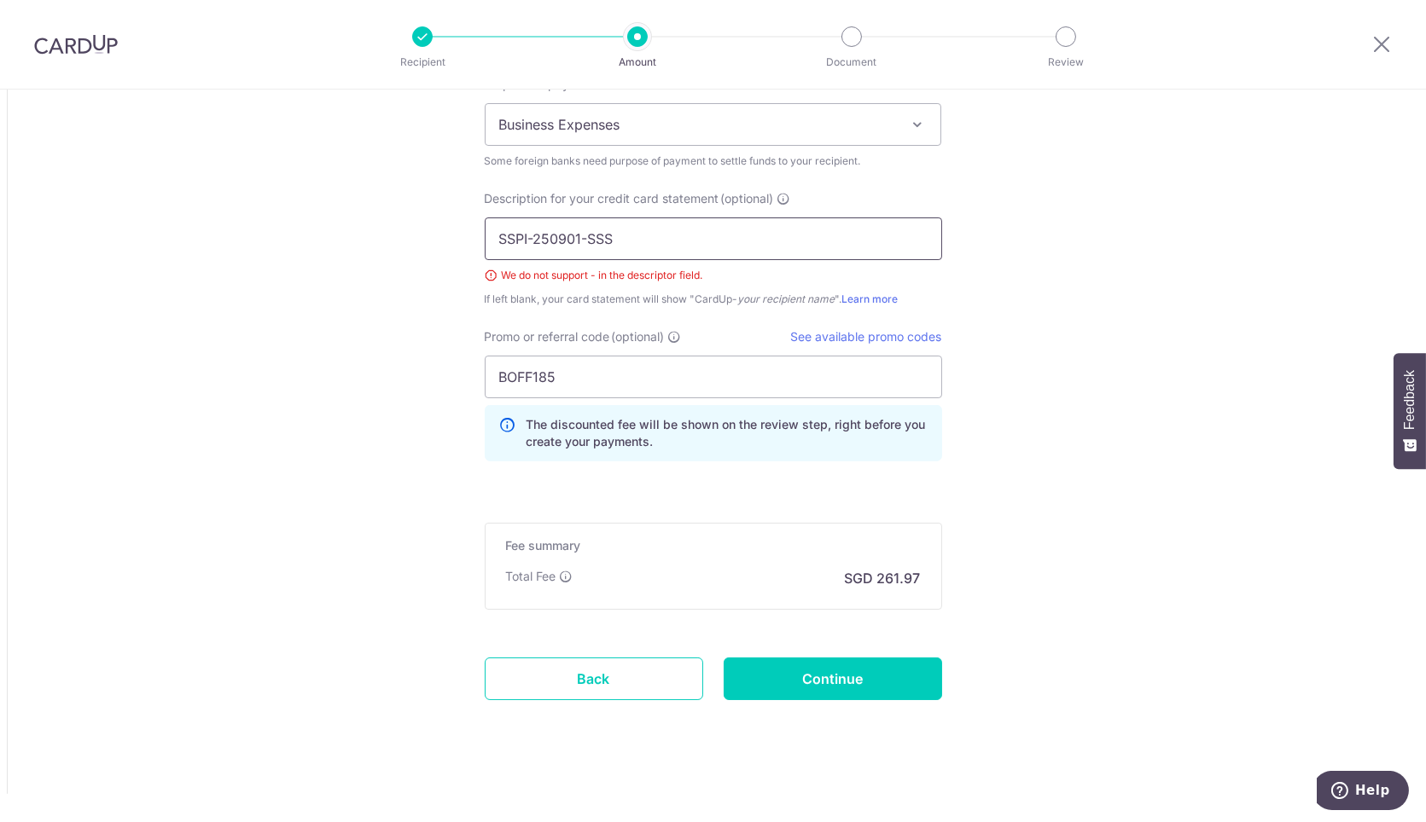
click at [531, 230] on input "SSPI-250901-SSS" at bounding box center [713, 239] width 457 height 43
click at [578, 240] on input "SSPI250901-SSS" at bounding box center [713, 239] width 457 height 43
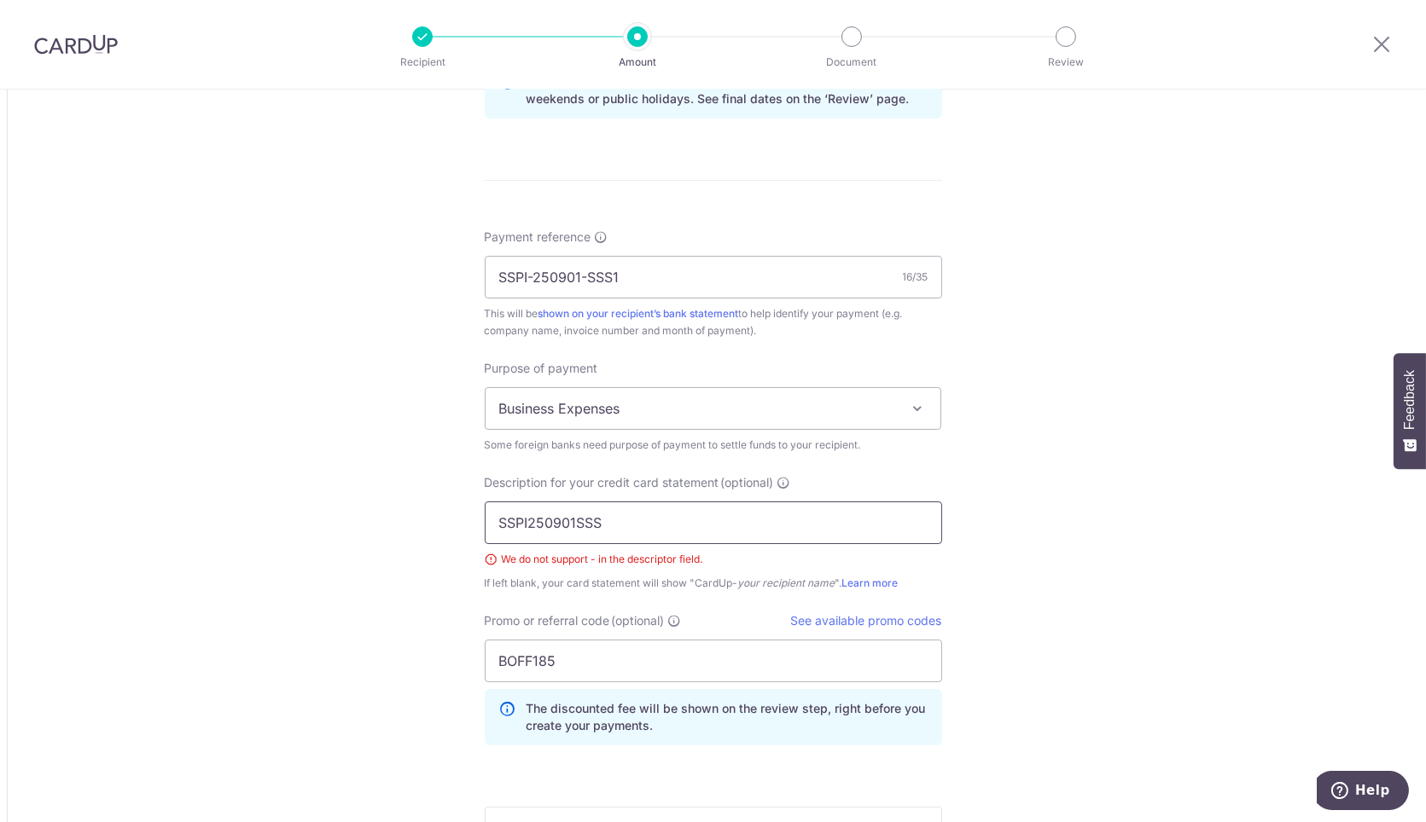
drag, startPoint x: 867, startPoint y: 225, endPoint x: 706, endPoint y: 353, distance: 205.2
click at [701, 351] on div "Payment reference Invoice number and month of payment are commonly included as …" at bounding box center [713, 494] width 457 height 531
type input "SSPI250901SSS"
click at [706, 353] on div "Payment reference Invoice number and month of payment are commonly included as …" at bounding box center [713, 494] width 457 height 531
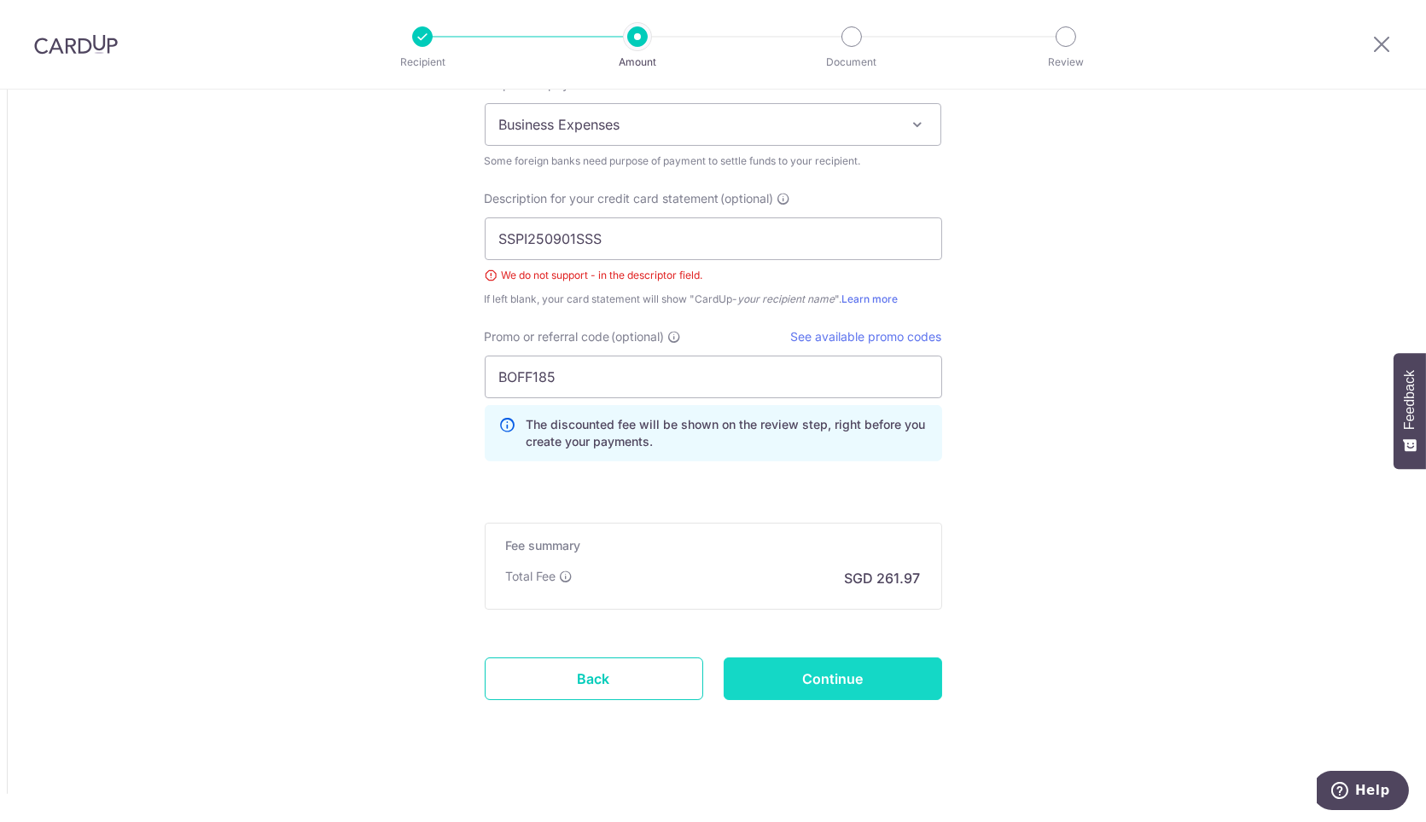
click at [879, 680] on input "Continue" at bounding box center [832, 679] width 218 height 43
type input "Create Schedule"
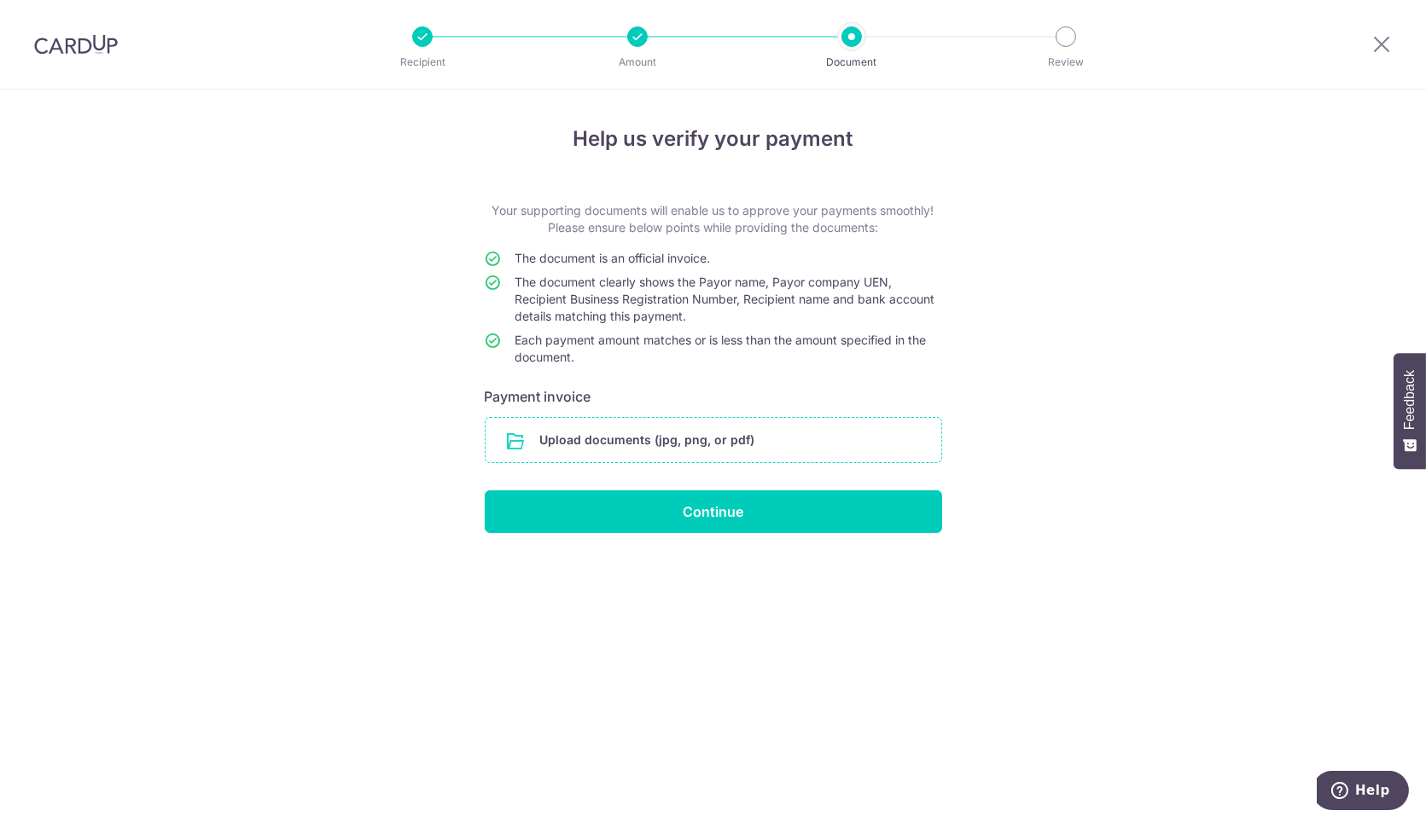
drag, startPoint x: 0, startPoint y: 0, endPoint x: 806, endPoint y: 427, distance: 912.5
click at [806, 427] on input "file" at bounding box center [713, 440] width 456 height 44
click at [718, 446] on input "file" at bounding box center [713, 440] width 456 height 44
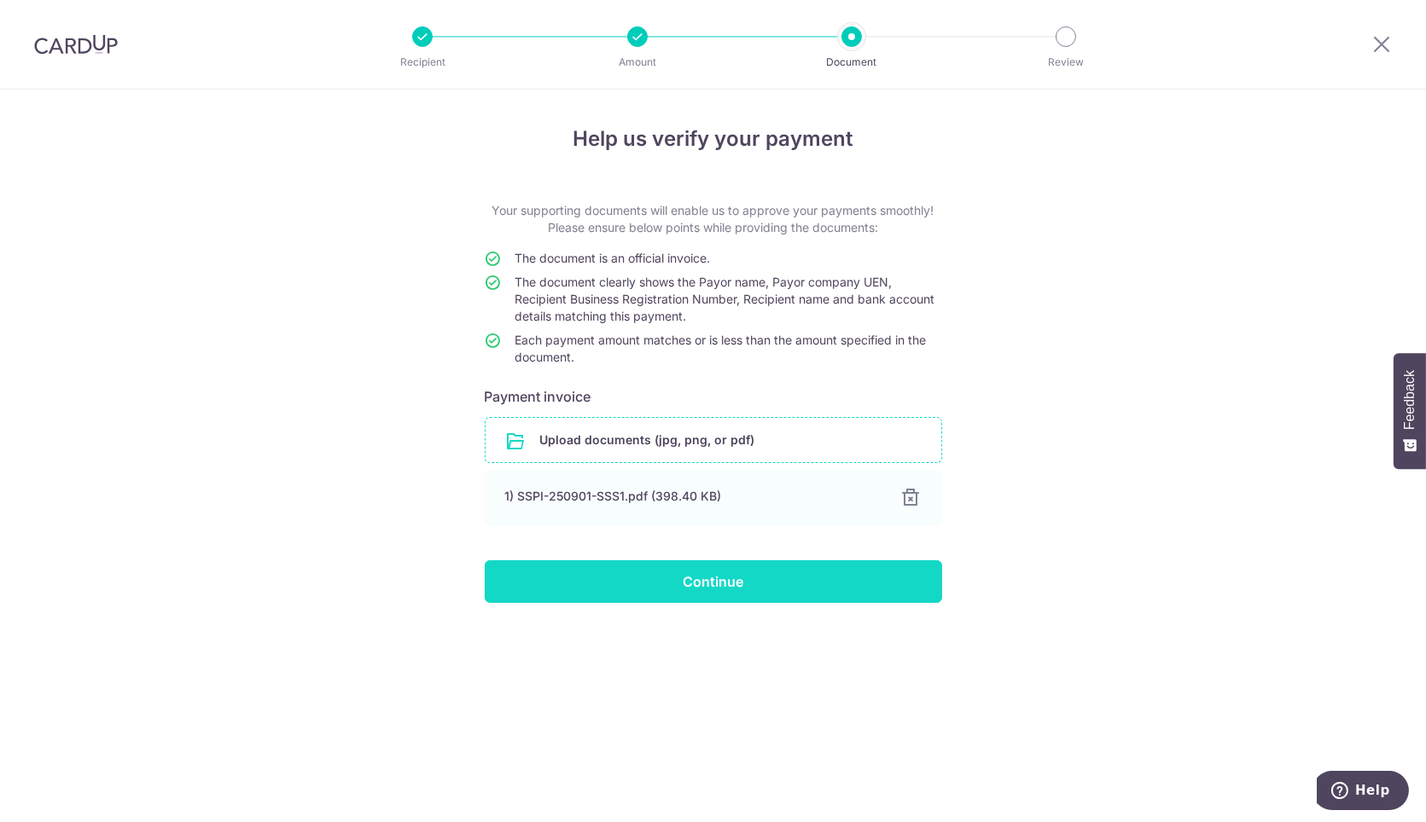
click at [768, 584] on input "Continue" at bounding box center [713, 582] width 457 height 43
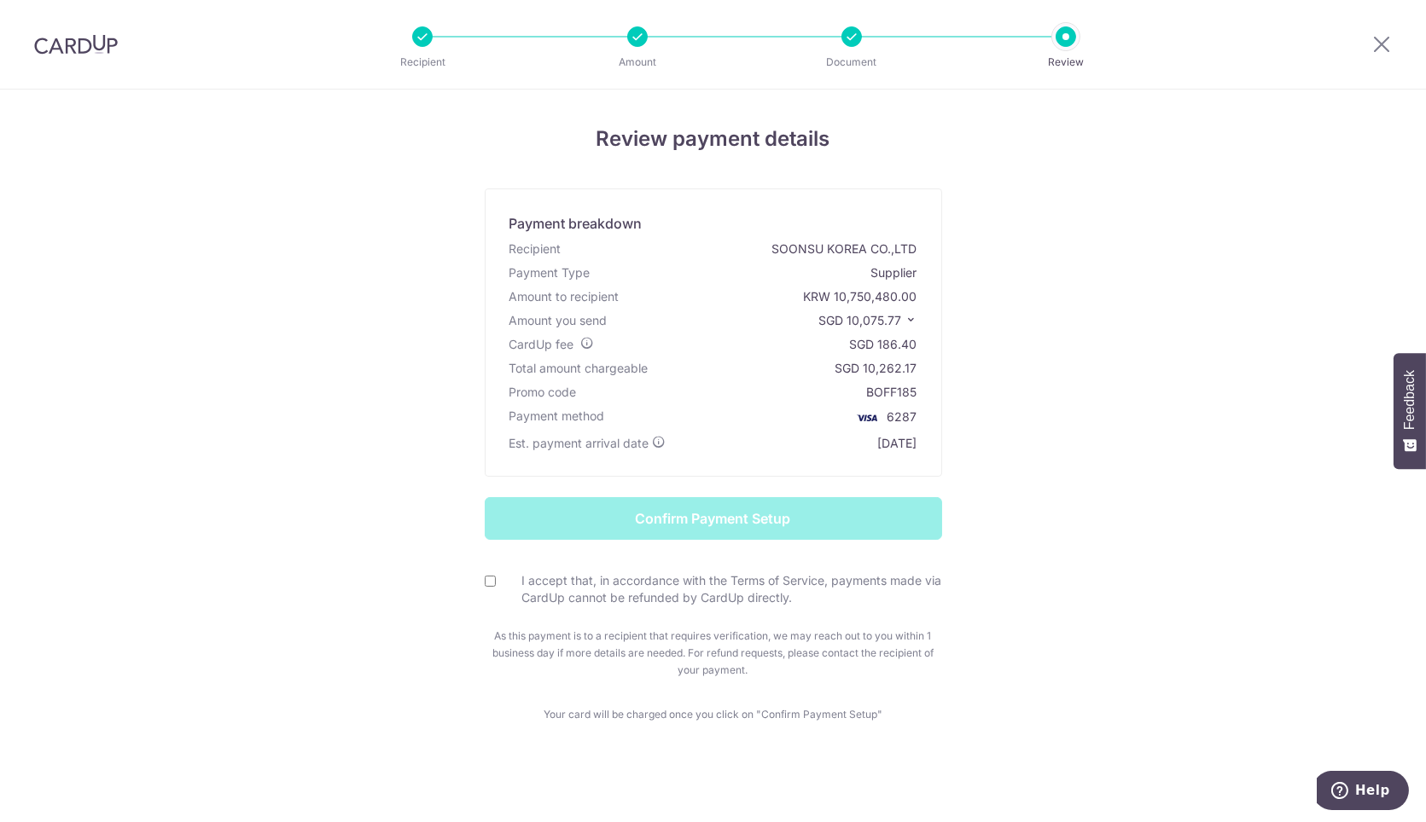
click at [487, 579] on input "I accept that, in accordance with the Terms of Service, payments made via CardU…" at bounding box center [490, 581] width 11 height 11
checkbox input "true"
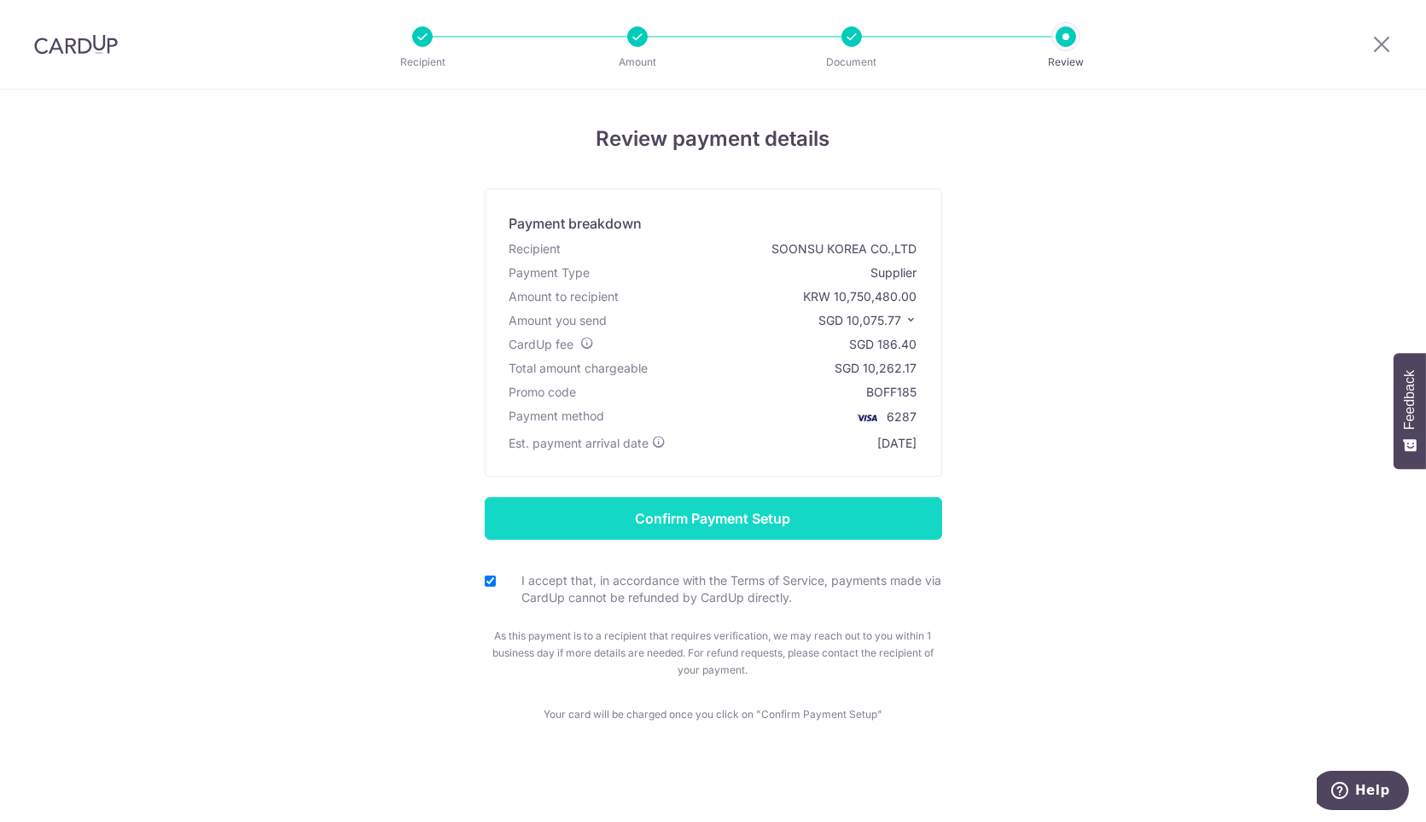
click at [724, 527] on input "Confirm Payment Setup" at bounding box center [713, 518] width 457 height 43
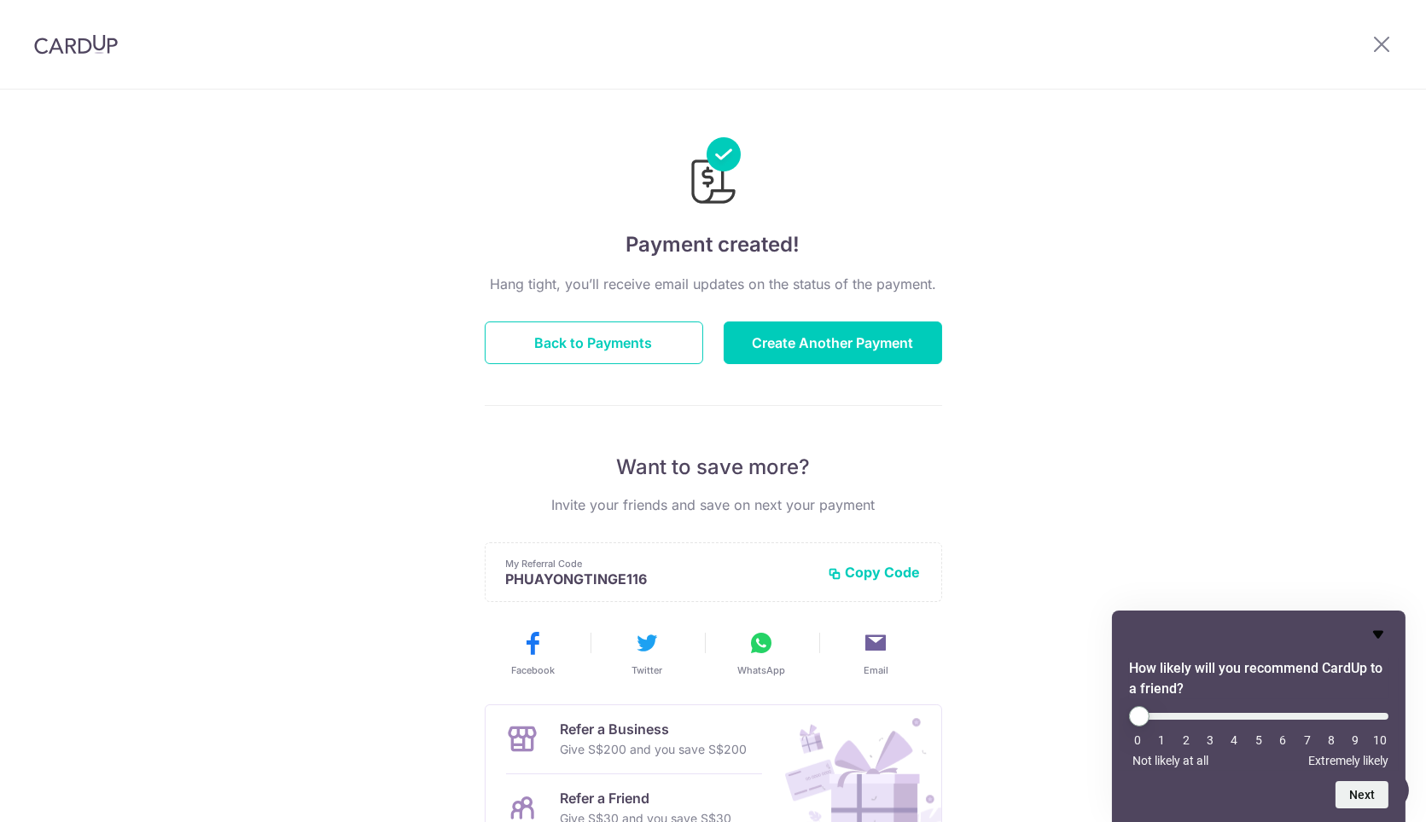
click at [1379, 637] on icon "Hide survey" at bounding box center [1378, 635] width 20 height 20
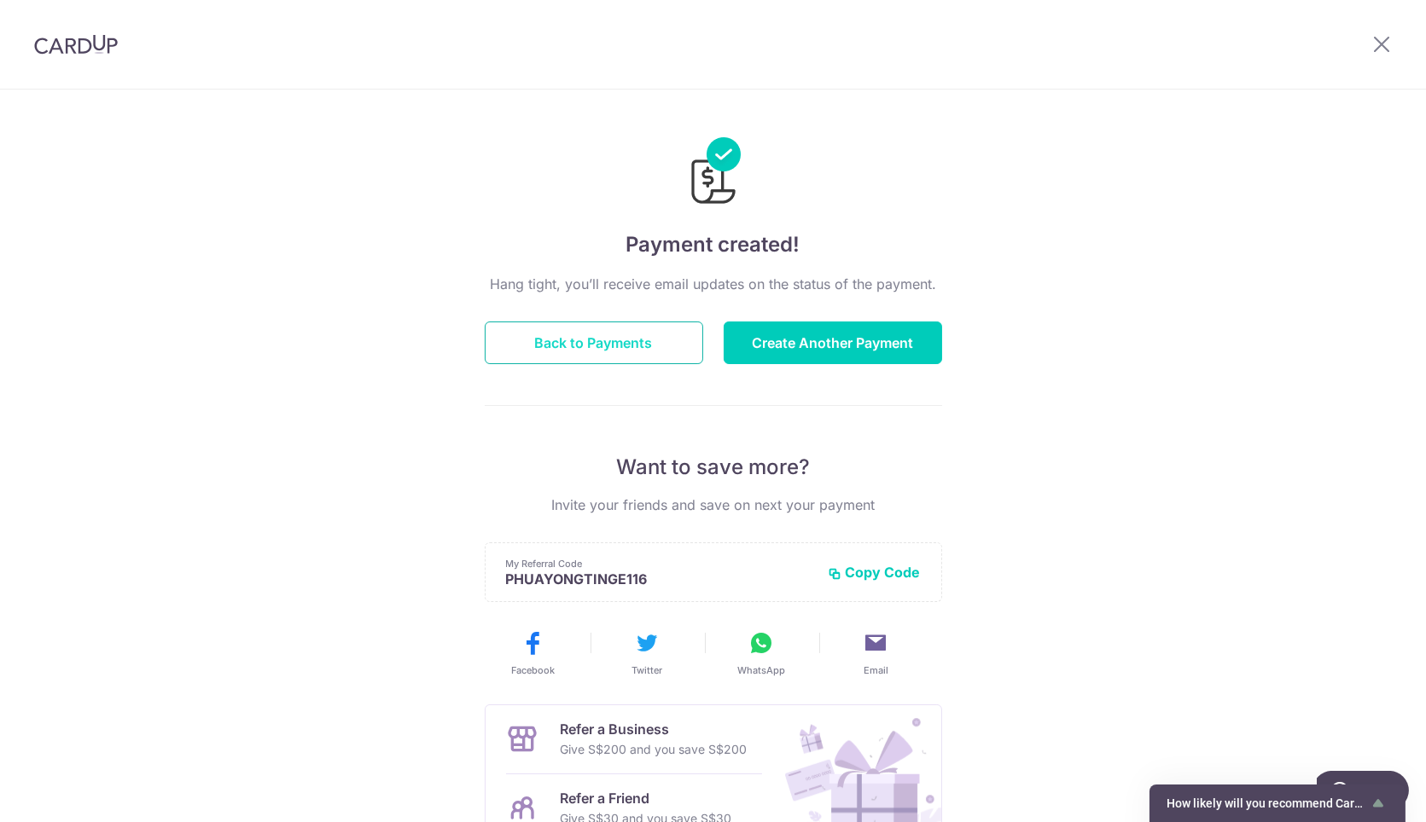
click at [595, 357] on button "Back to Payments" at bounding box center [594, 343] width 218 height 43
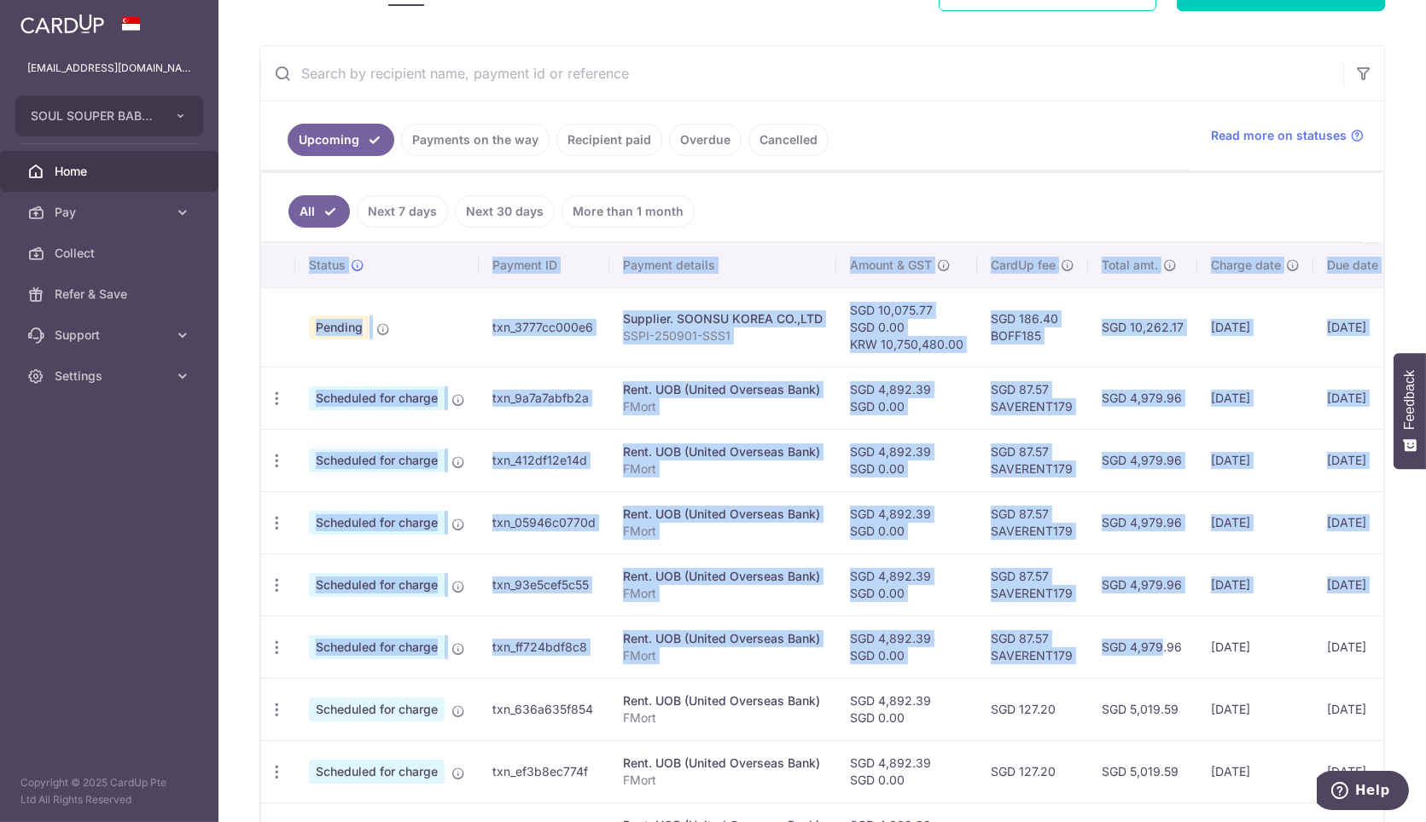
scroll to position [0, 153]
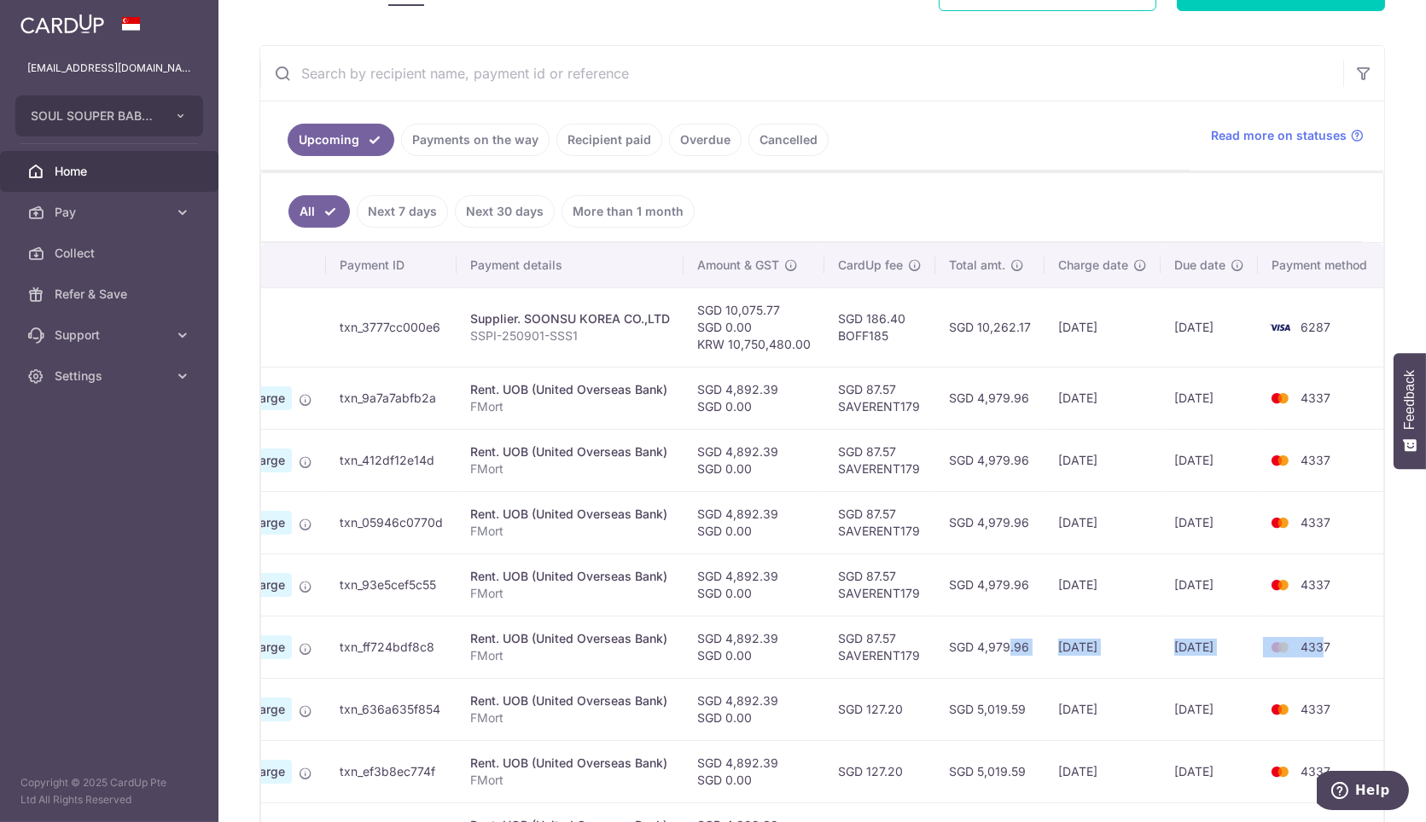
drag, startPoint x: 1127, startPoint y: 627, endPoint x: 1316, endPoint y: 633, distance: 189.5
click at [1316, 633] on tr "Update payment Cancel payment Scheduled for charge txn_ff724bdf8c8 Rent. UOB (U…" at bounding box center [747, 647] width 1279 height 62
click at [892, 508] on td "SGD 87.57 SAVERENT179" at bounding box center [879, 522] width 111 height 62
